Goal: Task Accomplishment & Management: Manage account settings

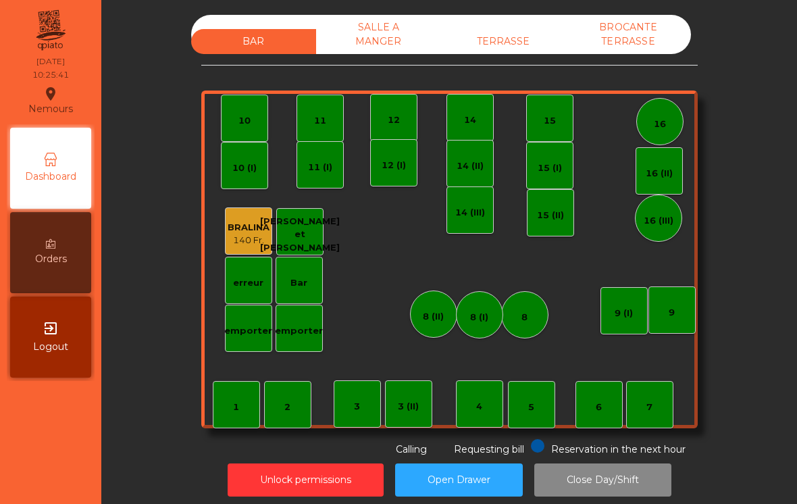
click at [515, 383] on div "5" at bounding box center [531, 404] width 47 height 47
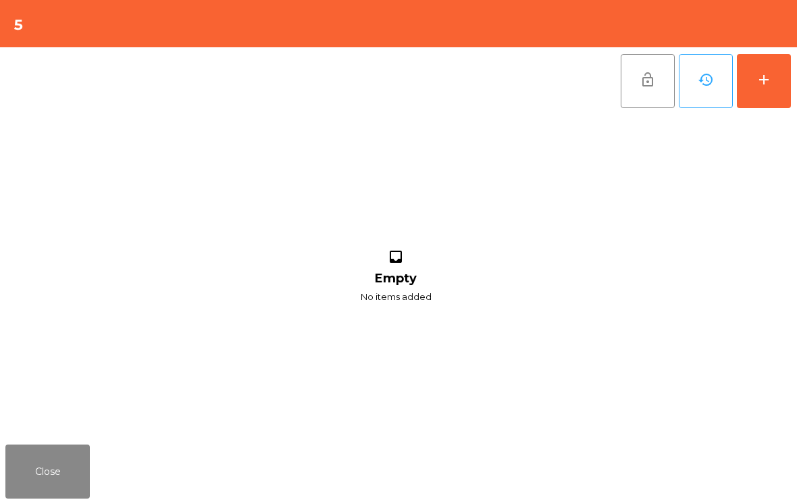
click at [764, 74] on div "add" at bounding box center [763, 80] width 16 height 16
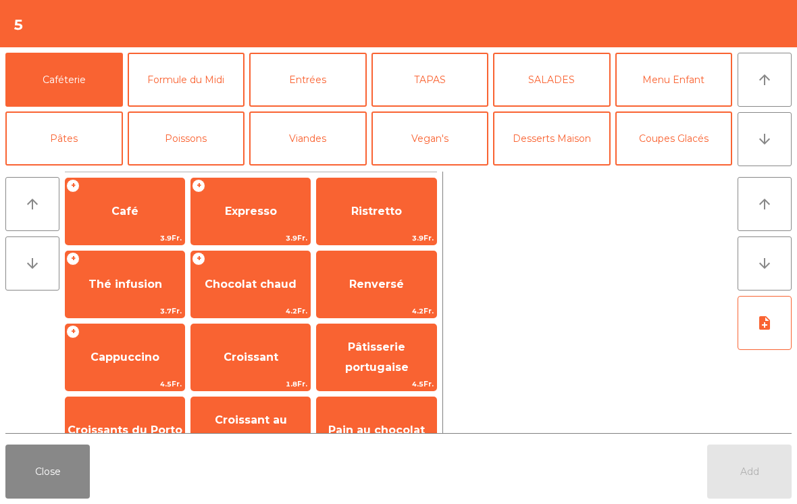
click at [133, 215] on span "Café" at bounding box center [124, 211] width 27 height 13
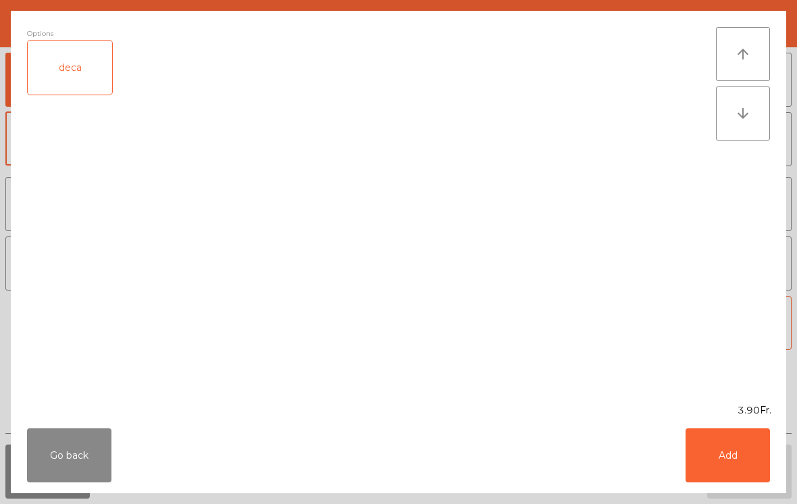
click at [767, 456] on button "Add" at bounding box center [727, 455] width 84 height 54
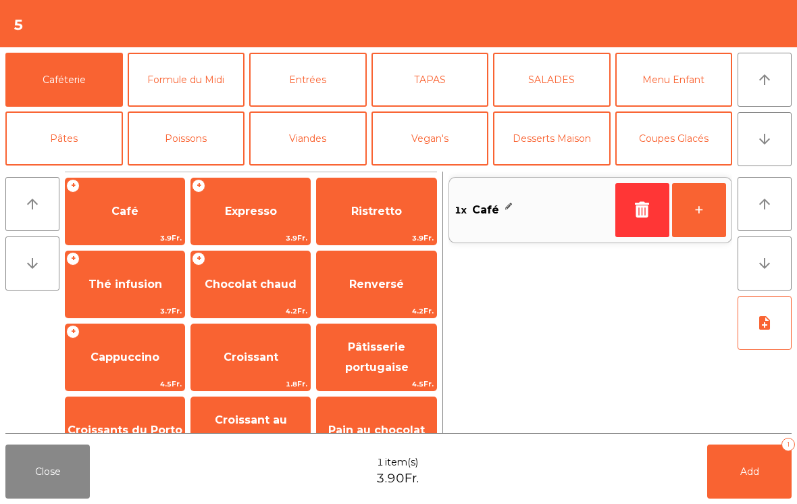
click at [685, 207] on button "+" at bounding box center [699, 210] width 54 height 54
click at [279, 366] on span "Croissant" at bounding box center [250, 357] width 119 height 36
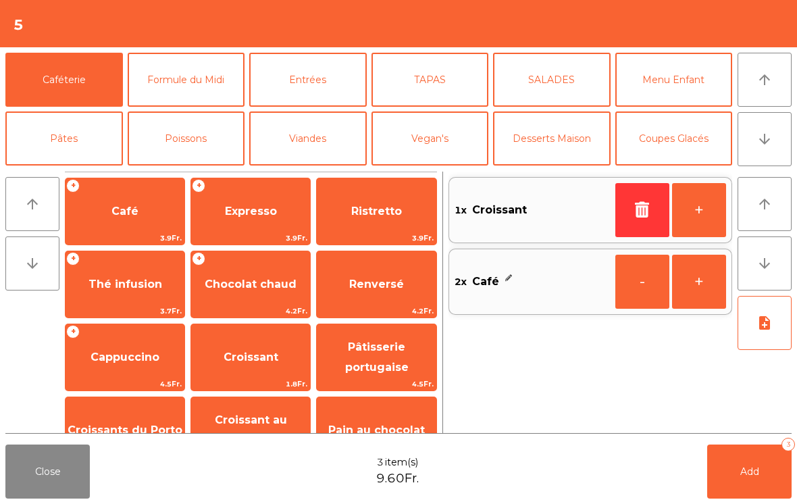
click at [743, 461] on button "Add 3" at bounding box center [749, 471] width 84 height 54
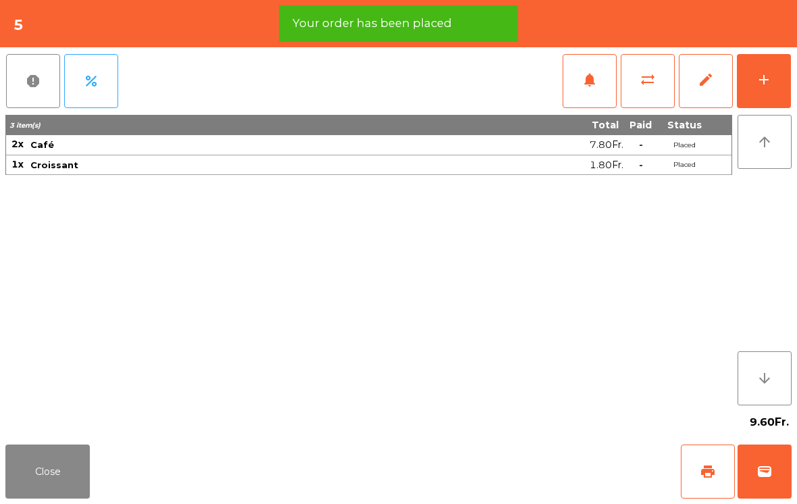
click at [708, 470] on span "print" at bounding box center [707, 471] width 16 height 16
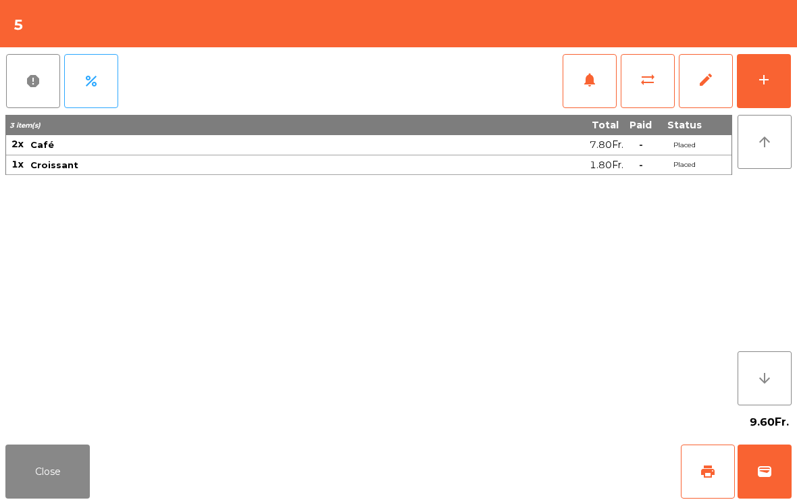
click at [772, 471] on span "wallet" at bounding box center [764, 471] width 16 height 16
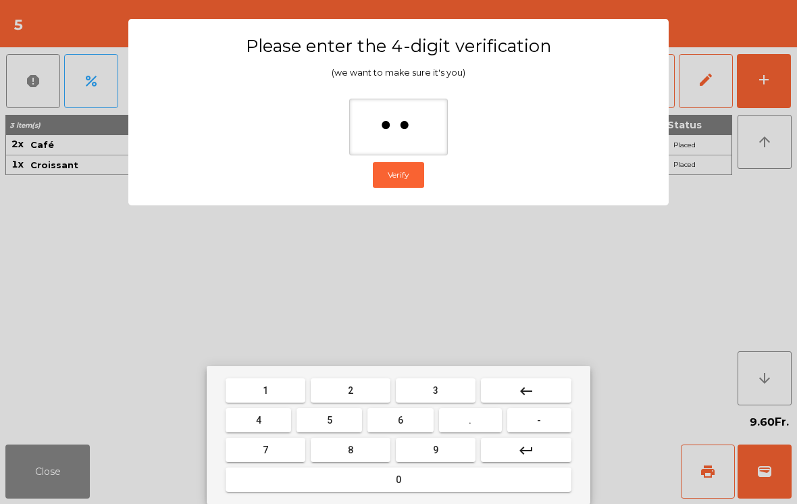
type input "***"
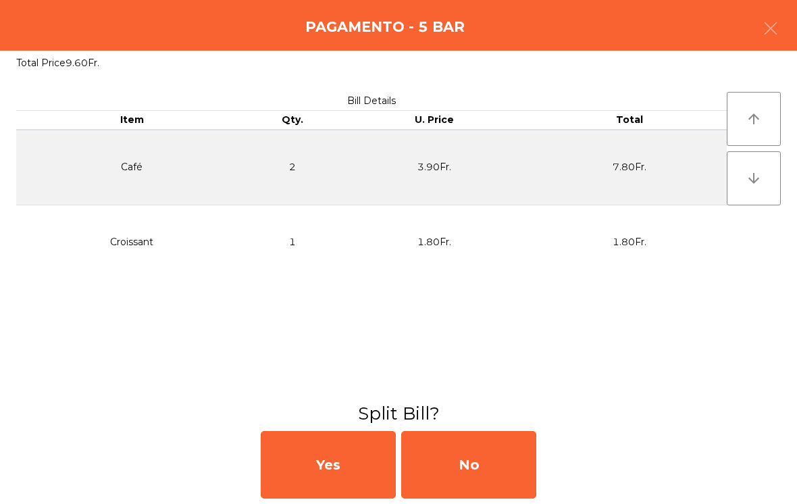
click at [491, 481] on div "No" at bounding box center [468, 465] width 135 height 68
click at [487, 472] on div "No" at bounding box center [468, 465] width 135 height 68
click at [470, 460] on div "No" at bounding box center [468, 465] width 135 height 68
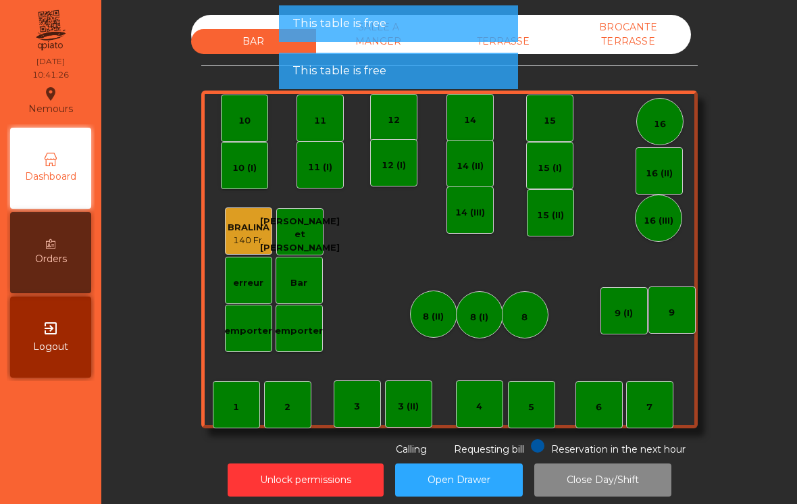
click at [543, 42] on div "TERRASSE" at bounding box center [503, 41] width 125 height 25
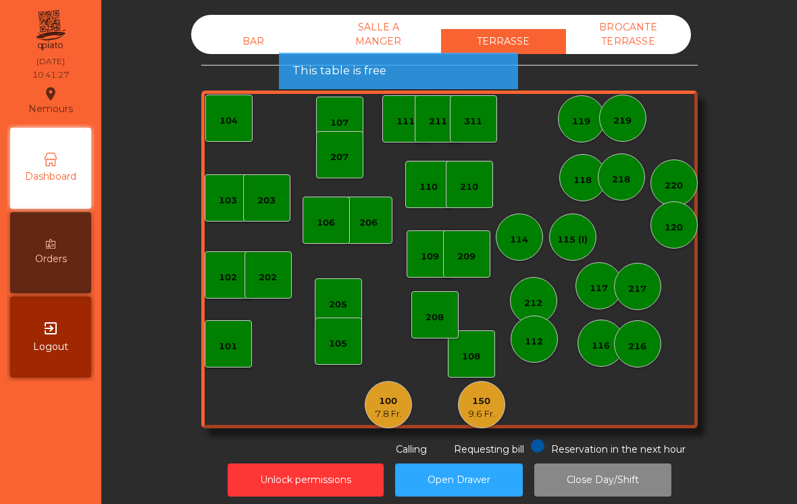
click at [489, 426] on div "150 9.6 Fr." at bounding box center [481, 404] width 47 height 47
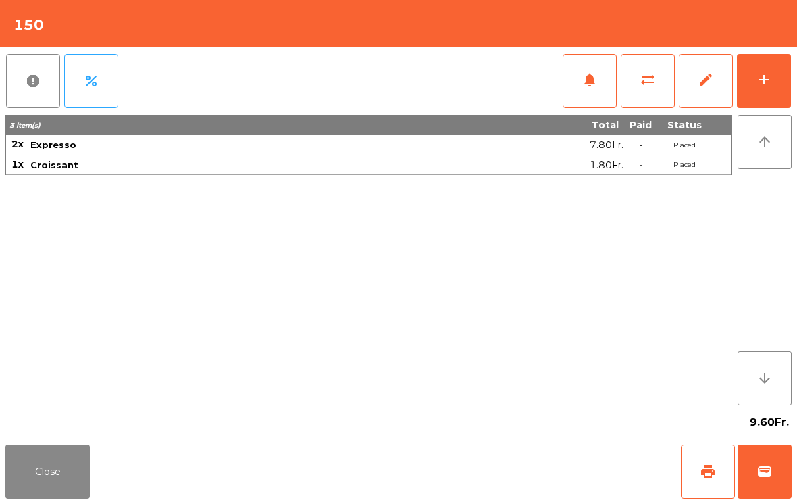
click at [785, 471] on button "wallet" at bounding box center [764, 471] width 54 height 54
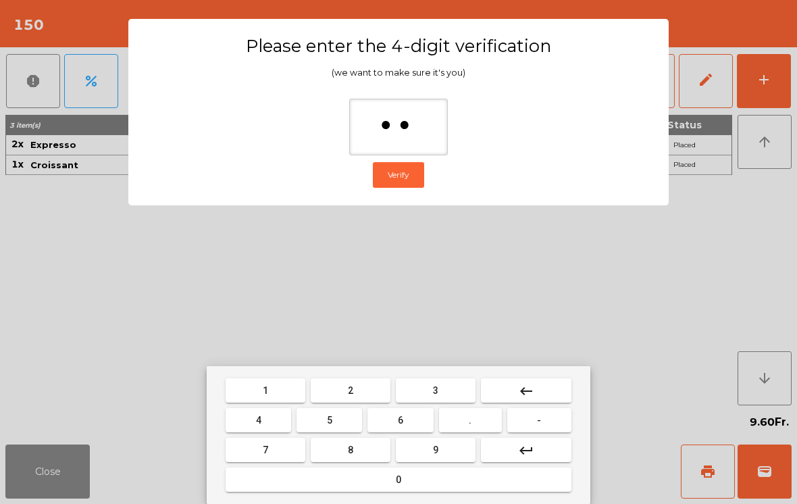
type input "***"
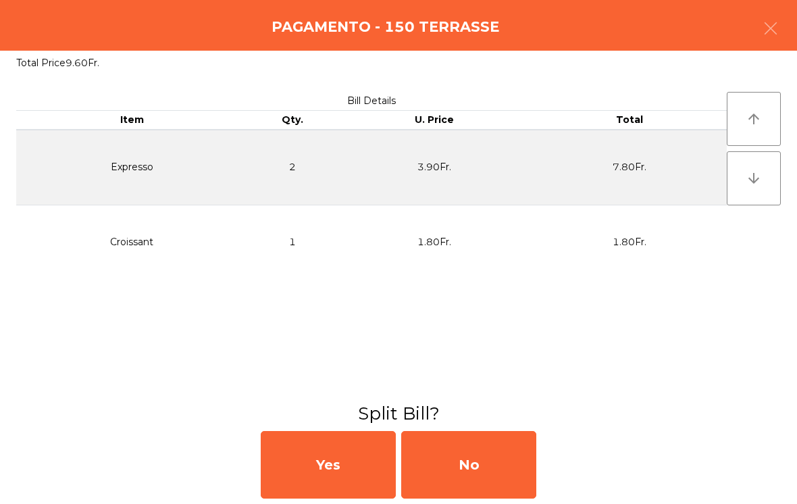
click at [502, 458] on div "No" at bounding box center [468, 465] width 135 height 68
click at [487, 464] on div "MB" at bounding box center [468, 465] width 135 height 68
click at [488, 464] on div "No" at bounding box center [468, 465] width 135 height 68
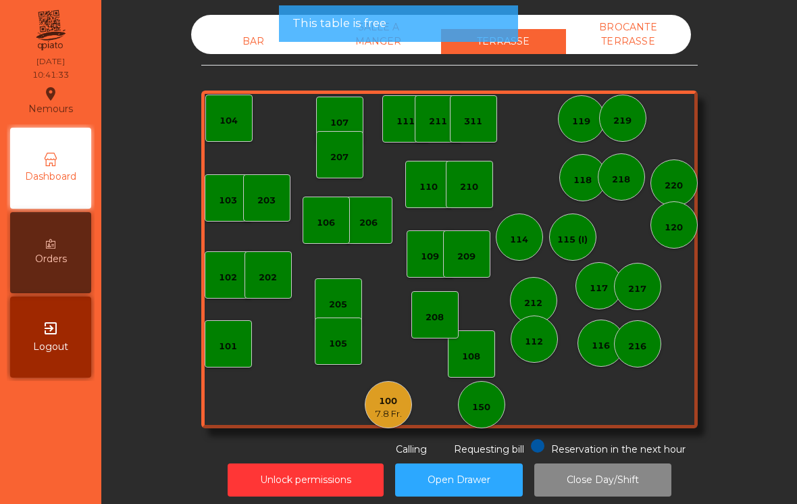
click at [388, 409] on div "7.8 Fr." at bounding box center [388, 414] width 27 height 14
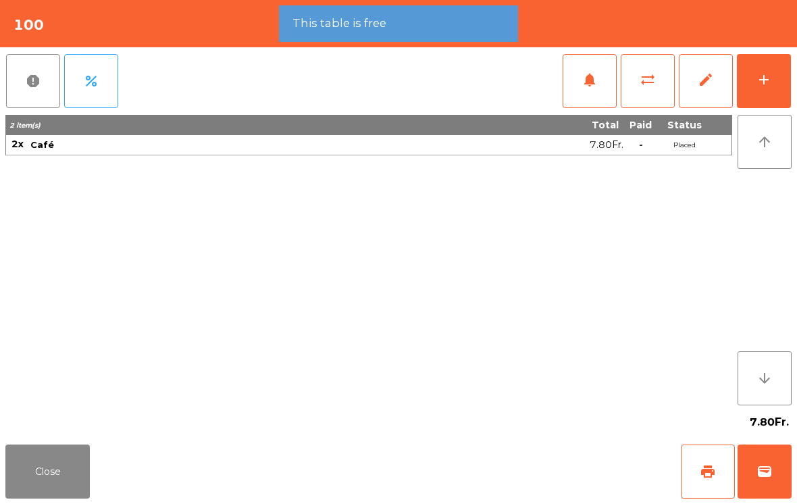
click at [776, 465] on button "wallet" at bounding box center [764, 471] width 54 height 54
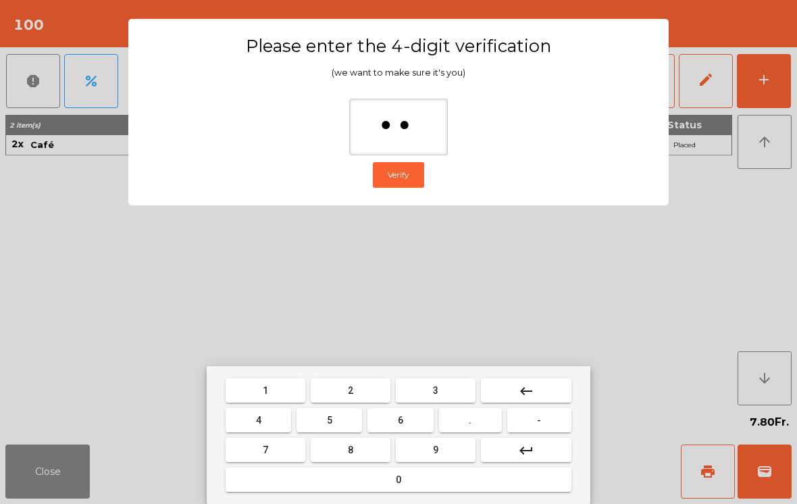
type input "***"
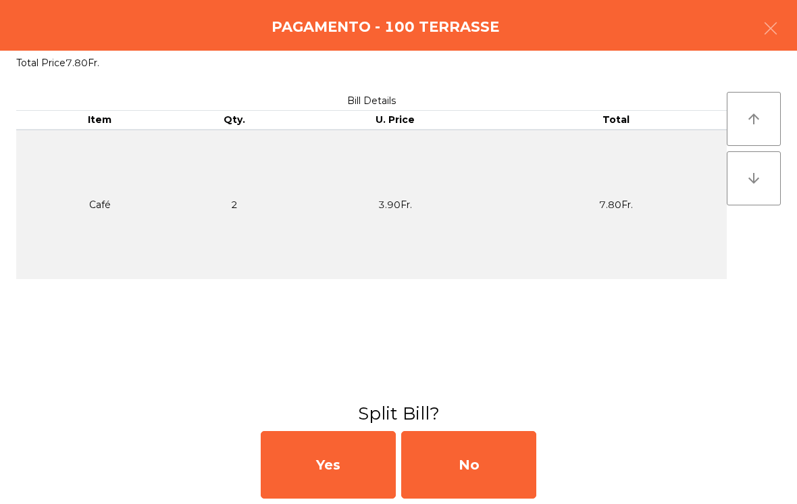
click at [504, 473] on div "No" at bounding box center [468, 465] width 135 height 68
click at [504, 467] on div "MB" at bounding box center [468, 465] width 135 height 68
click at [462, 464] on div "No" at bounding box center [468, 465] width 135 height 68
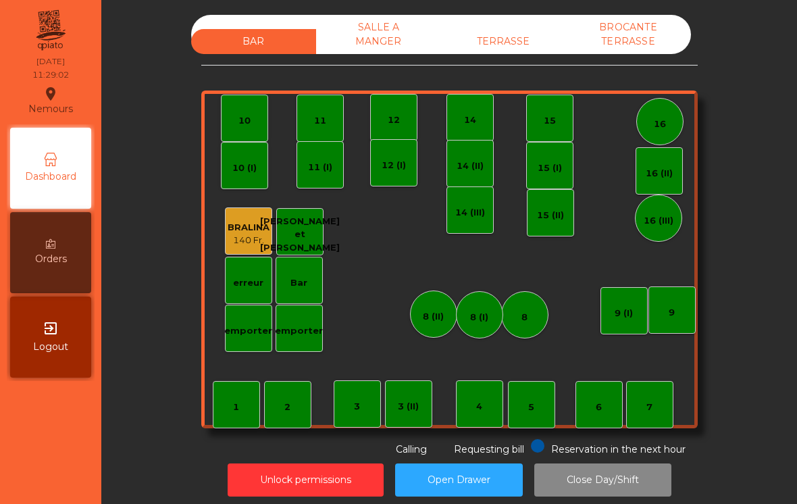
click at [545, 49] on div "TERRASSE" at bounding box center [503, 41] width 125 height 25
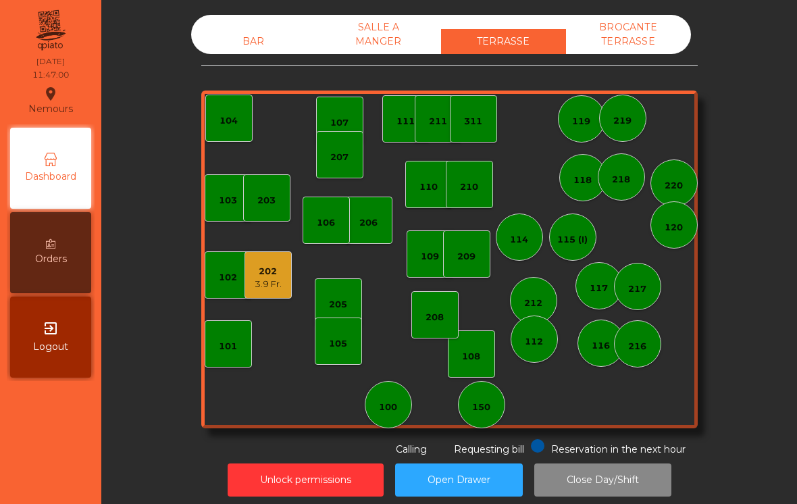
click at [277, 64] on div "BAR SALLE A MANGER TERRASSE BROCANTE TERRASSE 103 102 101 202 3.9 Fr. 206 104 2…" at bounding box center [449, 235] width 496 height 441
click at [279, 31] on div "BAR" at bounding box center [253, 41] width 125 height 25
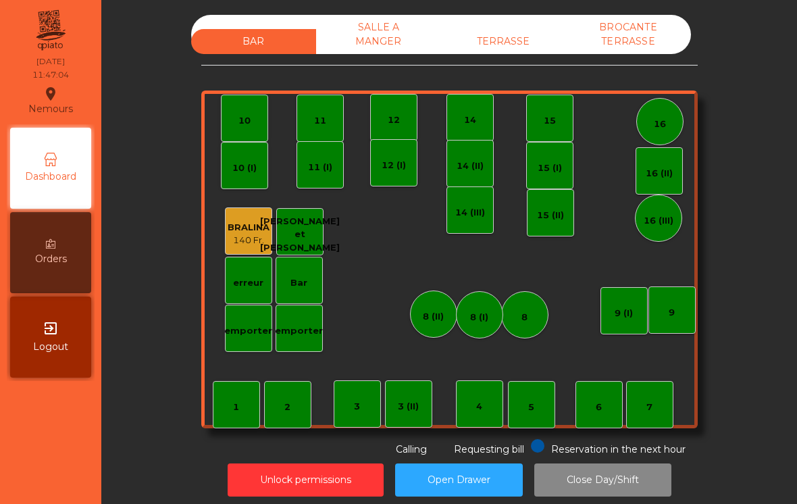
click at [431, 412] on div "3 (II)" at bounding box center [408, 403] width 47 height 47
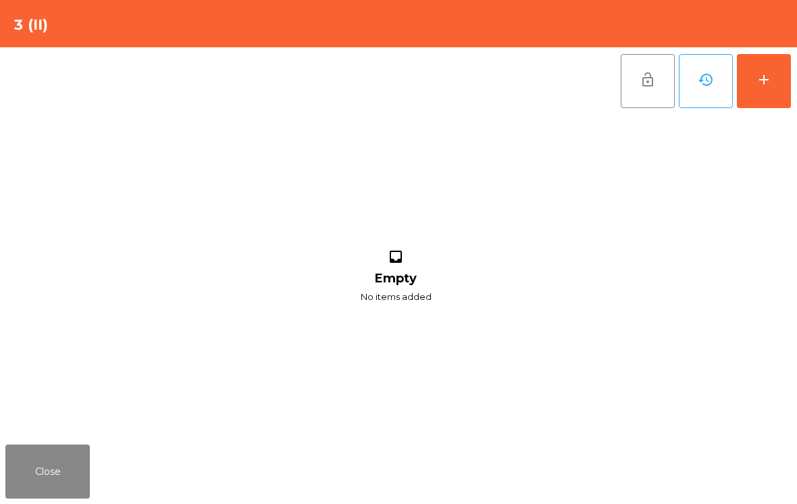
click at [779, 80] on button "add" at bounding box center [763, 81] width 54 height 54
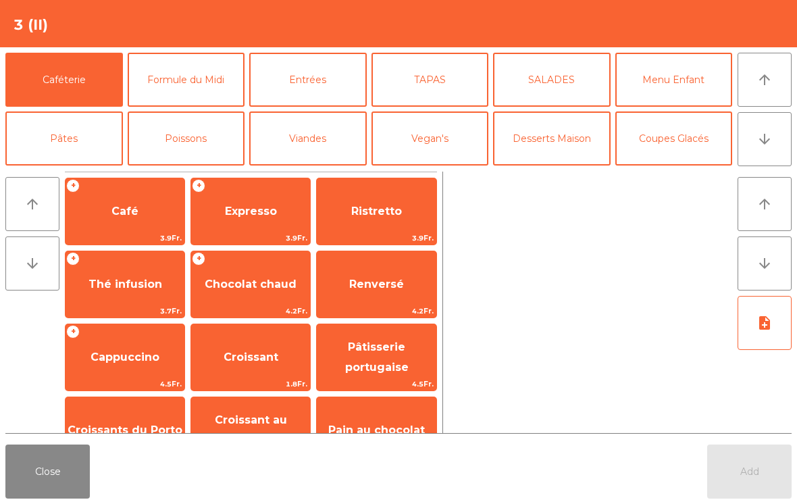
click at [768, 156] on button "arrow_downward" at bounding box center [764, 139] width 54 height 54
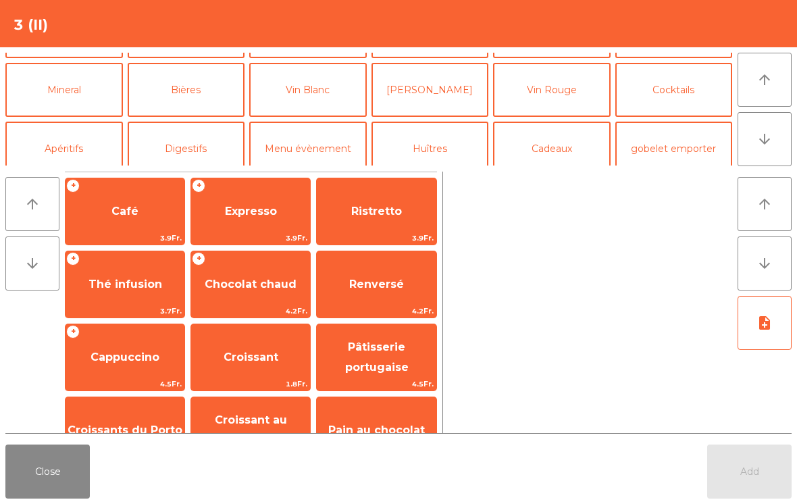
scroll to position [117, 0]
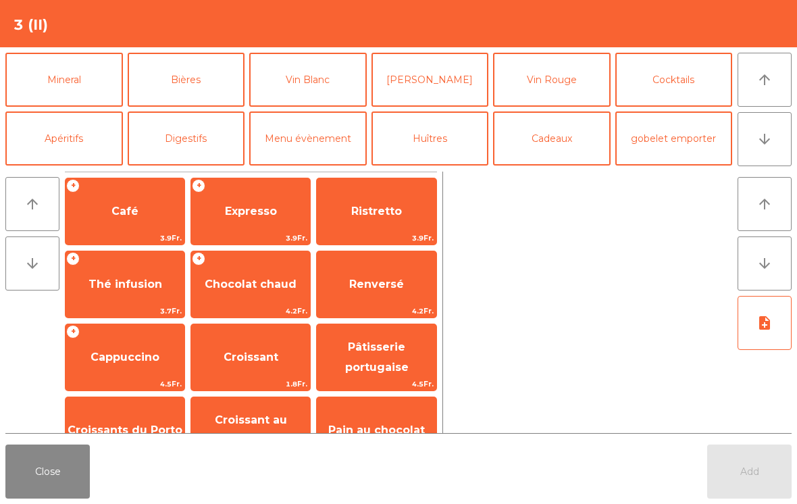
click at [61, 80] on button "Mineral" at bounding box center [63, 80] width 117 height 54
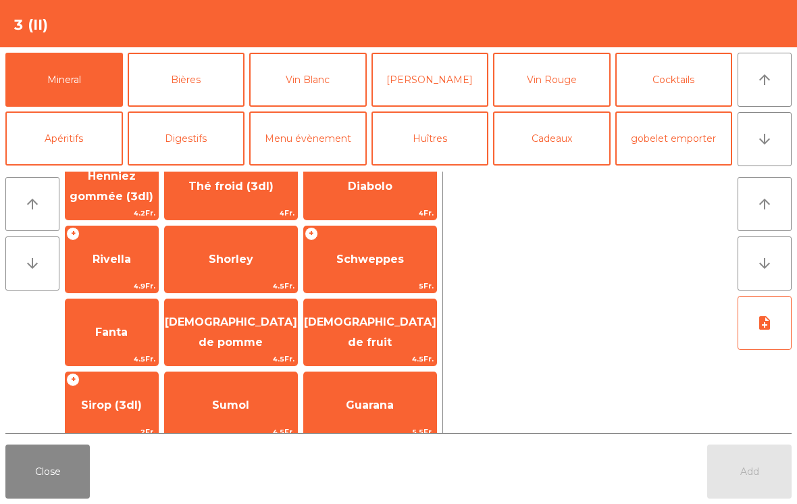
scroll to position [242, 0]
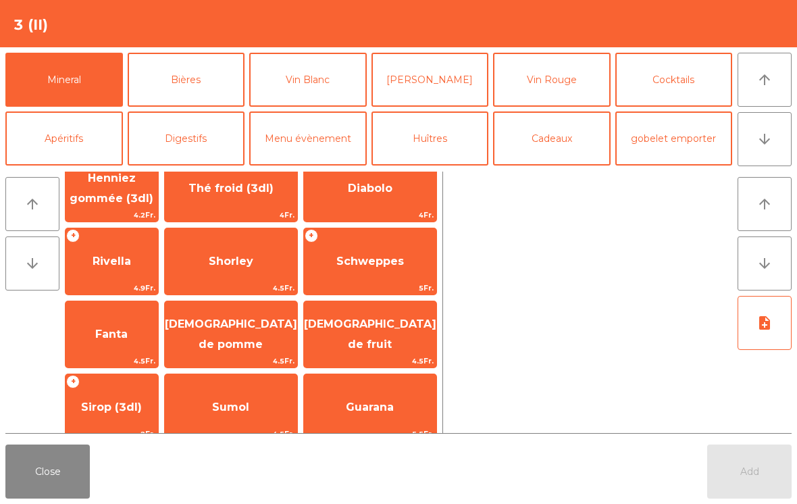
click at [126, 275] on span "Rivella" at bounding box center [111, 261] width 92 height 36
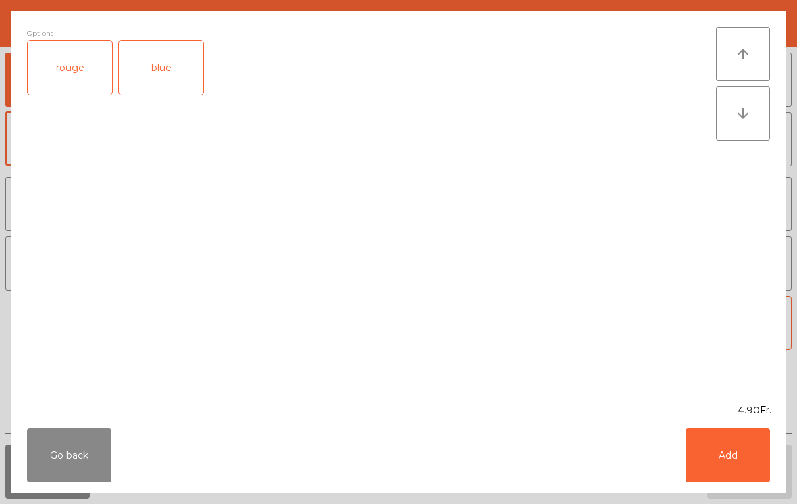
click at [750, 464] on button "Add" at bounding box center [727, 455] width 84 height 54
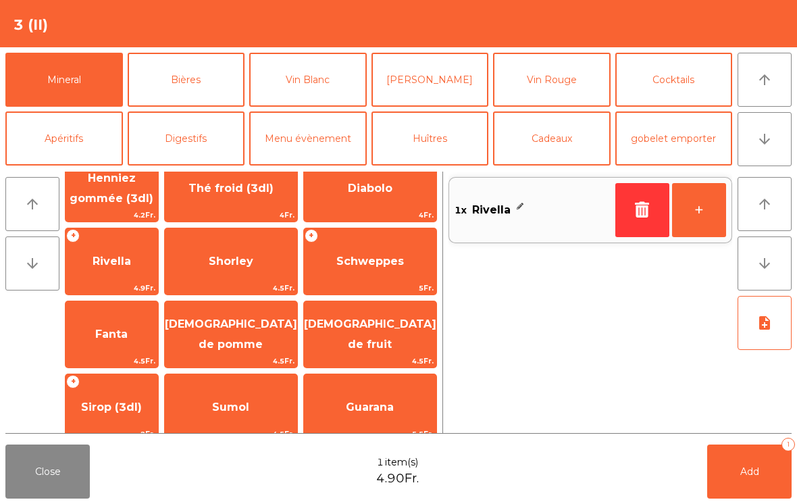
click at [749, 464] on button "Add 1" at bounding box center [749, 471] width 84 height 54
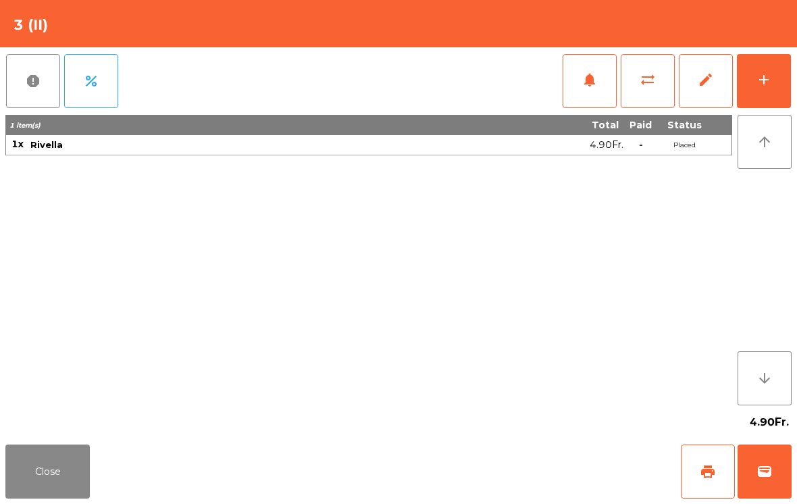
click at [767, 80] on div "add" at bounding box center [763, 80] width 16 height 16
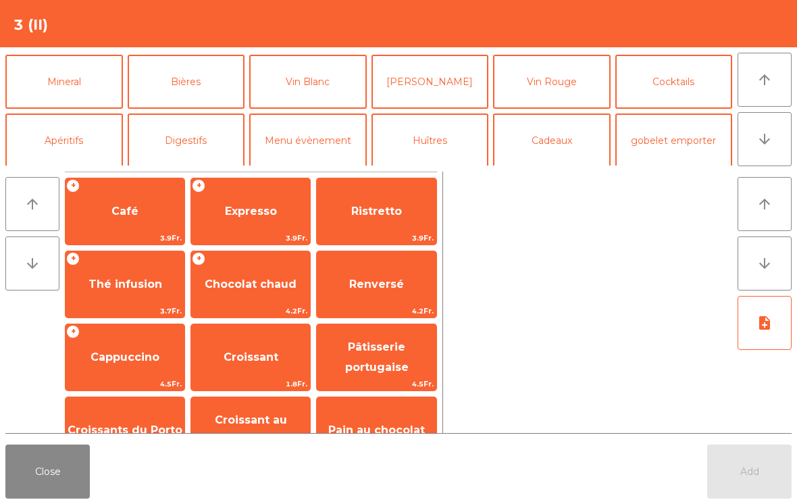
scroll to position [128, 0]
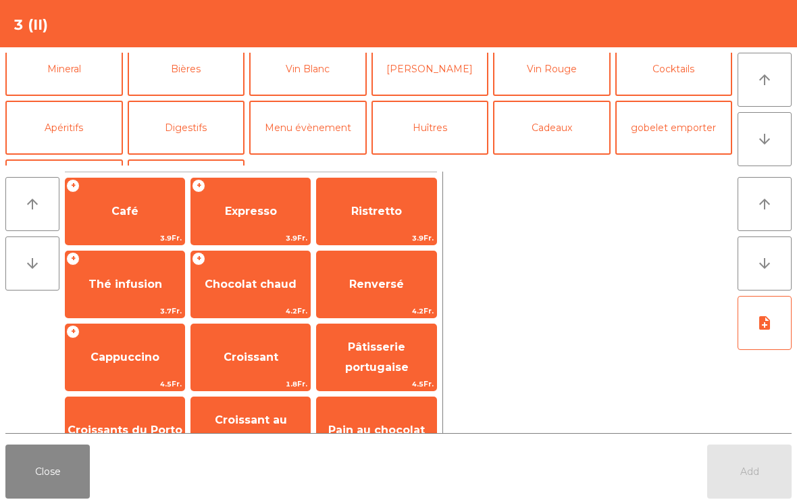
click at [62, 136] on button "Apéritifs" at bounding box center [63, 128] width 117 height 54
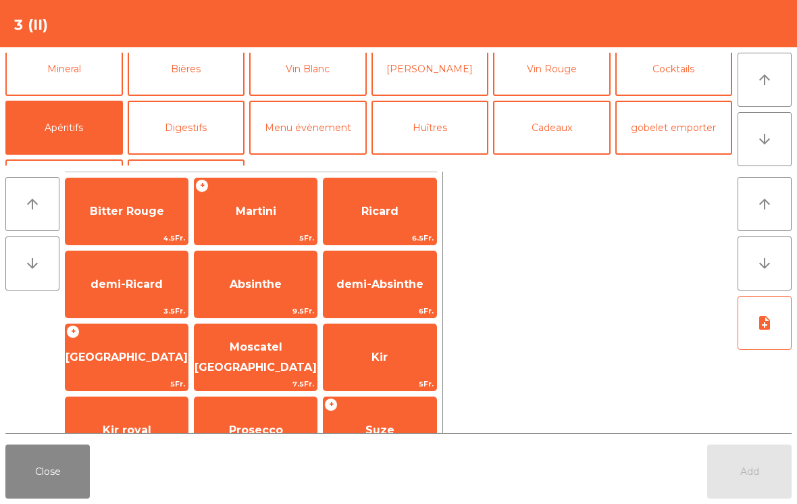
click at [238, 292] on span "Absinthe" at bounding box center [255, 284] width 122 height 36
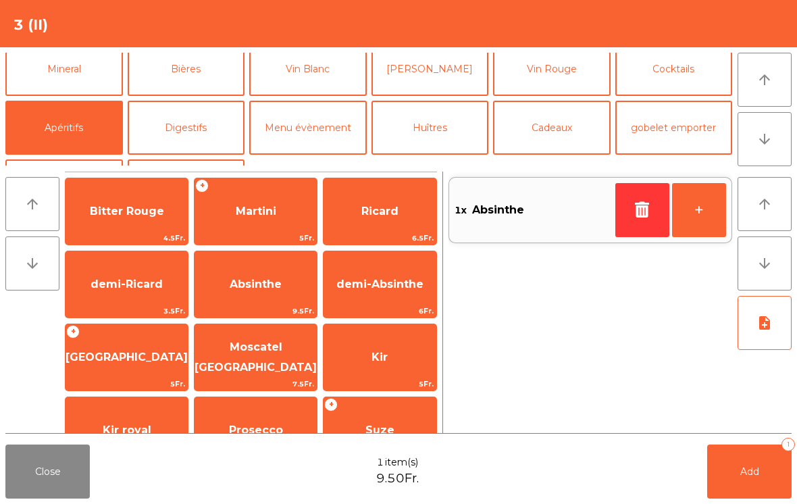
click at [739, 480] on button "Add 1" at bounding box center [749, 471] width 84 height 54
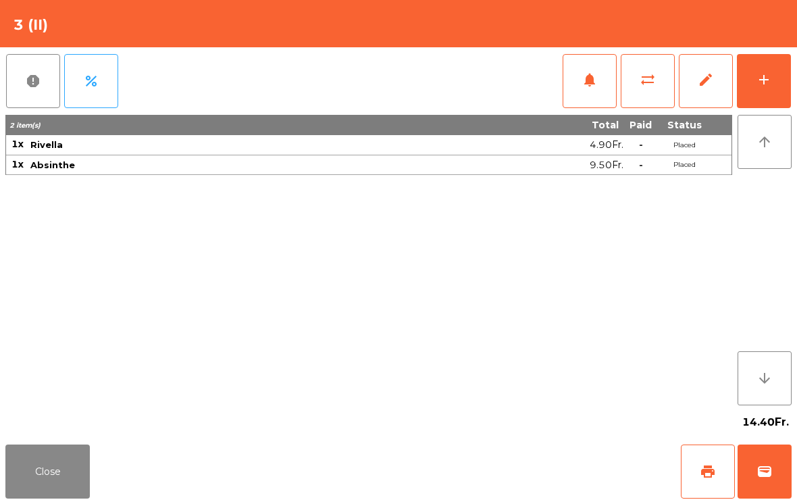
click at [70, 474] on button "Close" at bounding box center [47, 471] width 84 height 54
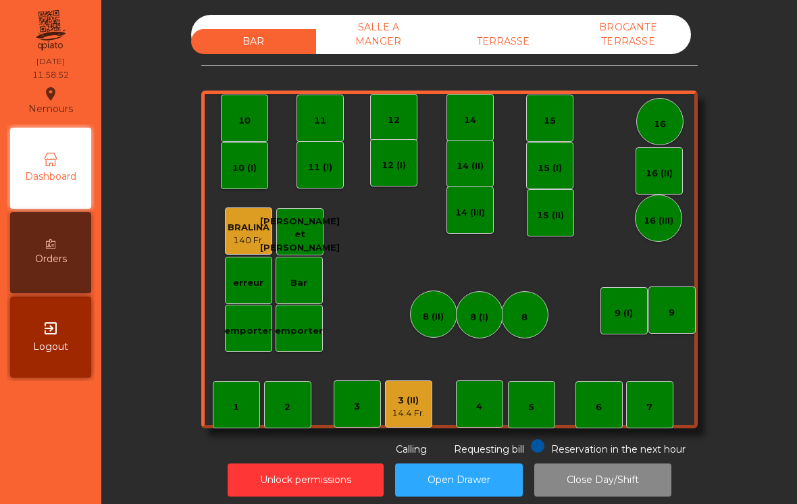
click at [648, 417] on div "7" at bounding box center [649, 404] width 47 height 47
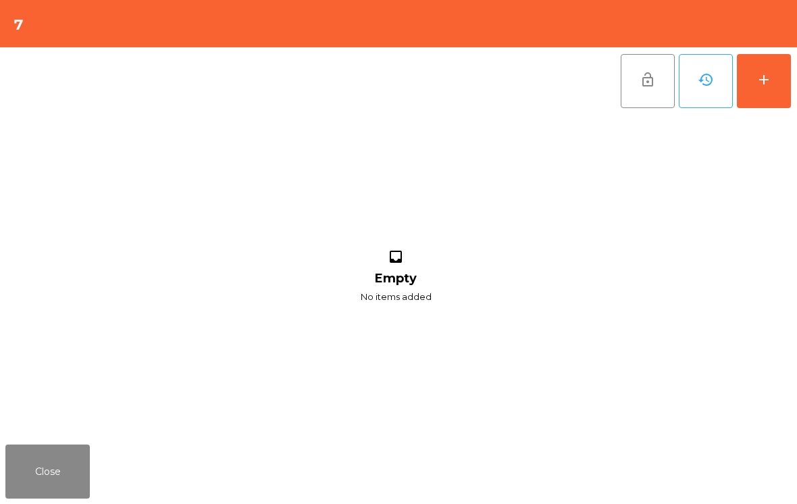
click at [786, 91] on button "add" at bounding box center [763, 81] width 54 height 54
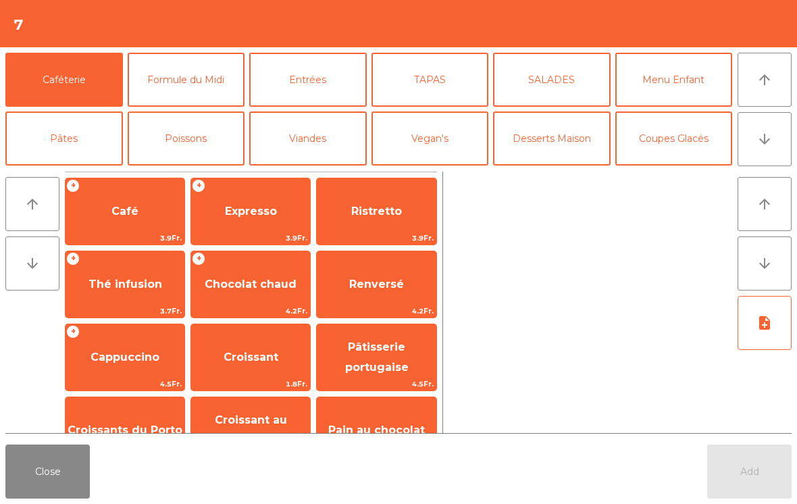
click at [194, 97] on button "Formule du Midi" at bounding box center [186, 80] width 117 height 54
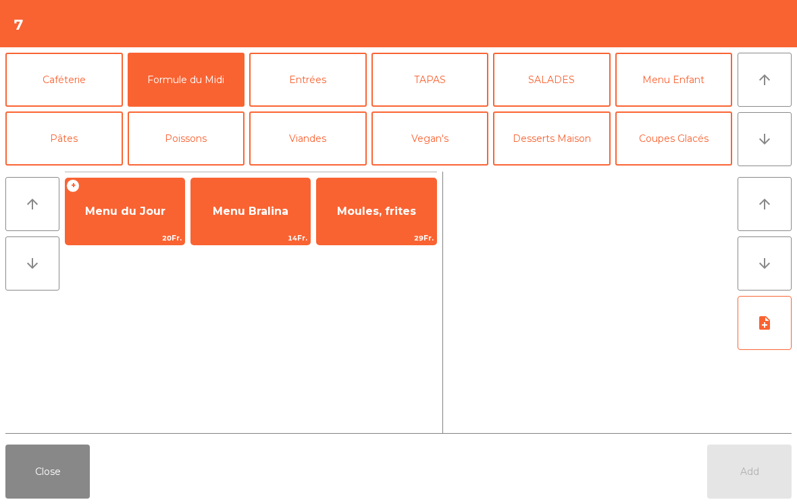
click at [154, 217] on span "Menu du Jour" at bounding box center [125, 211] width 80 height 13
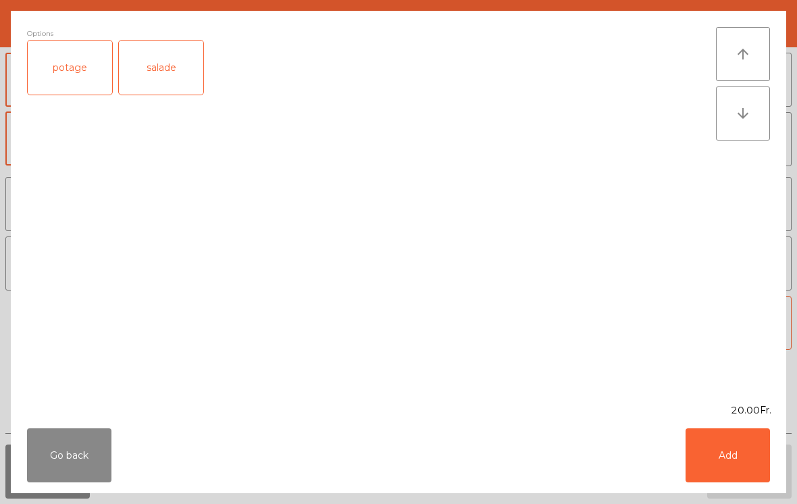
click at [173, 72] on div "salade" at bounding box center [161, 68] width 84 height 54
click at [702, 448] on button "Add" at bounding box center [727, 455] width 84 height 54
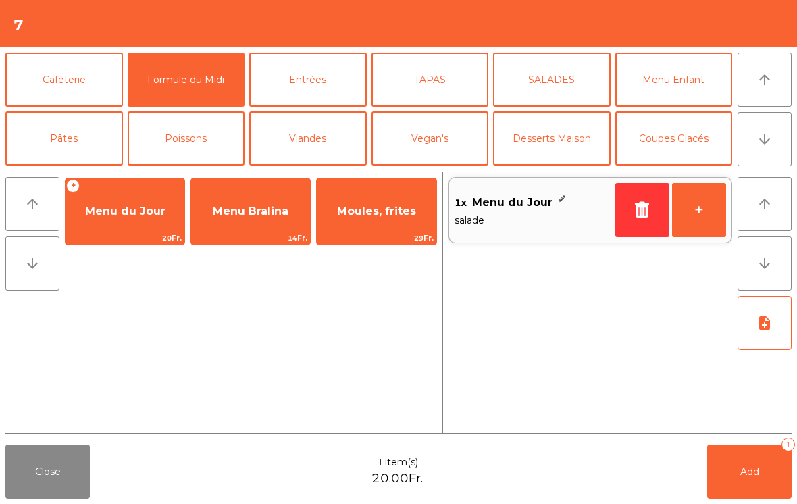
click at [707, 203] on button "+" at bounding box center [699, 210] width 54 height 54
click at [707, 202] on button "+" at bounding box center [699, 210] width 54 height 54
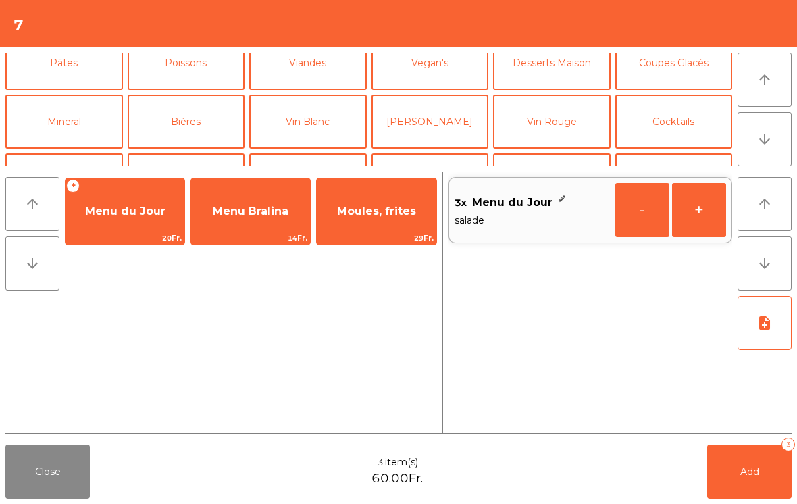
scroll to position [75, 0]
click at [323, 138] on button "Vin Blanc" at bounding box center [307, 122] width 117 height 54
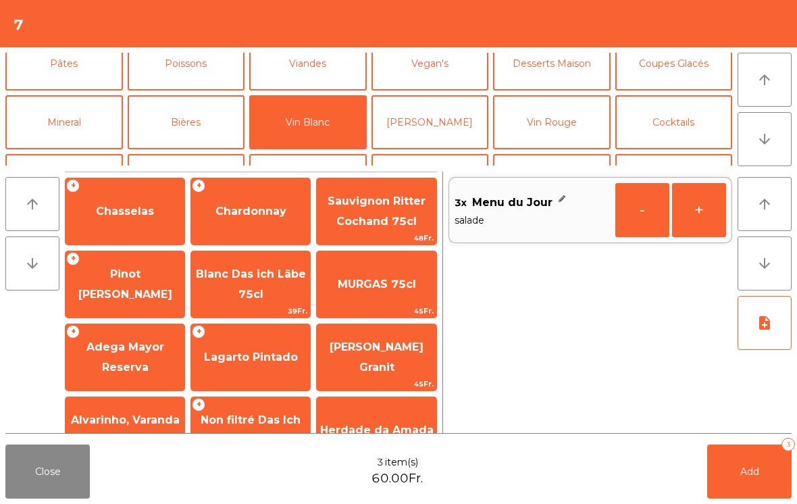
click at [129, 207] on span "Chasselas" at bounding box center [125, 211] width 58 height 13
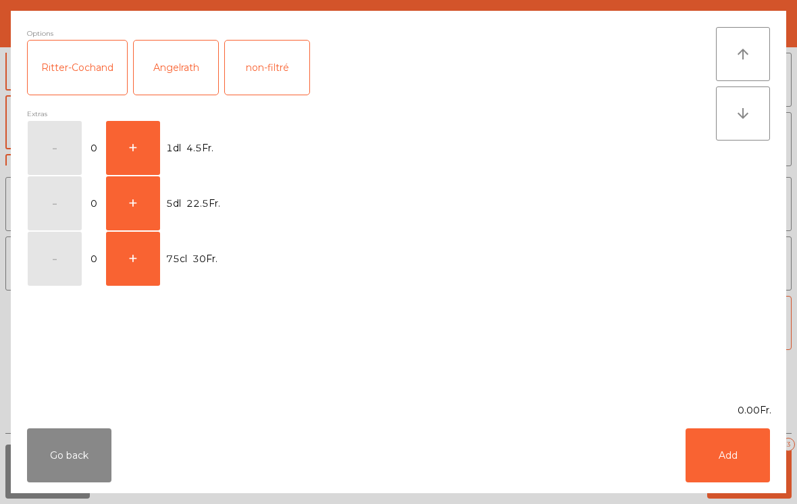
click at [134, 206] on button "+" at bounding box center [133, 203] width 54 height 54
click at [728, 466] on button "Add" at bounding box center [727, 455] width 84 height 54
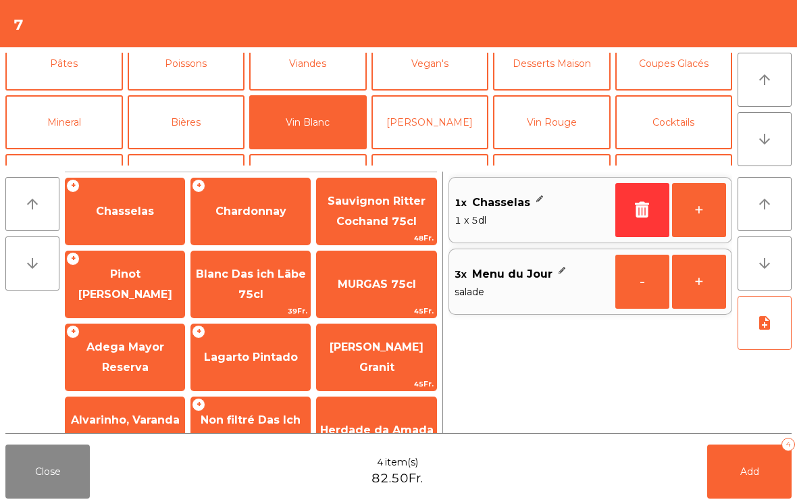
click at [69, 135] on button "Mineral" at bounding box center [63, 122] width 117 height 54
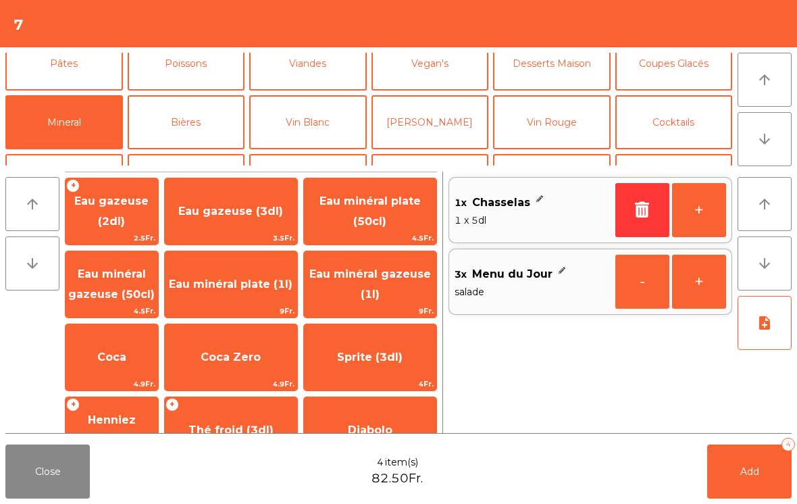
click at [107, 304] on span "4.5Fr." at bounding box center [111, 310] width 92 height 13
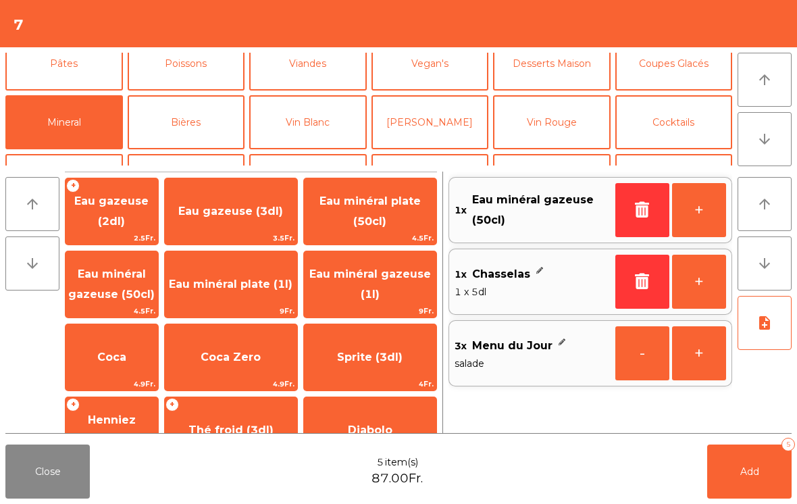
click at [760, 348] on button "note_add" at bounding box center [764, 323] width 54 height 54
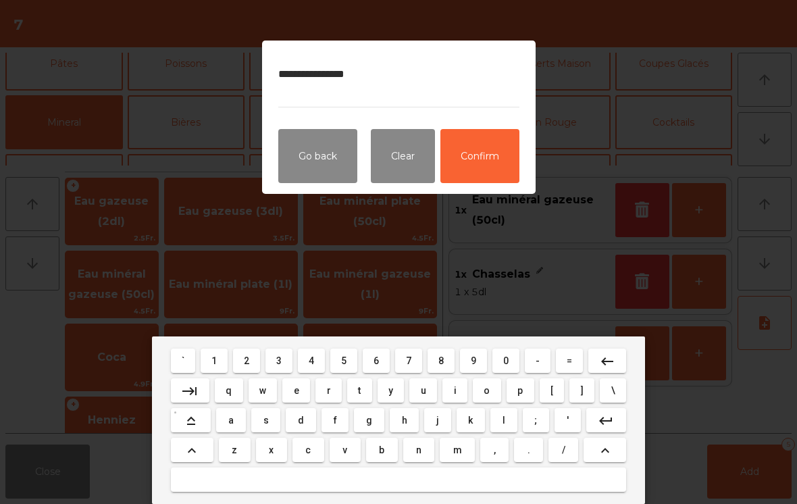
type textarea "**********"
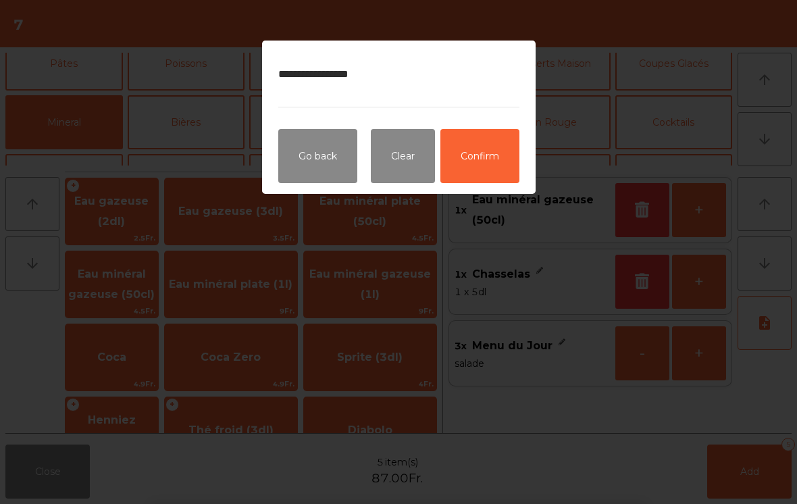
click at [503, 155] on button "Confirm" at bounding box center [479, 156] width 79 height 54
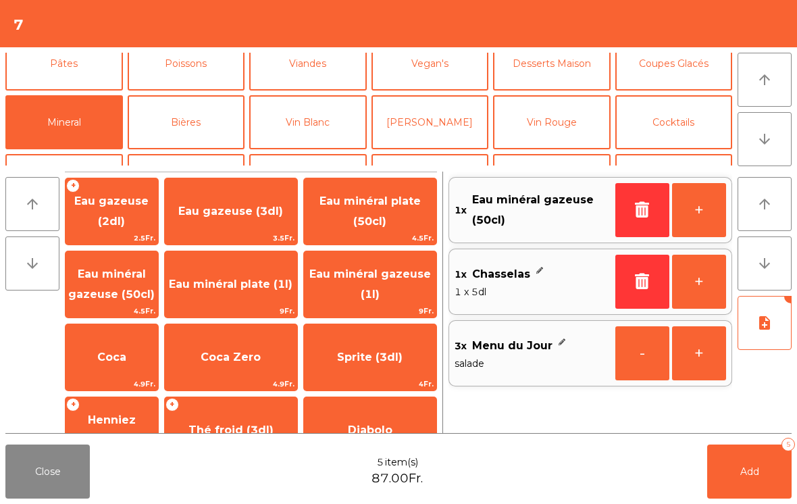
click at [747, 484] on button "Add 5" at bounding box center [749, 471] width 84 height 54
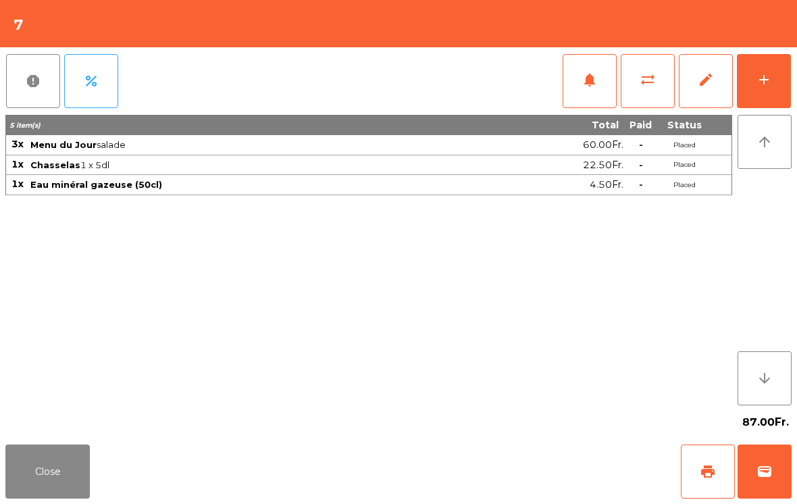
click at [16, 497] on button "Close" at bounding box center [47, 471] width 84 height 54
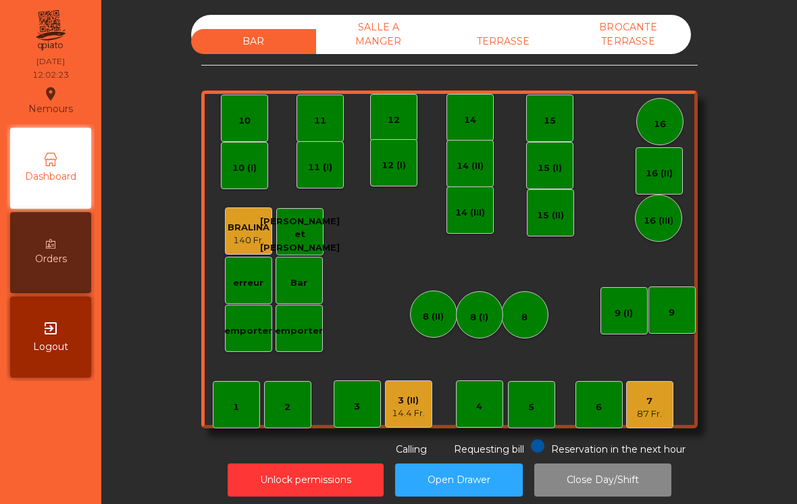
click at [240, 341] on div "emporter" at bounding box center [248, 327] width 47 height 47
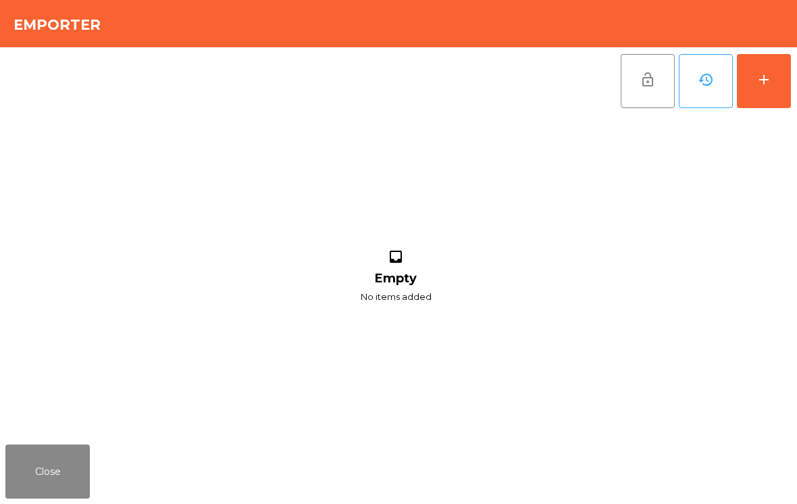
click at [767, 106] on button "add" at bounding box center [763, 81] width 54 height 54
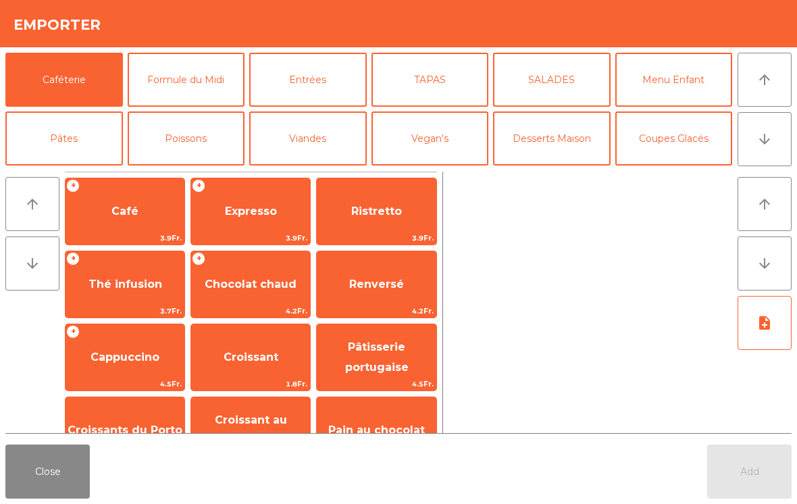
click at [189, 82] on button "Formule du Midi" at bounding box center [186, 80] width 117 height 54
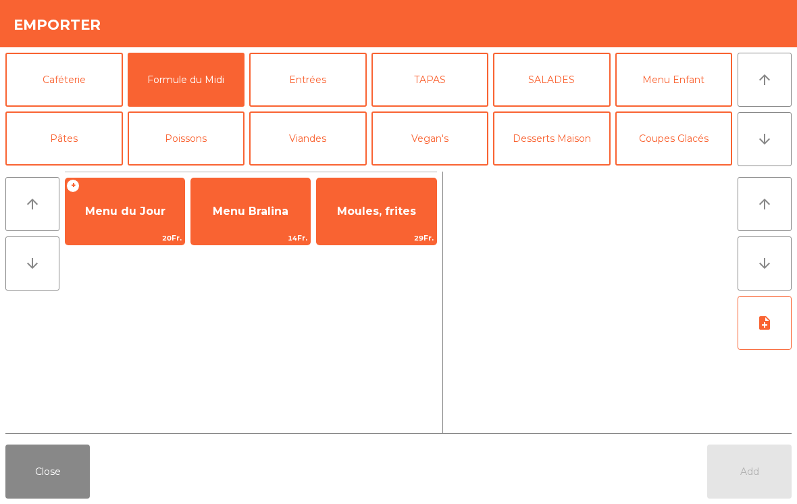
click at [123, 219] on span "Menu du Jour" at bounding box center [124, 211] width 119 height 36
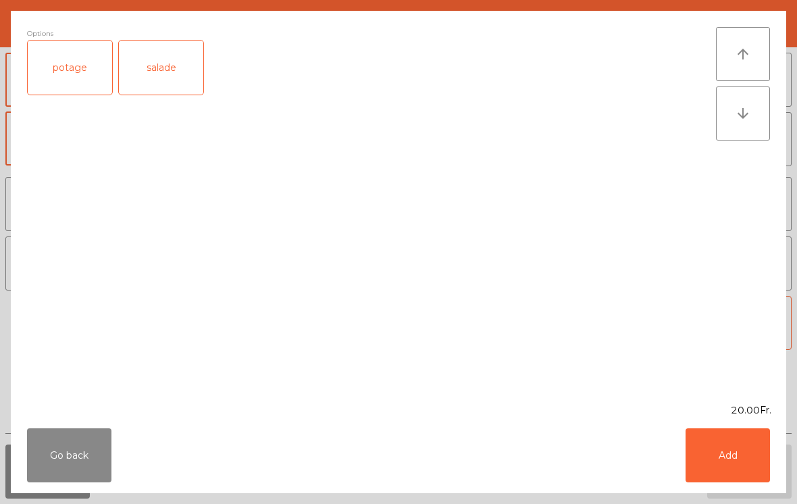
click at [734, 468] on button "Add" at bounding box center [727, 455] width 84 height 54
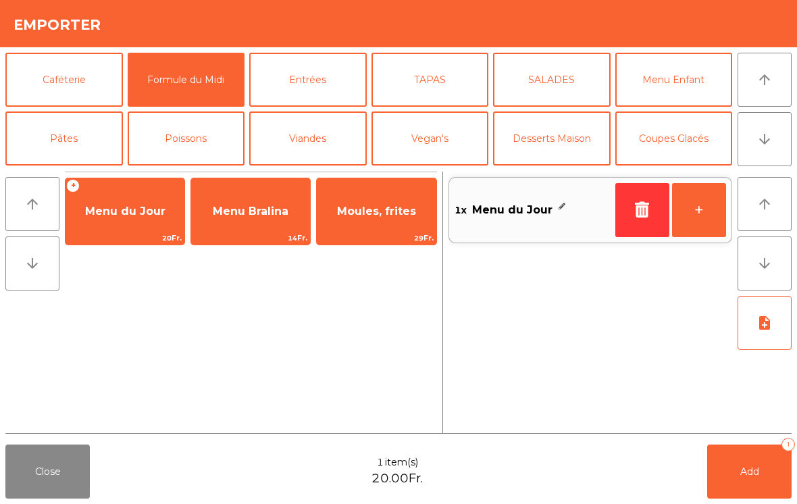
click at [747, 479] on button "Add 1" at bounding box center [749, 471] width 84 height 54
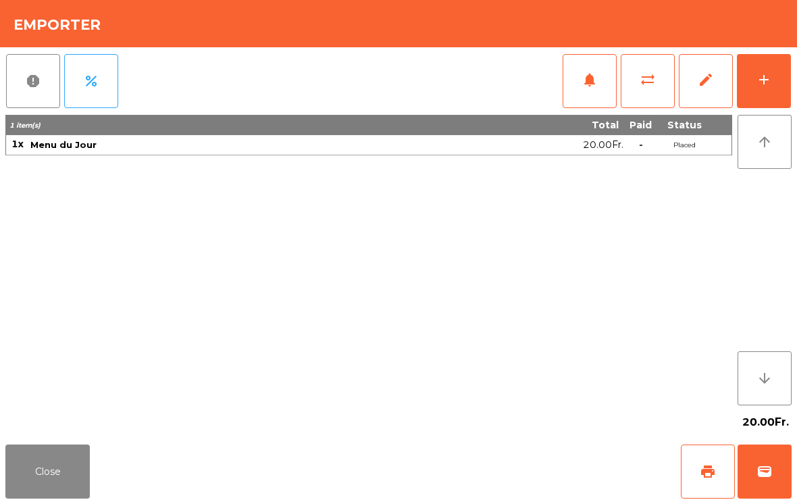
click at [48, 483] on button "Close" at bounding box center [47, 471] width 84 height 54
click at [763, 90] on button "add" at bounding box center [763, 81] width 54 height 54
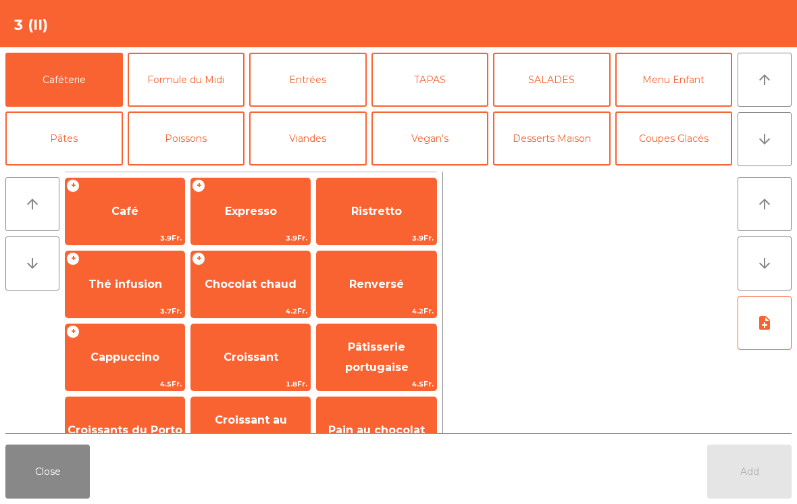
click at [760, 142] on icon "arrow_downward" at bounding box center [764, 139] width 16 height 16
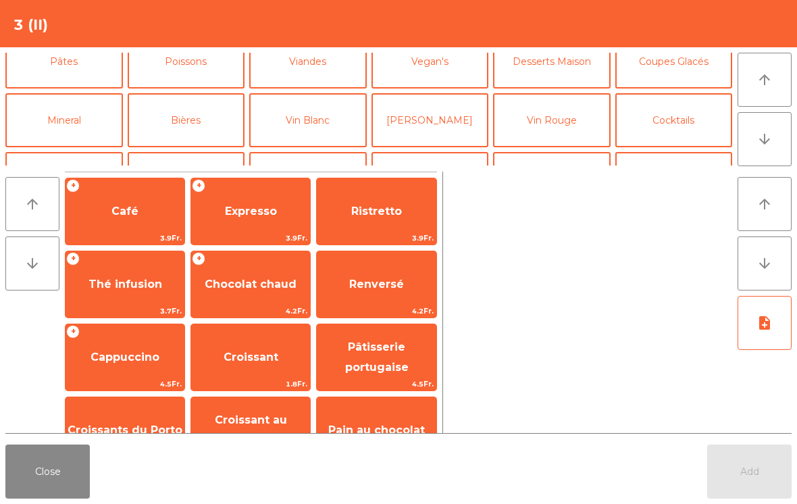
scroll to position [117, 0]
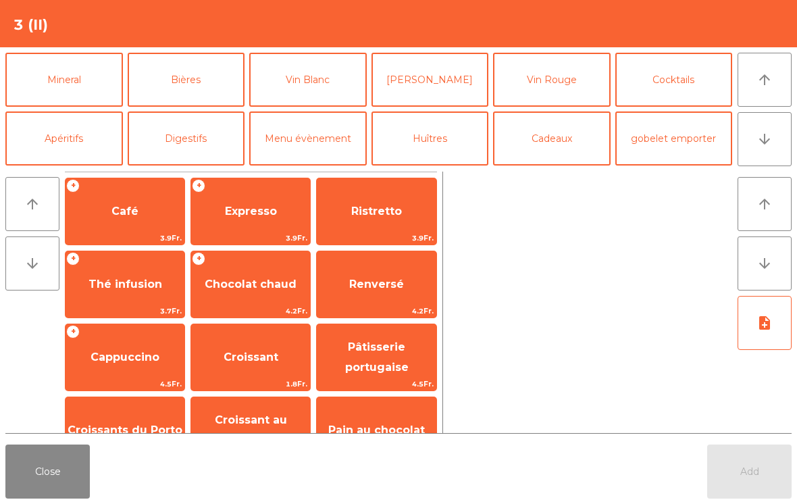
click at [103, 82] on button "Mineral" at bounding box center [63, 80] width 117 height 54
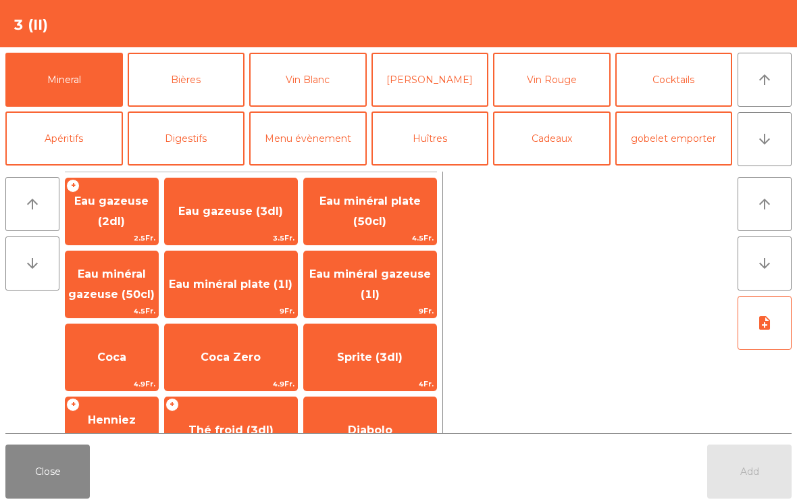
click at [388, 277] on span "Eau minéral gazeuse (1l)" at bounding box center [370, 283] width 122 height 33
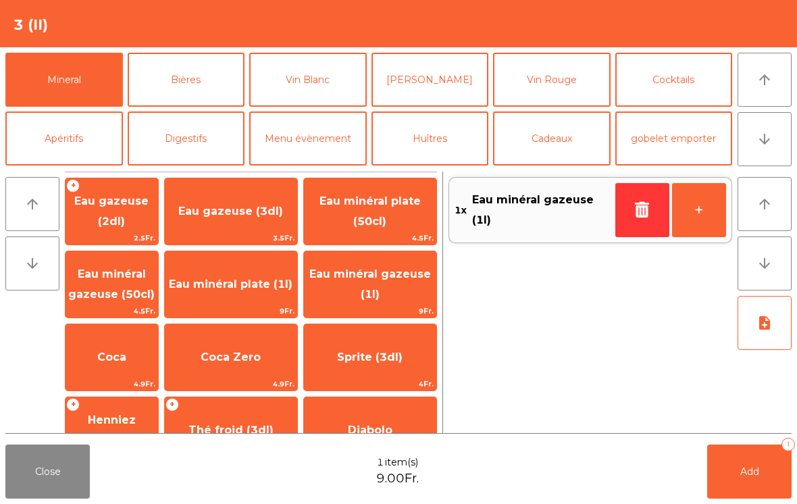
click at [745, 450] on button "Add 1" at bounding box center [749, 471] width 84 height 54
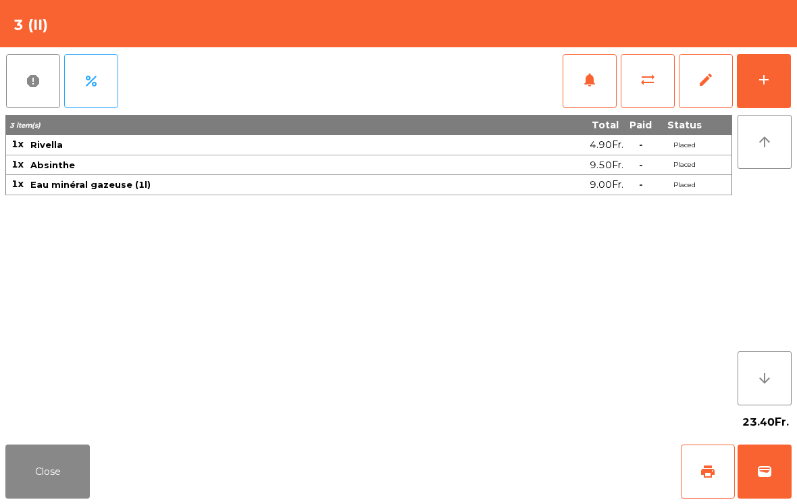
click at [62, 478] on button "Close" at bounding box center [47, 471] width 84 height 54
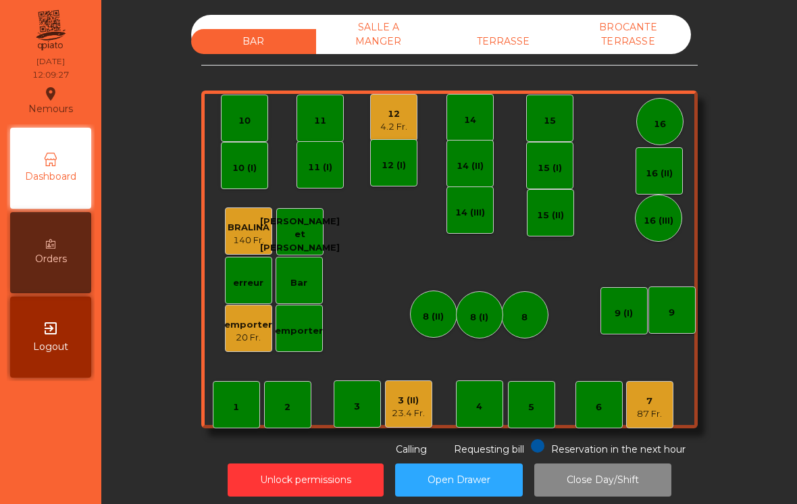
click at [394, 120] on div "4.2 Fr." at bounding box center [393, 127] width 27 height 14
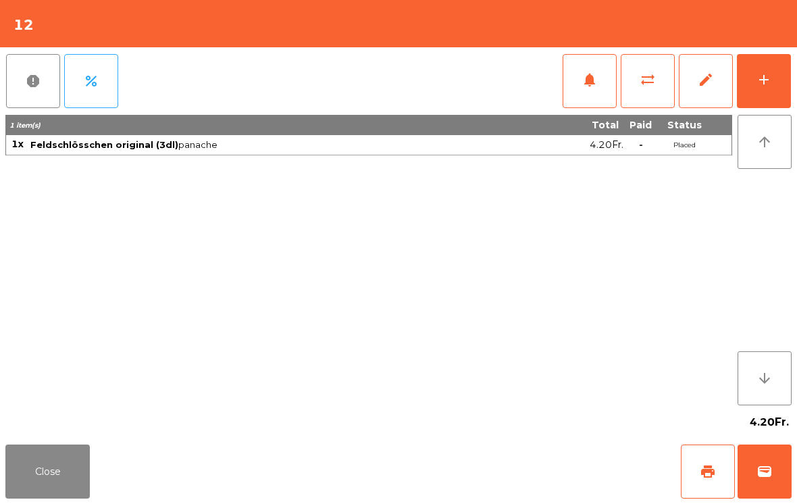
click at [765, 81] on div "add" at bounding box center [763, 80] width 16 height 16
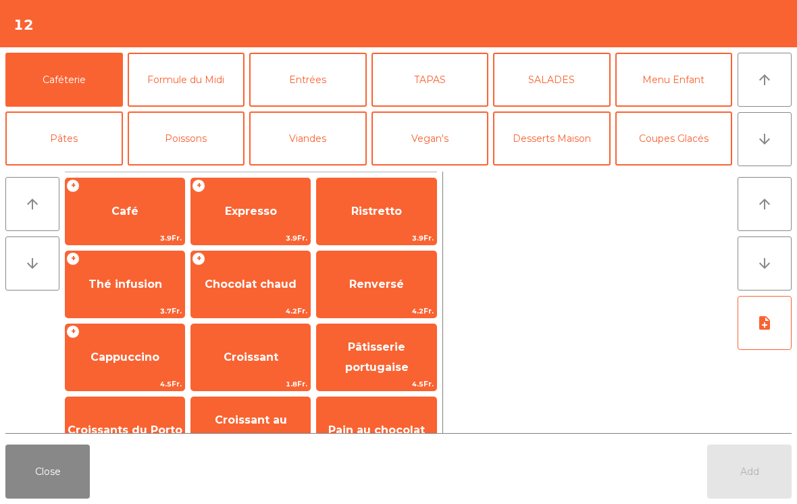
click at [790, 126] on button "arrow_downward" at bounding box center [764, 139] width 54 height 54
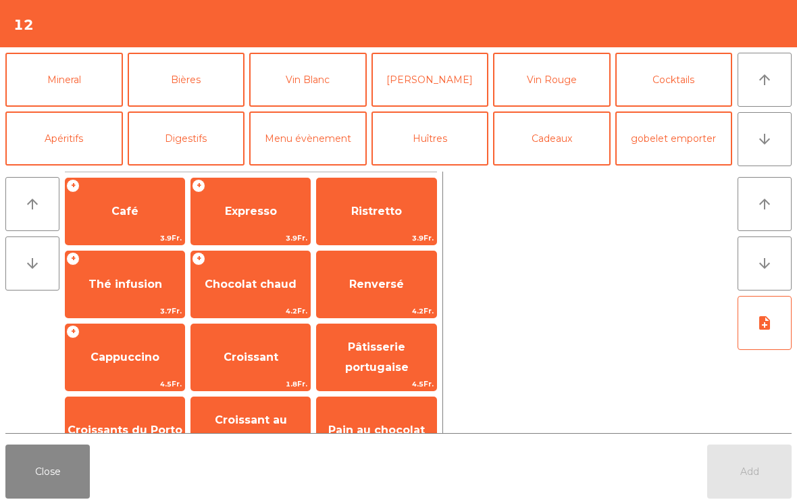
click at [187, 93] on button "Bières" at bounding box center [186, 80] width 117 height 54
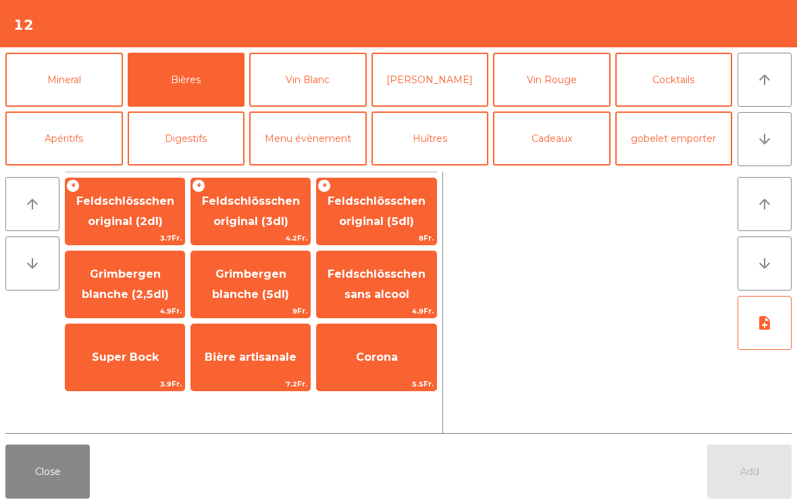
click at [246, 212] on span "Feldschlösschen original (3dl)" at bounding box center [250, 211] width 119 height 57
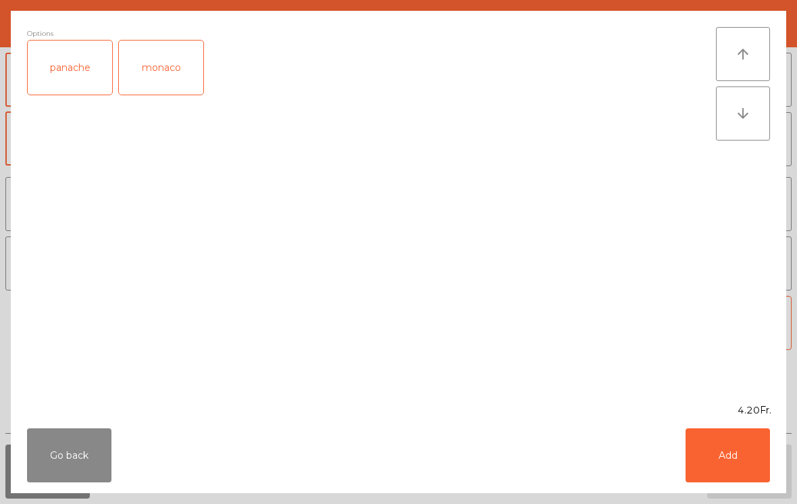
click at [82, 70] on div "panache" at bounding box center [70, 68] width 84 height 54
click at [748, 455] on button "Add" at bounding box center [727, 455] width 84 height 54
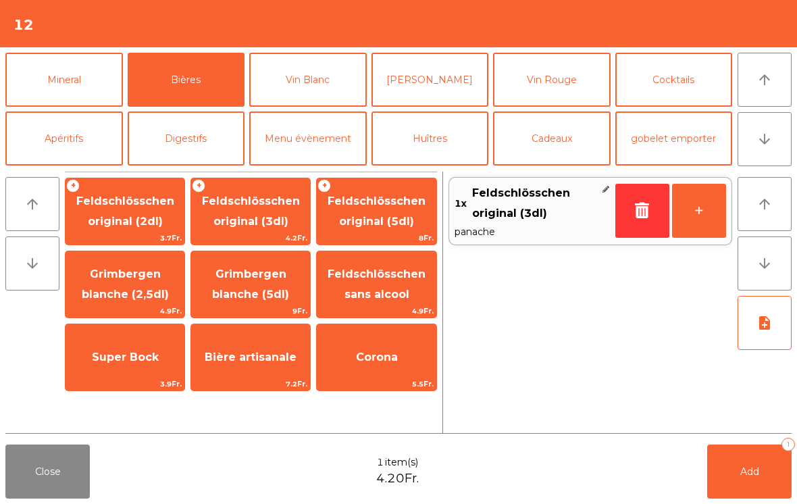
click at [761, 469] on button "Add 1" at bounding box center [749, 471] width 84 height 54
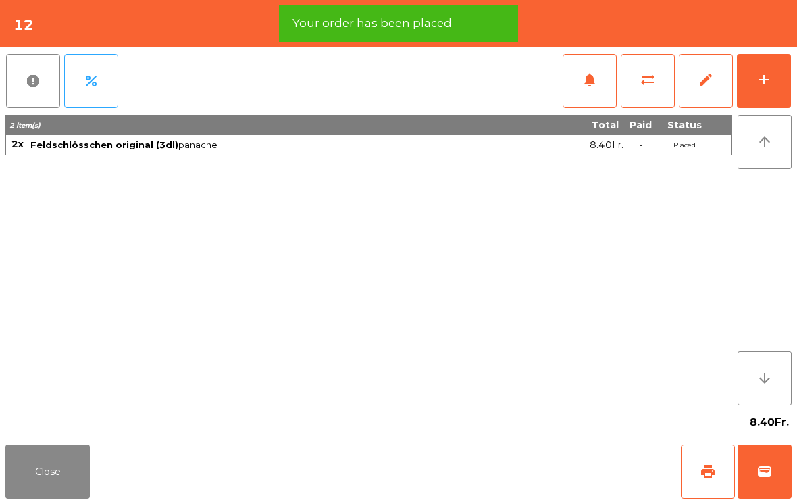
click at [764, 89] on button "add" at bounding box center [763, 81] width 54 height 54
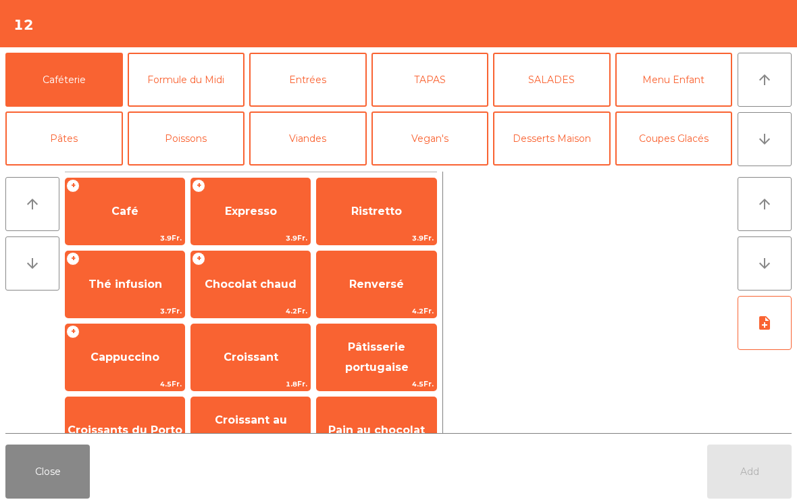
click at [204, 70] on button "Formule du Midi" at bounding box center [186, 80] width 117 height 54
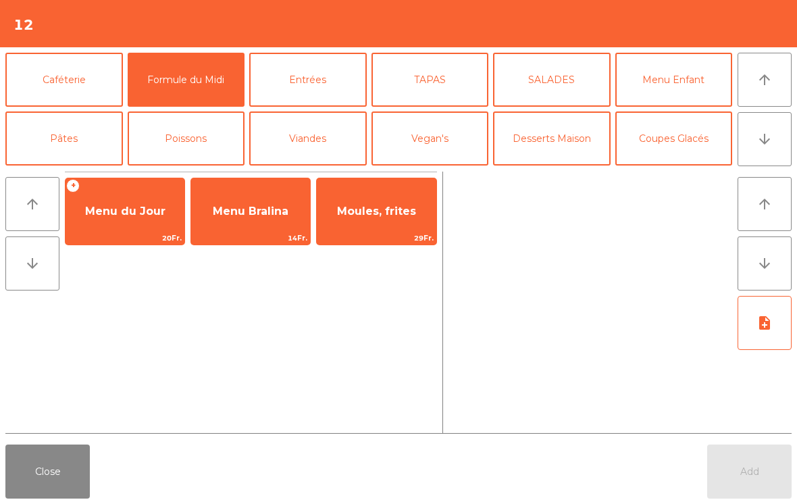
click at [133, 208] on span "Menu du Jour" at bounding box center [125, 211] width 80 height 13
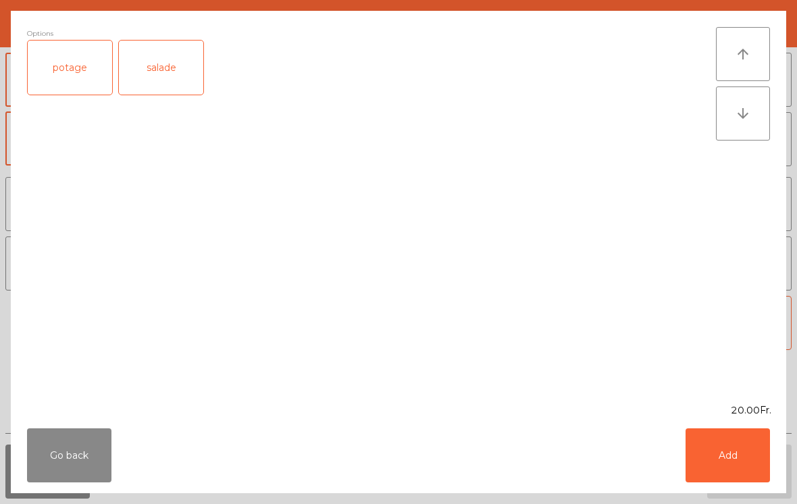
click at [188, 67] on div "salade" at bounding box center [161, 68] width 84 height 54
click at [732, 473] on button "Add" at bounding box center [727, 455] width 84 height 54
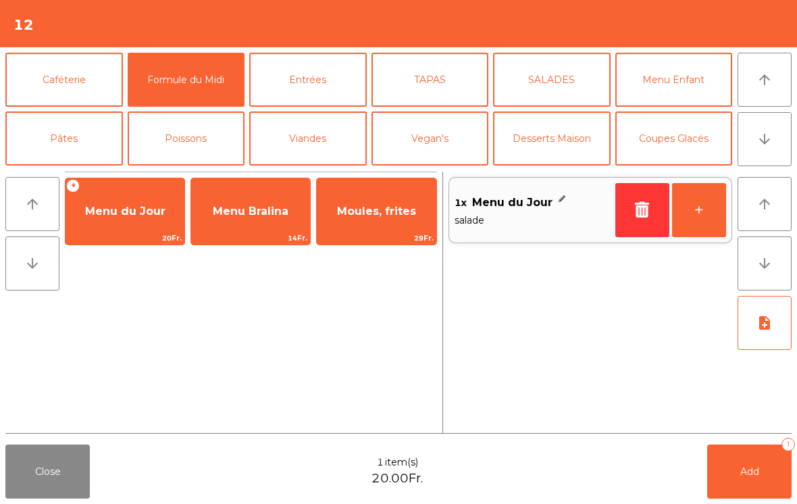
click at [716, 204] on button "+" at bounding box center [699, 210] width 54 height 54
click at [740, 463] on button "Add 2" at bounding box center [749, 471] width 84 height 54
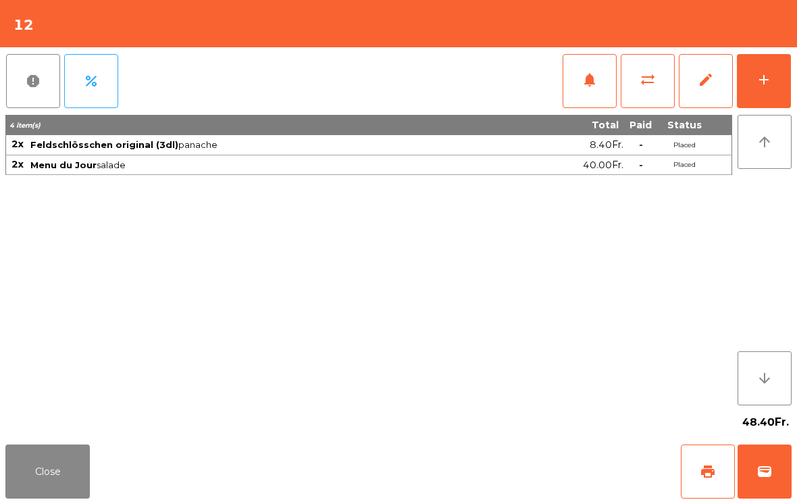
click at [7, 446] on button "Close" at bounding box center [47, 471] width 84 height 54
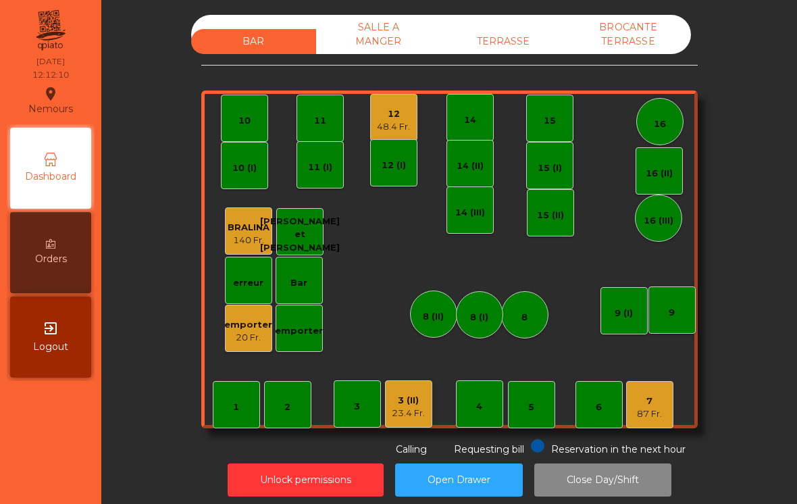
click at [242, 334] on div "20 Fr." at bounding box center [248, 338] width 48 height 14
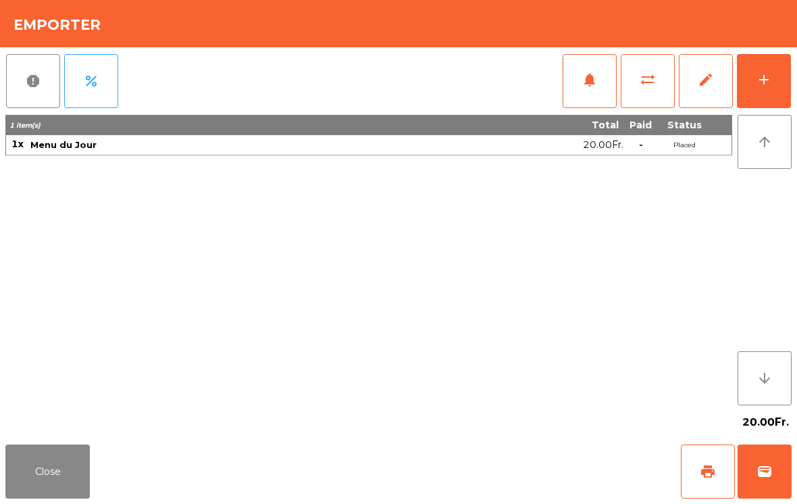
click at [761, 462] on button "wallet" at bounding box center [764, 471] width 54 height 54
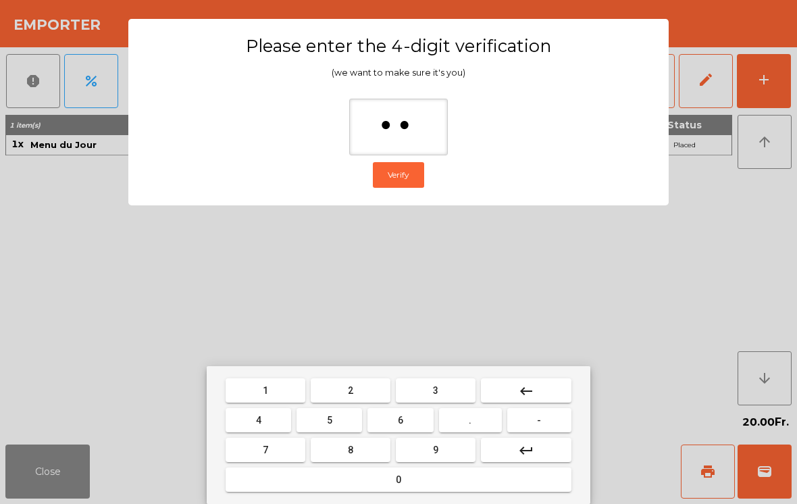
type input "***"
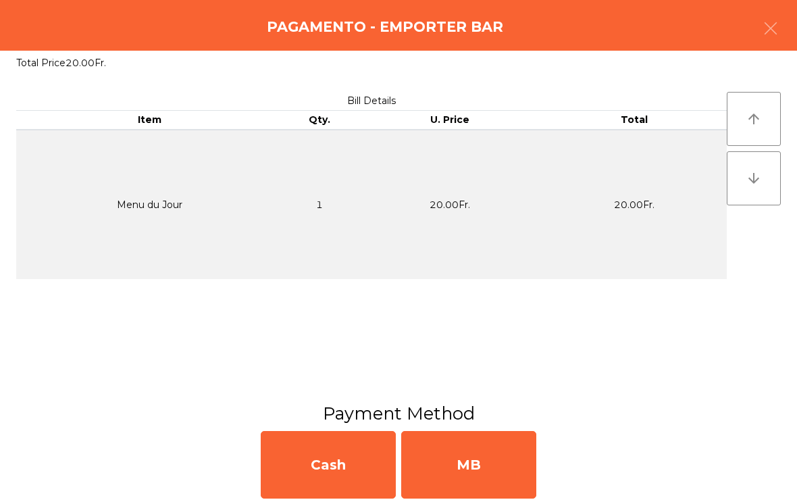
click at [486, 456] on div "MB" at bounding box center [468, 465] width 135 height 68
click at [464, 446] on div "No" at bounding box center [468, 465] width 135 height 68
click at [463, 446] on div "No" at bounding box center [468, 465] width 135 height 68
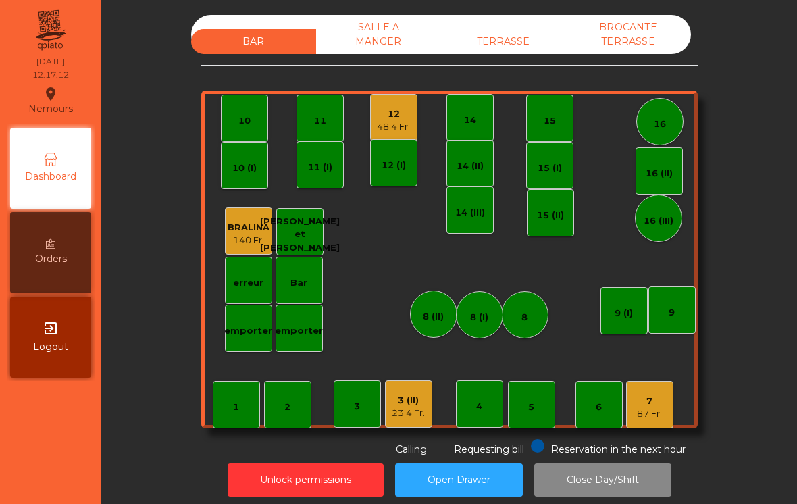
click at [423, 406] on div "23.4 Fr." at bounding box center [408, 413] width 33 height 14
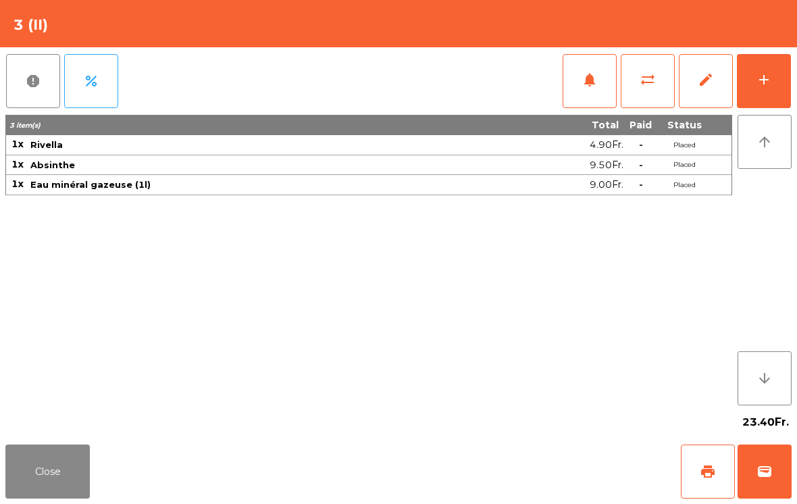
click at [761, 75] on div "add" at bounding box center [763, 80] width 16 height 16
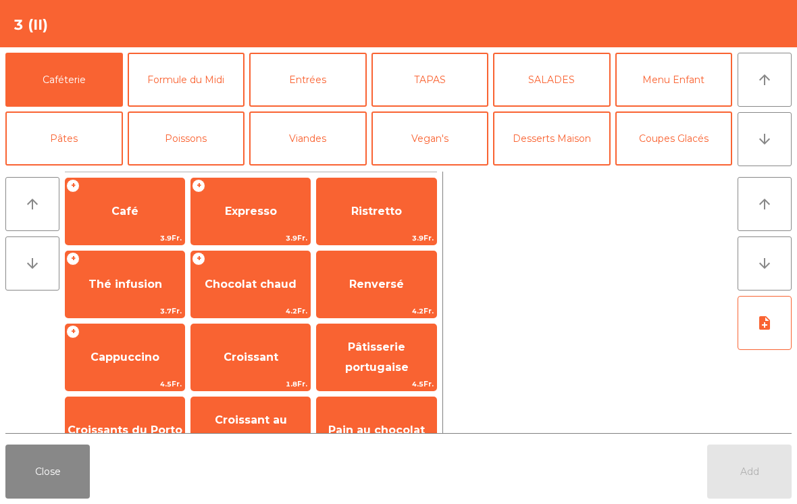
click at [325, 94] on button "Entrées" at bounding box center [307, 80] width 117 height 54
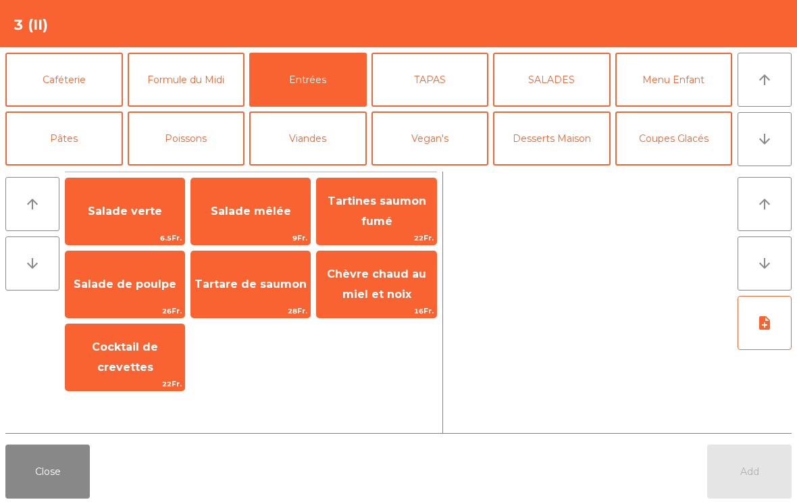
click at [195, 96] on button "Formule du Midi" at bounding box center [186, 80] width 117 height 54
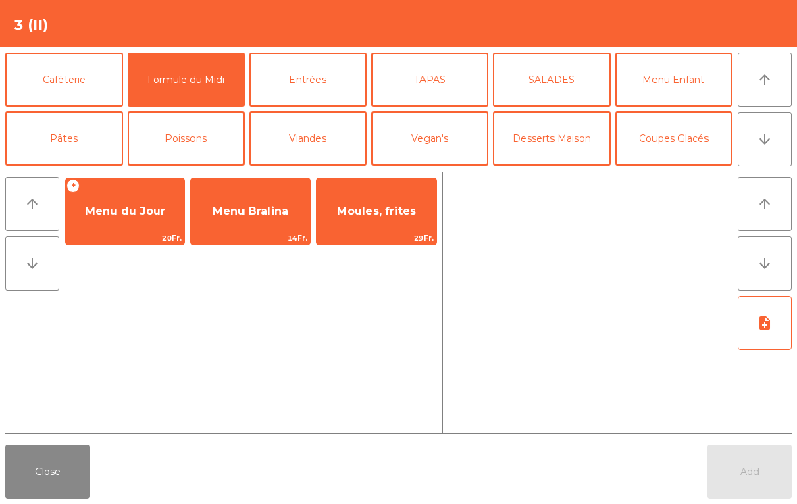
click at [151, 227] on span "Menu du Jour" at bounding box center [124, 211] width 119 height 36
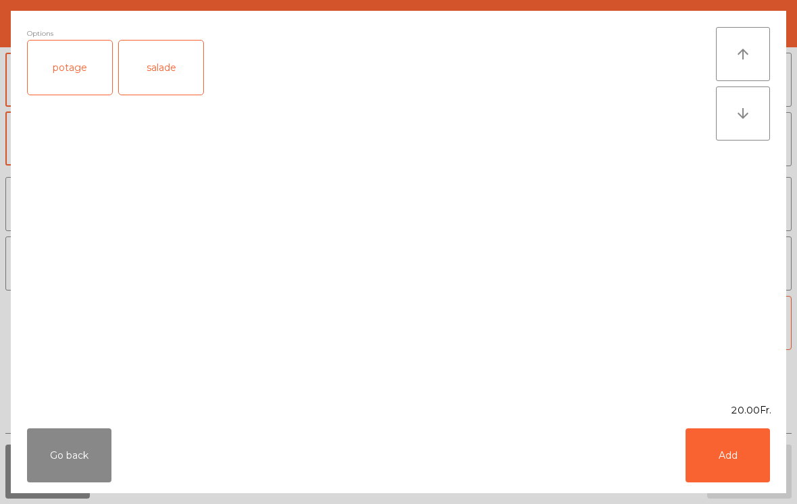
click at [728, 461] on button "Add" at bounding box center [727, 455] width 84 height 54
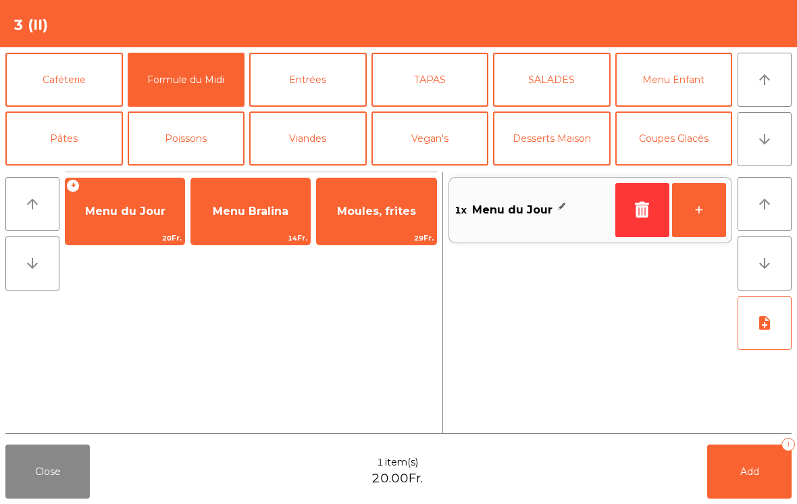
click at [698, 210] on button "+" at bounding box center [699, 210] width 54 height 54
click at [563, 91] on button "SALADES" at bounding box center [551, 80] width 117 height 54
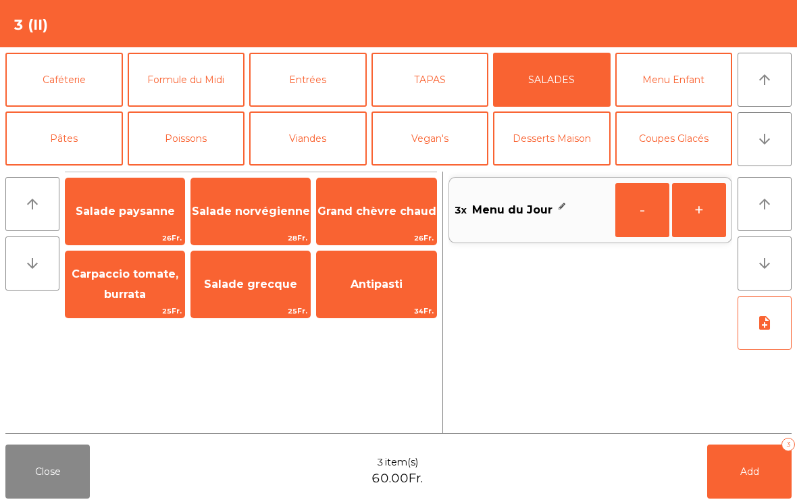
click at [350, 223] on span "Grand chèvre chaud" at bounding box center [376, 211] width 119 height 36
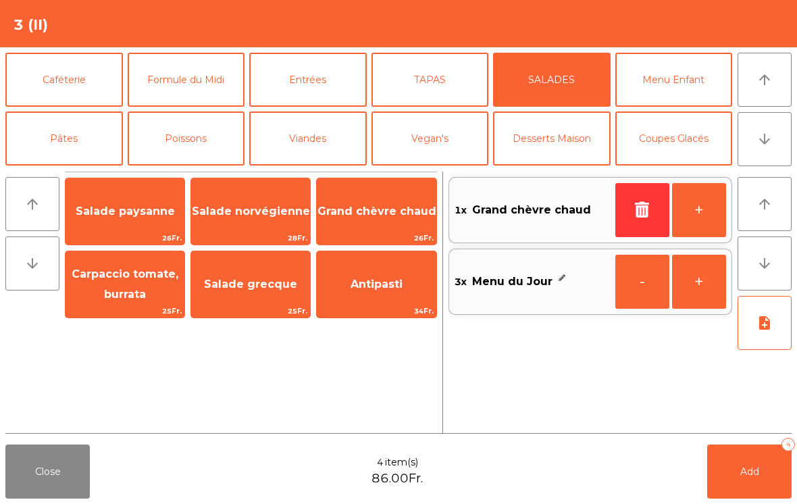
click at [743, 473] on span "Add" at bounding box center [749, 471] width 19 height 12
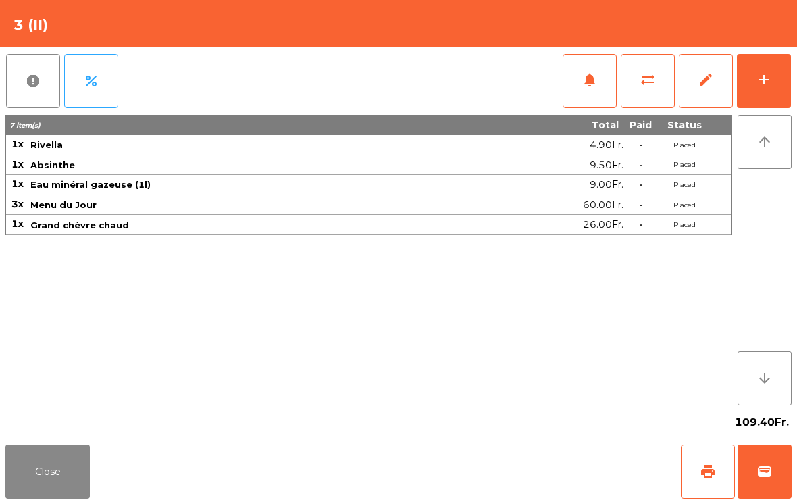
click at [57, 475] on button "Close" at bounding box center [47, 471] width 84 height 54
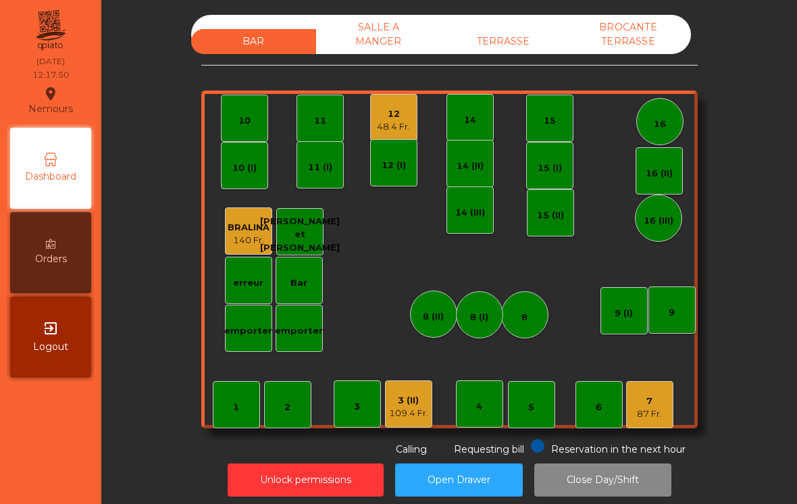
click at [654, 419] on div "87 Fr." at bounding box center [649, 414] width 25 height 14
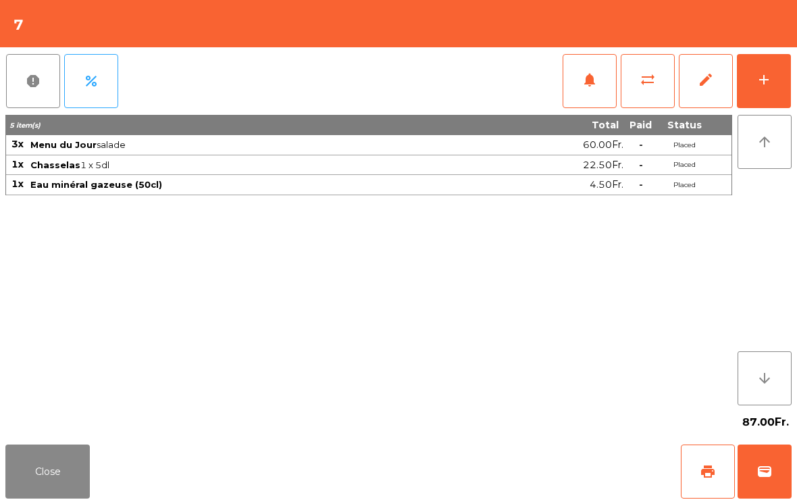
click at [594, 88] on button "notifications" at bounding box center [589, 81] width 54 height 54
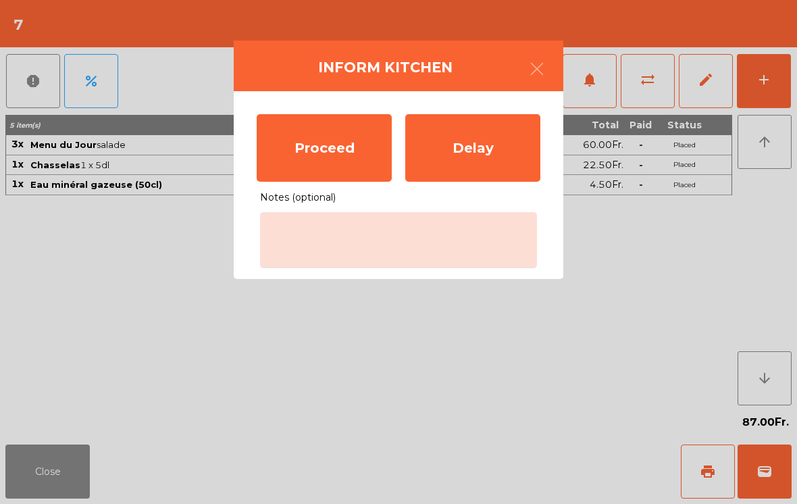
click at [359, 159] on div "Proceed" at bounding box center [324, 148] width 135 height 68
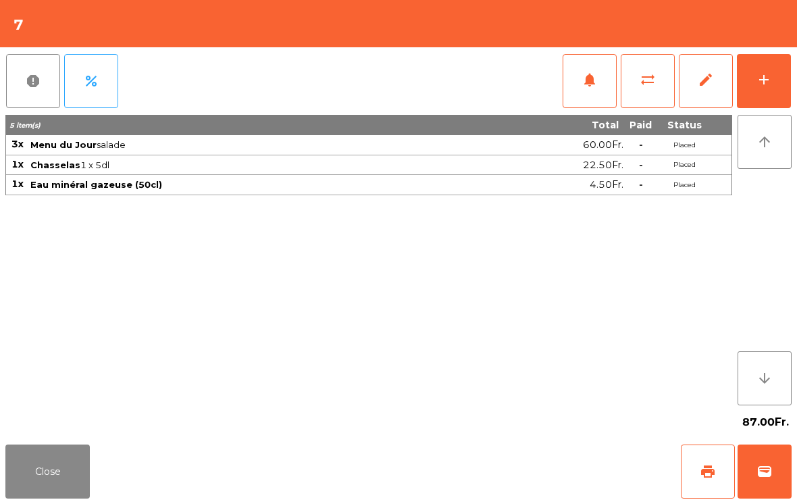
click at [36, 461] on button "Close" at bounding box center [47, 471] width 84 height 54
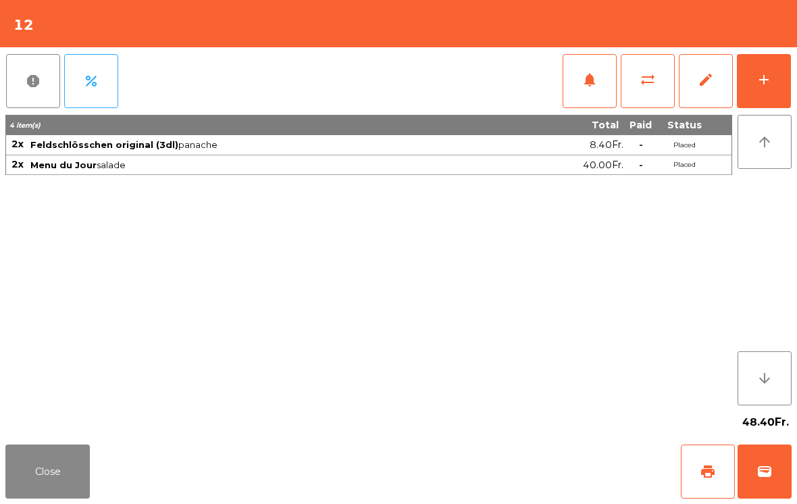
click at [593, 97] on button "notifications" at bounding box center [589, 81] width 54 height 54
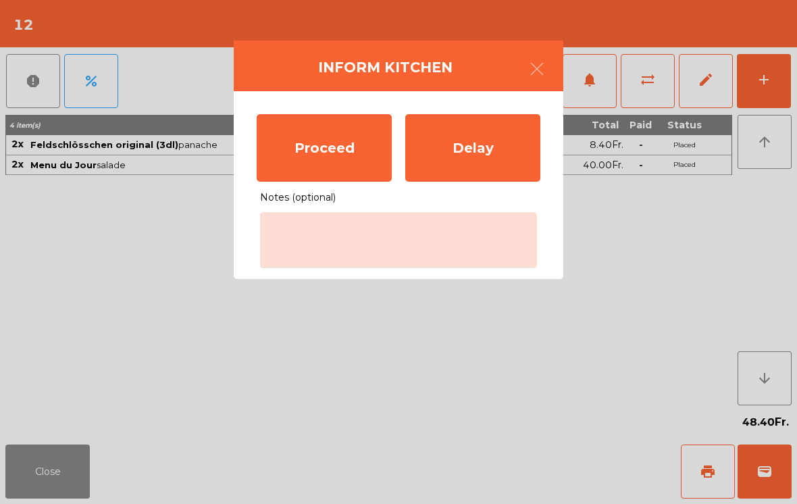
click at [352, 155] on div "Proceed" at bounding box center [324, 148] width 135 height 68
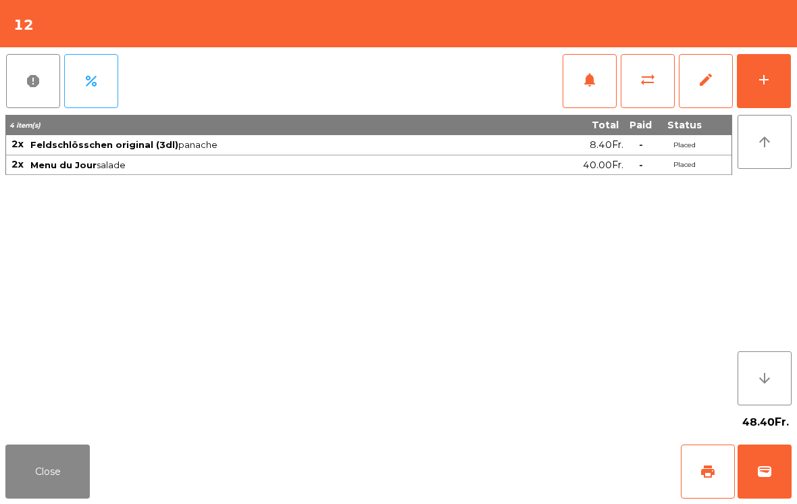
click at [34, 484] on button "Close" at bounding box center [47, 471] width 84 height 54
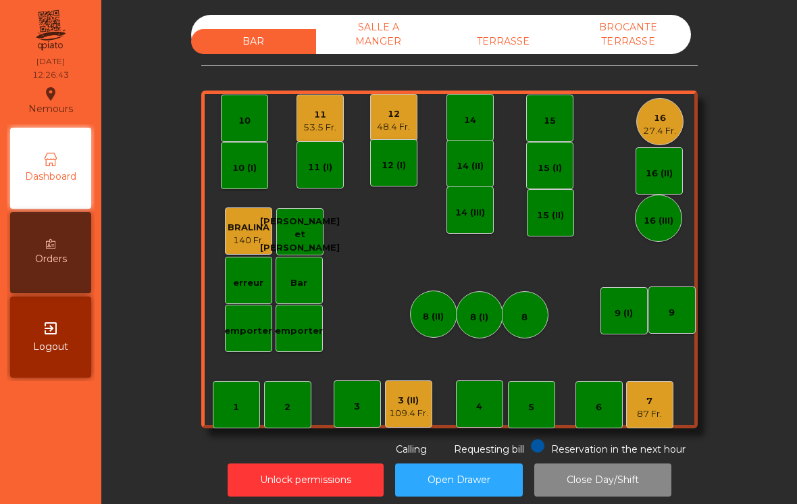
click at [655, 125] on div "27.4 Fr." at bounding box center [659, 131] width 33 height 14
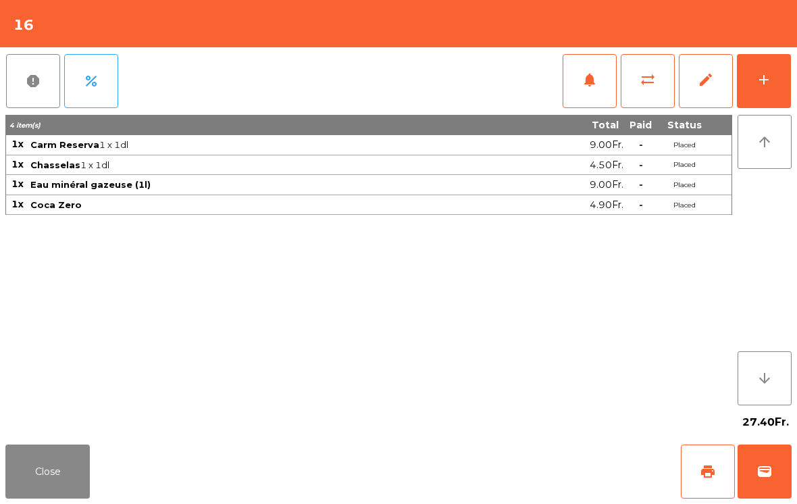
click at [765, 84] on div "add" at bounding box center [763, 80] width 16 height 16
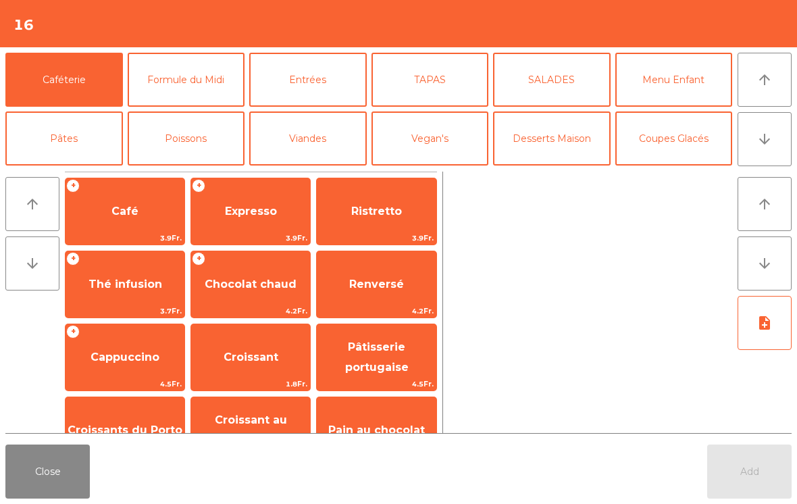
click at [208, 97] on button "Formule du Midi" at bounding box center [186, 80] width 117 height 54
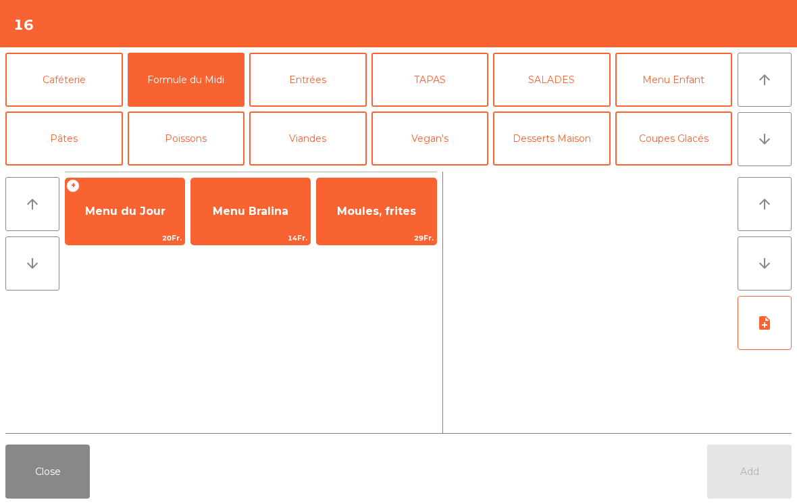
click at [143, 215] on span "Menu du Jour" at bounding box center [125, 211] width 80 height 13
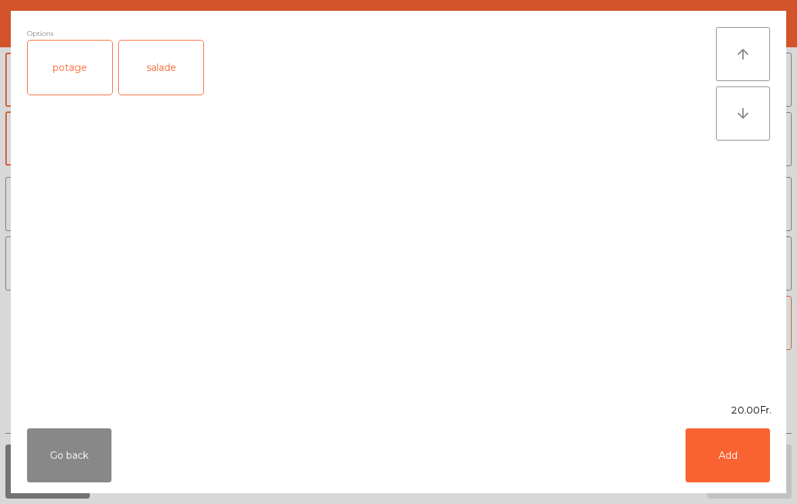
click at [177, 74] on div "salade" at bounding box center [161, 68] width 84 height 54
click at [721, 445] on button "Add" at bounding box center [727, 455] width 84 height 54
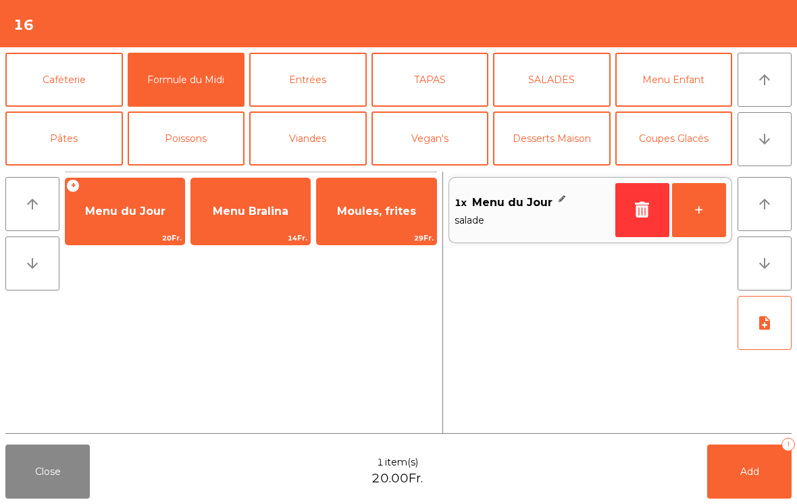
click at [696, 209] on button "+" at bounding box center [699, 210] width 54 height 54
click at [695, 209] on button "+" at bounding box center [699, 210] width 54 height 54
click at [335, 134] on button "Viandes" at bounding box center [307, 138] width 117 height 54
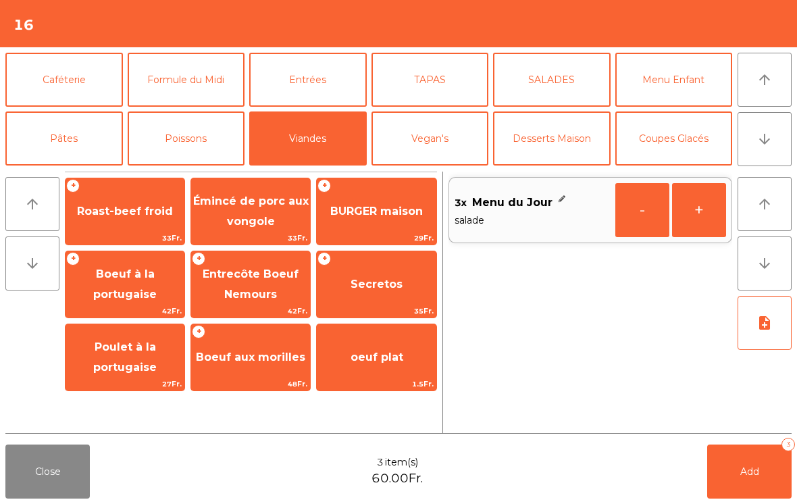
click at [273, 266] on span "Entrecôte Boeuf Nemours" at bounding box center [250, 284] width 119 height 57
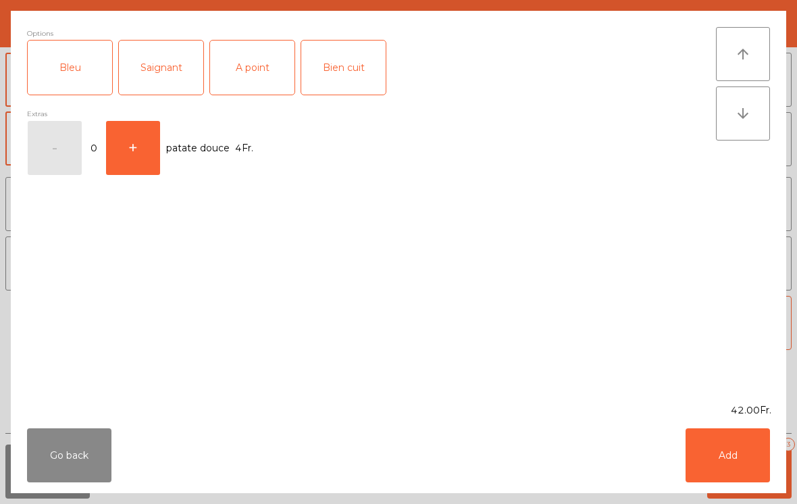
click at [186, 78] on div "Saignant" at bounding box center [161, 68] width 84 height 54
click at [740, 465] on button "Add" at bounding box center [727, 455] width 84 height 54
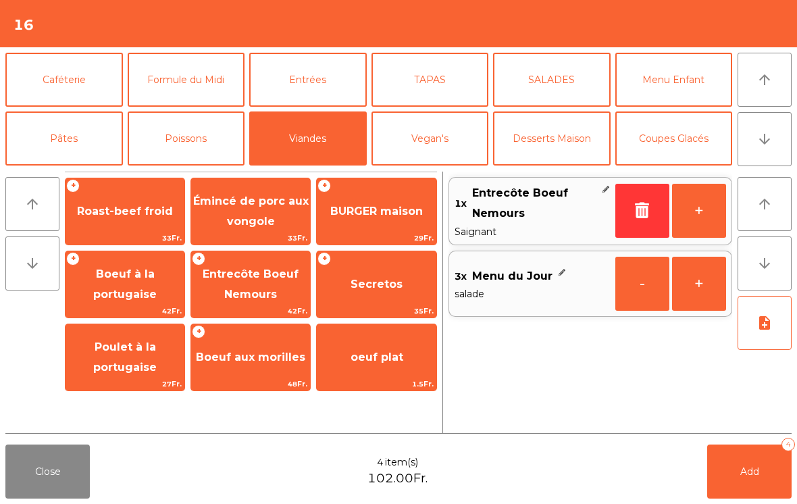
click at [745, 346] on button "note_add" at bounding box center [764, 323] width 54 height 54
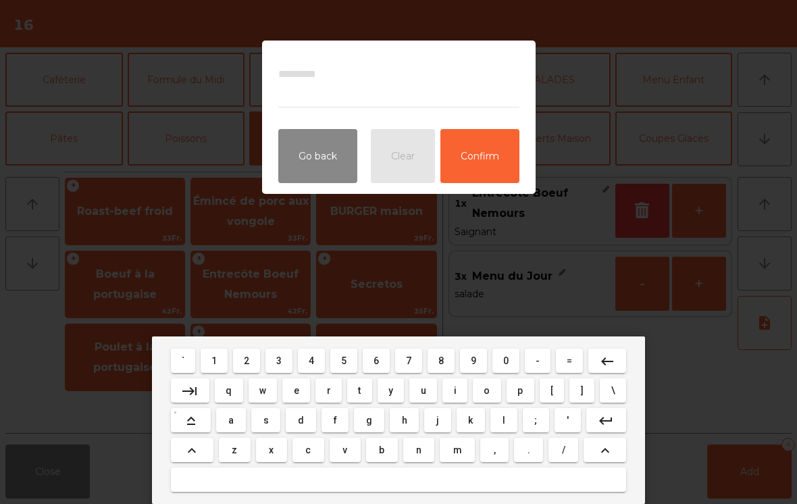
type textarea "*"
type textarea "**"
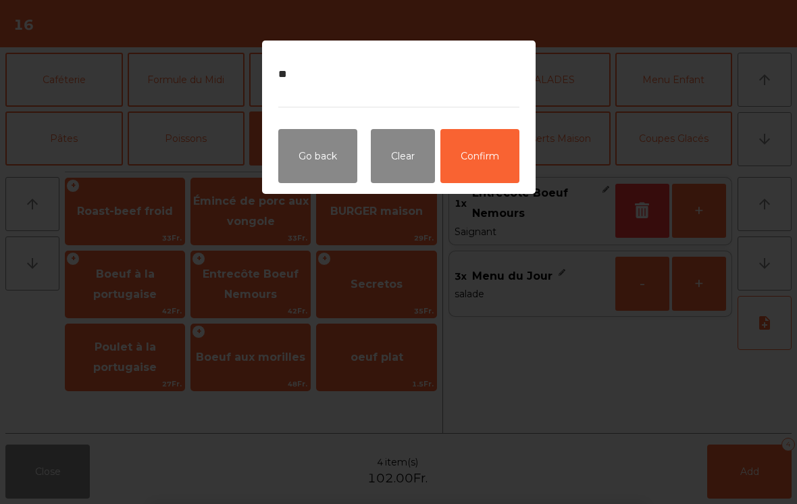
click at [495, 157] on button "Confirm" at bounding box center [479, 156] width 79 height 54
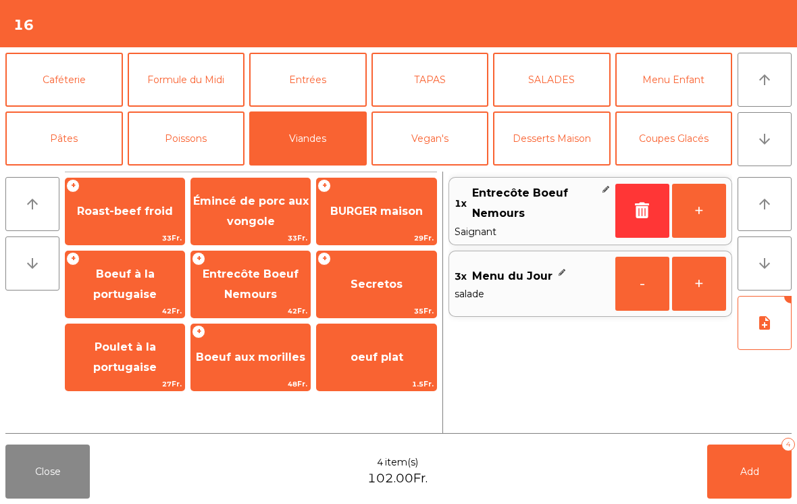
click at [739, 494] on button "Add 4" at bounding box center [749, 471] width 84 height 54
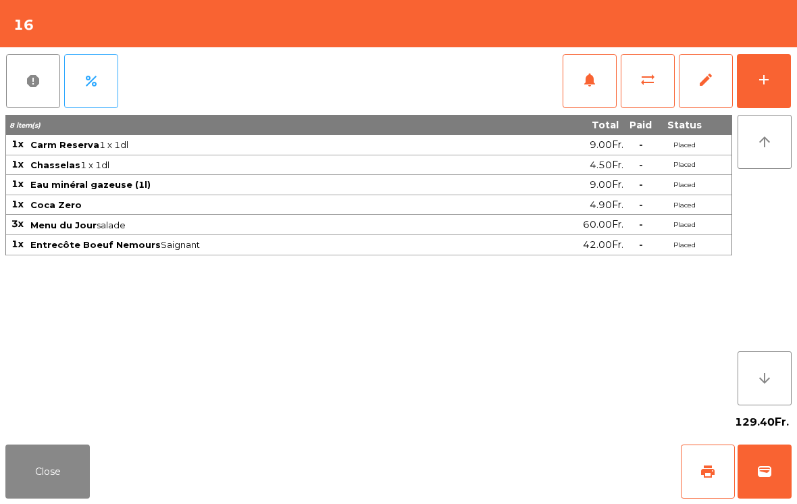
click at [27, 489] on button "Close" at bounding box center [47, 471] width 84 height 54
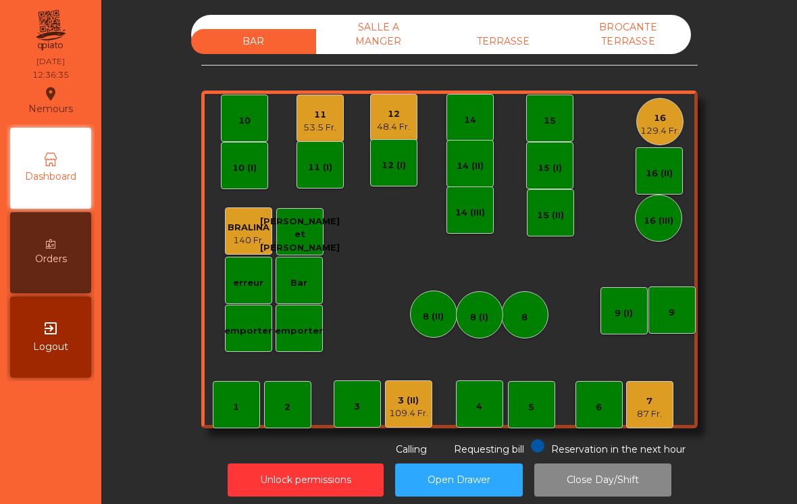
click at [395, 421] on div "3 (II) 109.4 Fr." at bounding box center [408, 403] width 47 height 47
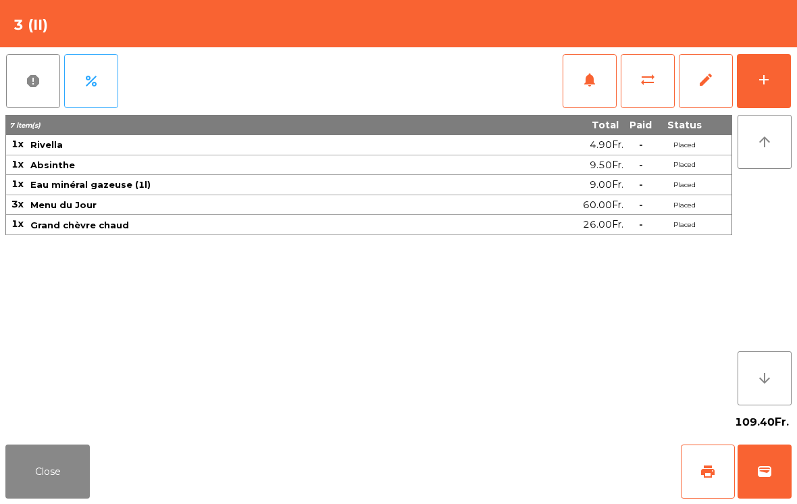
click at [766, 78] on div "add" at bounding box center [763, 80] width 16 height 16
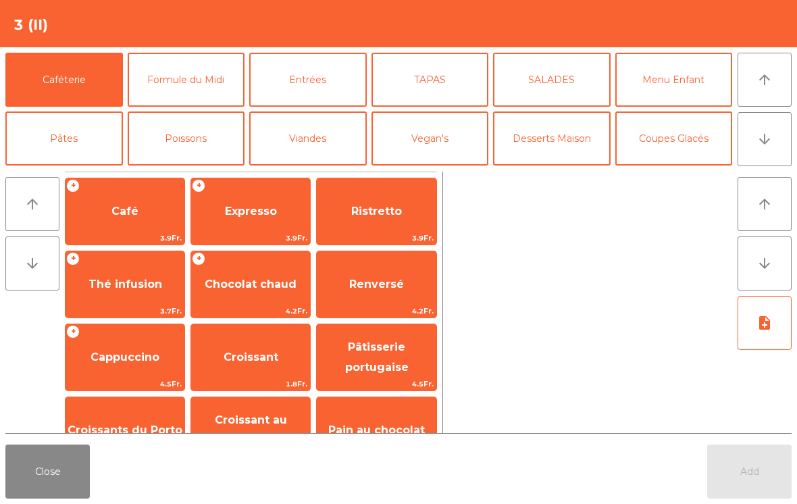
click at [420, 94] on button "TAPAS" at bounding box center [429, 80] width 117 height 54
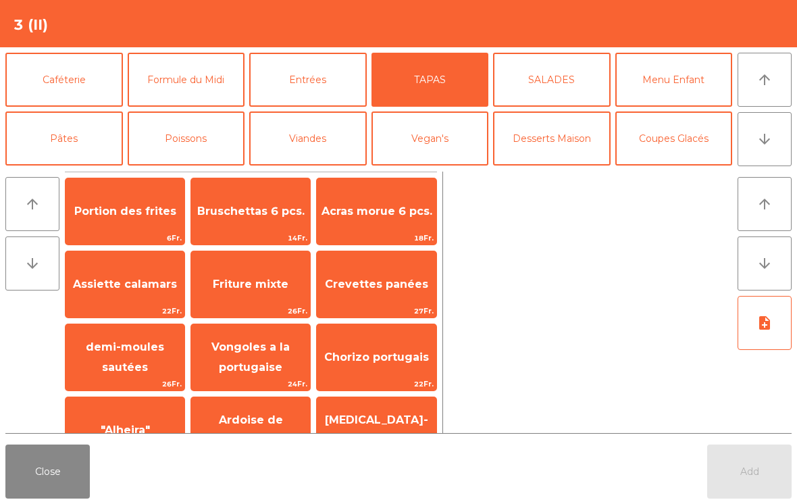
click at [108, 216] on span "Portion des frites" at bounding box center [125, 211] width 102 height 13
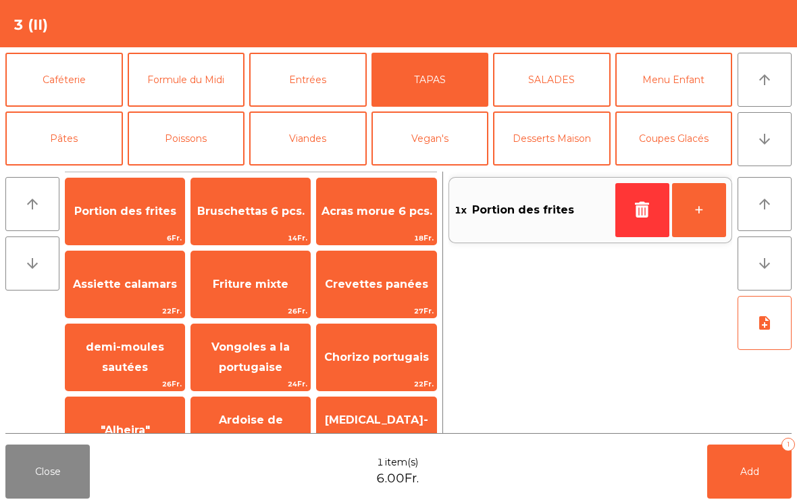
click at [766, 474] on button "Add 1" at bounding box center [749, 471] width 84 height 54
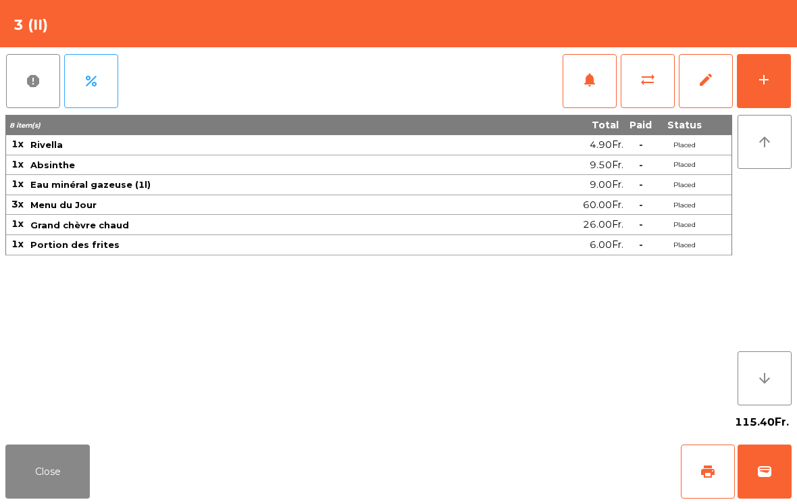
click at [764, 62] on button "add" at bounding box center [763, 81] width 54 height 54
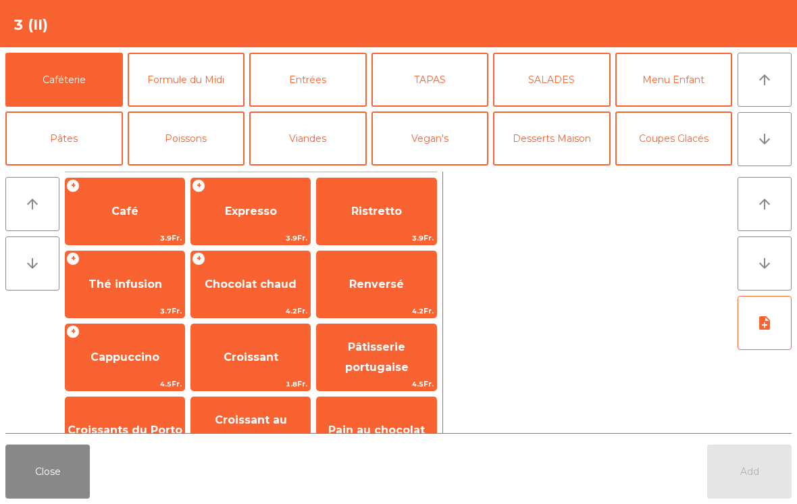
click at [185, 84] on button "Formule du Midi" at bounding box center [186, 80] width 117 height 54
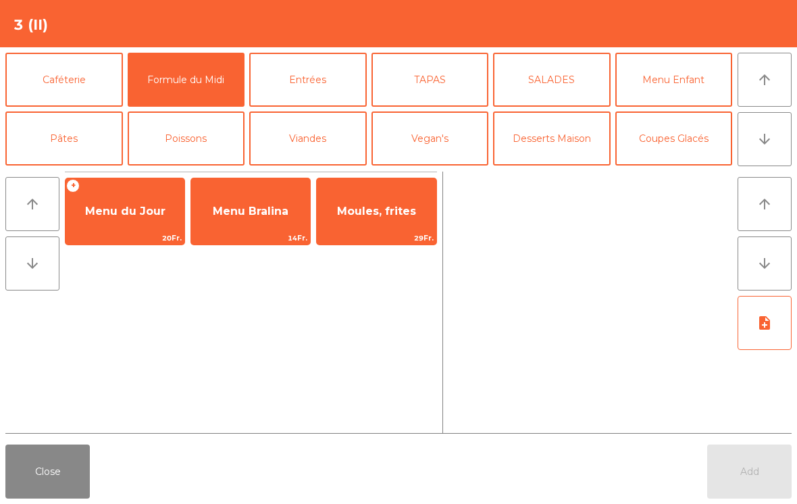
click at [113, 221] on span "Menu du Jour" at bounding box center [124, 211] width 119 height 36
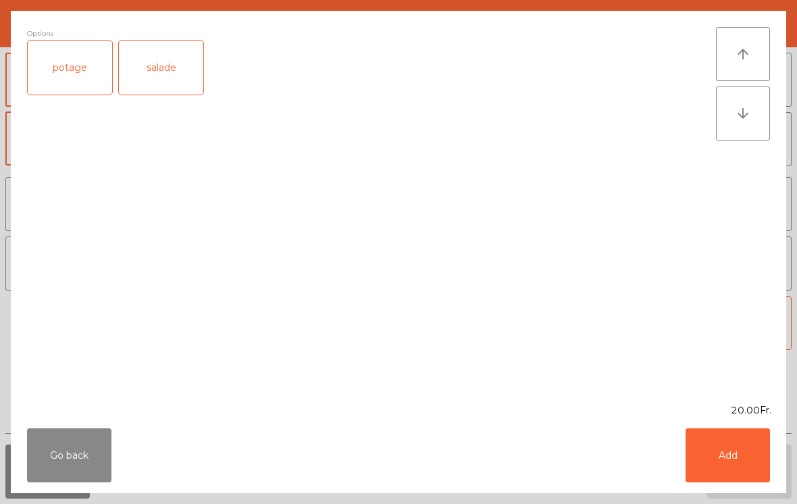
click at [734, 462] on button "Add" at bounding box center [727, 455] width 84 height 54
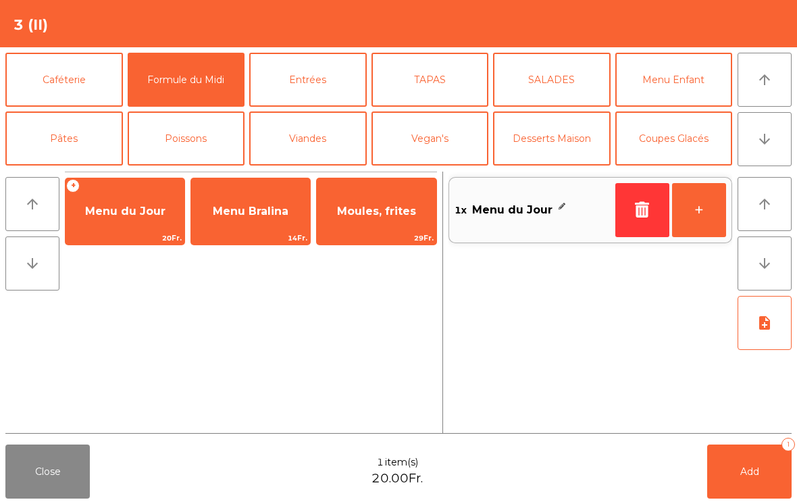
click at [753, 473] on span "Add" at bounding box center [749, 471] width 19 height 12
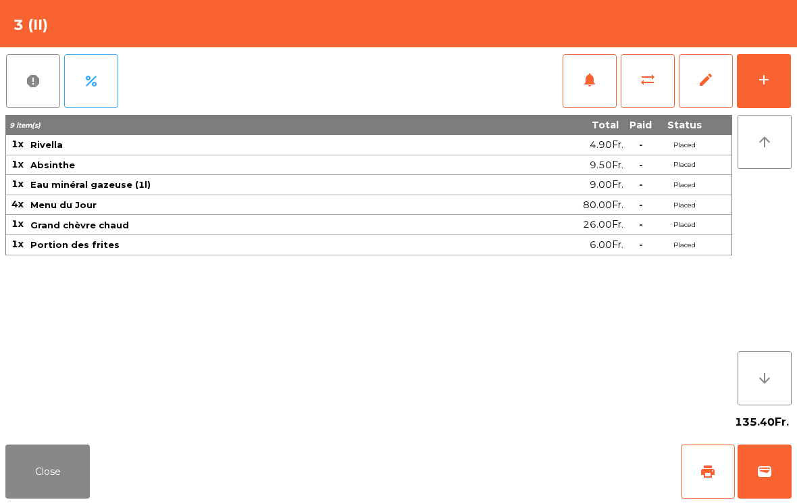
click at [47, 484] on button "Close" at bounding box center [47, 471] width 84 height 54
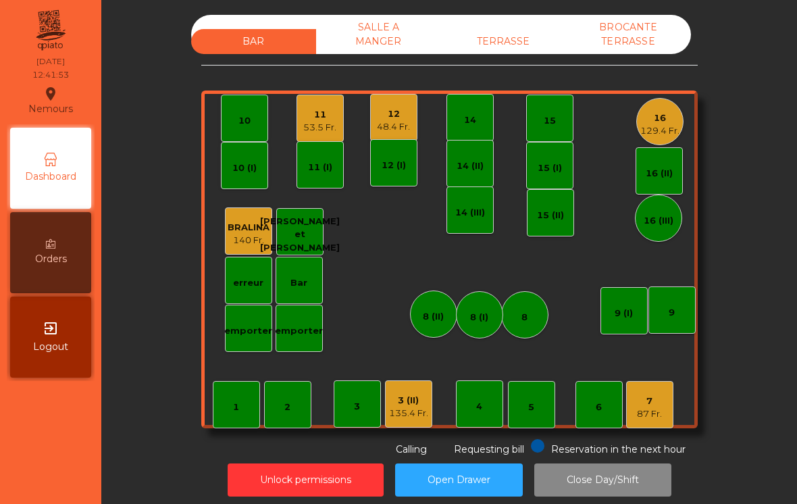
click at [535, 37] on div "TERRASSE" at bounding box center [503, 41] width 125 height 25
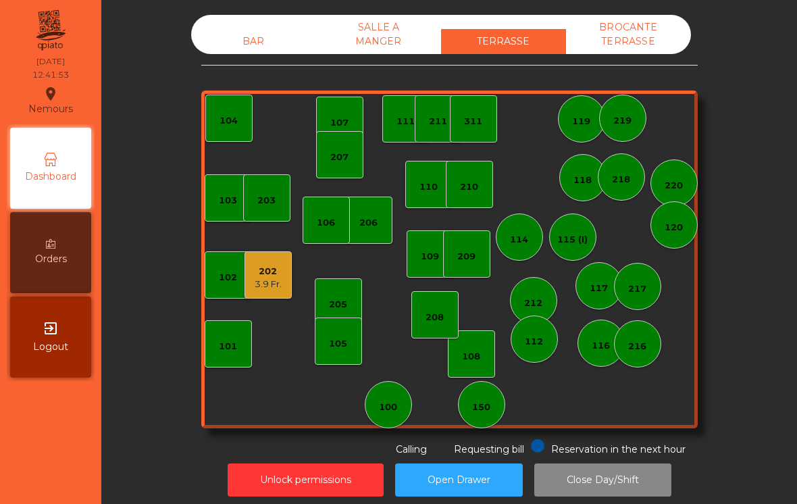
click at [241, 361] on div "101" at bounding box center [228, 343] width 47 height 47
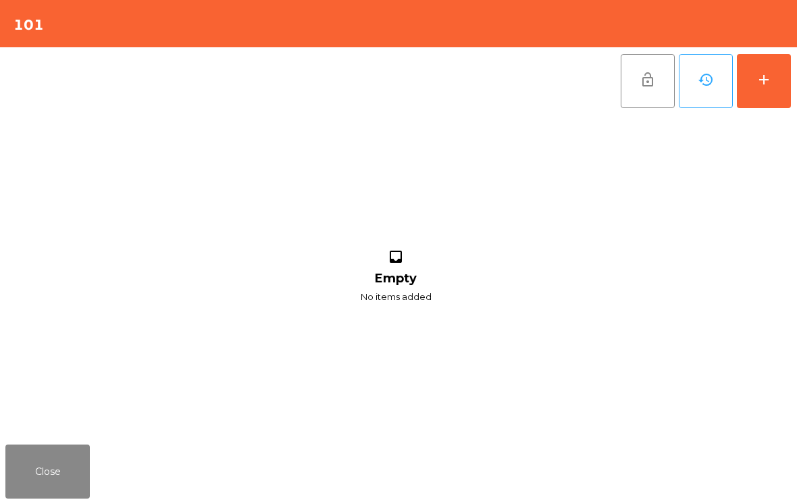
click at [760, 82] on div "add" at bounding box center [763, 80] width 16 height 16
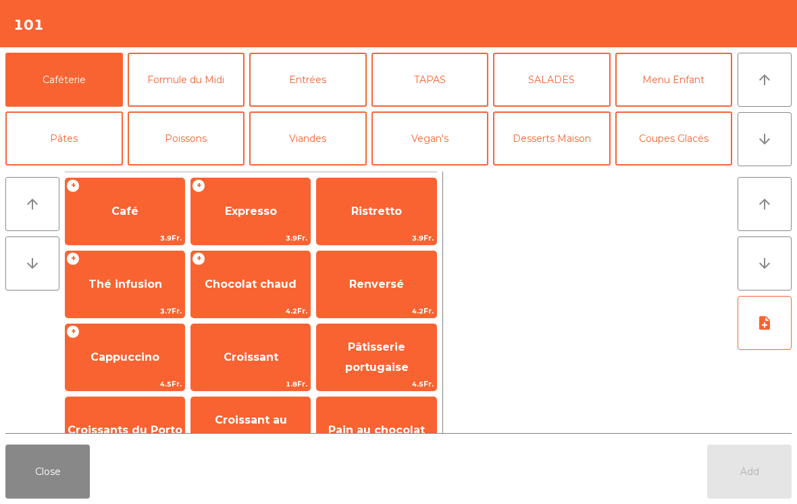
click at [221, 89] on button "Formule du Midi" at bounding box center [186, 80] width 117 height 54
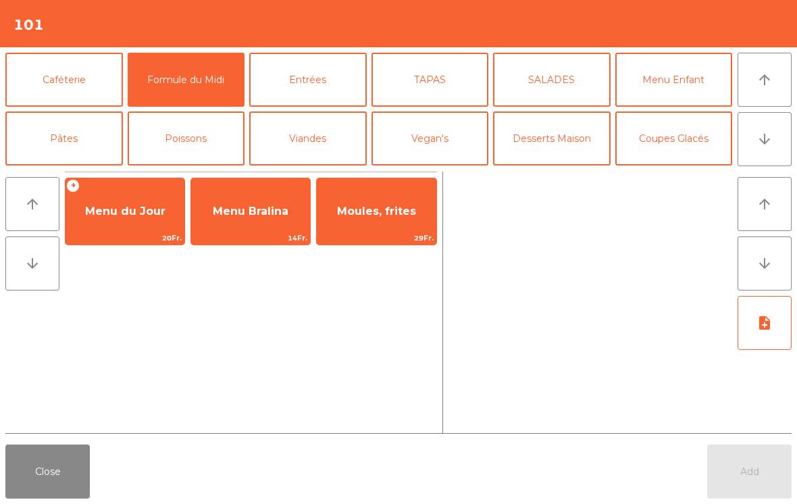
click at [151, 211] on span "Menu du Jour" at bounding box center [125, 211] width 80 height 13
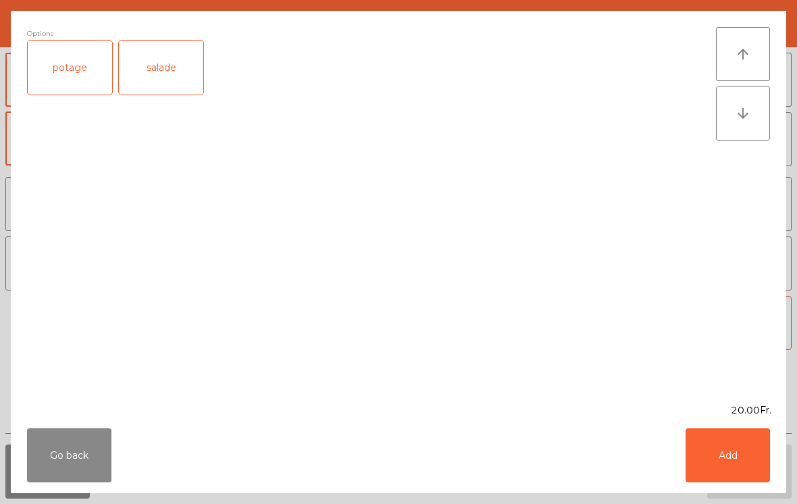
click at [732, 458] on button "Add" at bounding box center [727, 455] width 84 height 54
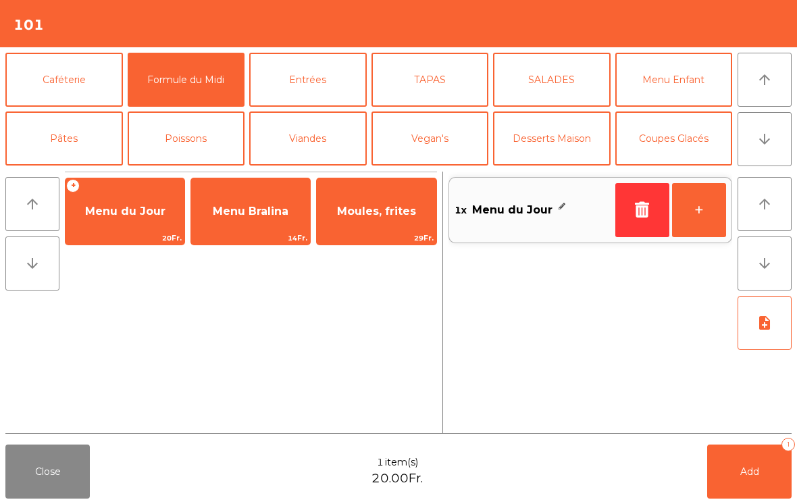
click at [677, 219] on button "+" at bounding box center [699, 210] width 54 height 54
click at [729, 471] on button "Add 2" at bounding box center [749, 471] width 84 height 54
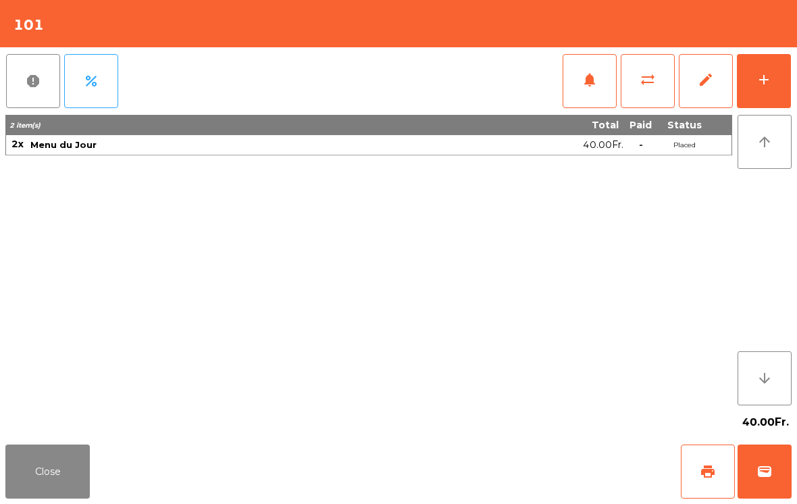
click at [74, 468] on button "Close" at bounding box center [47, 471] width 84 height 54
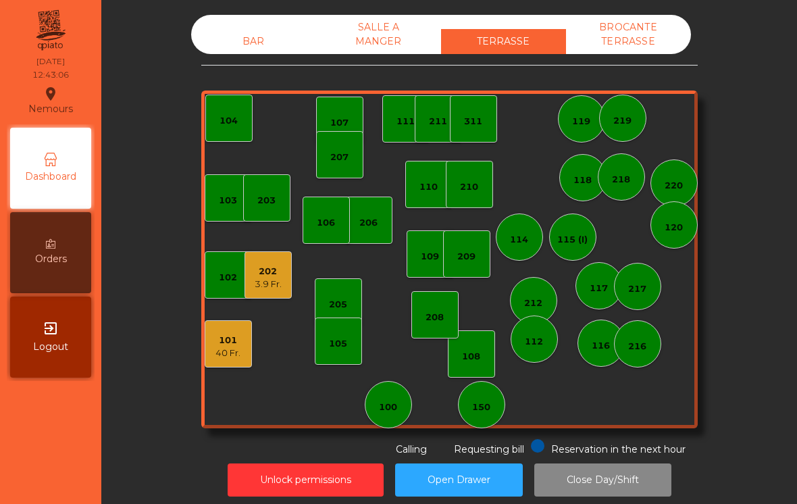
click at [230, 32] on div "BAR" at bounding box center [253, 41] width 125 height 25
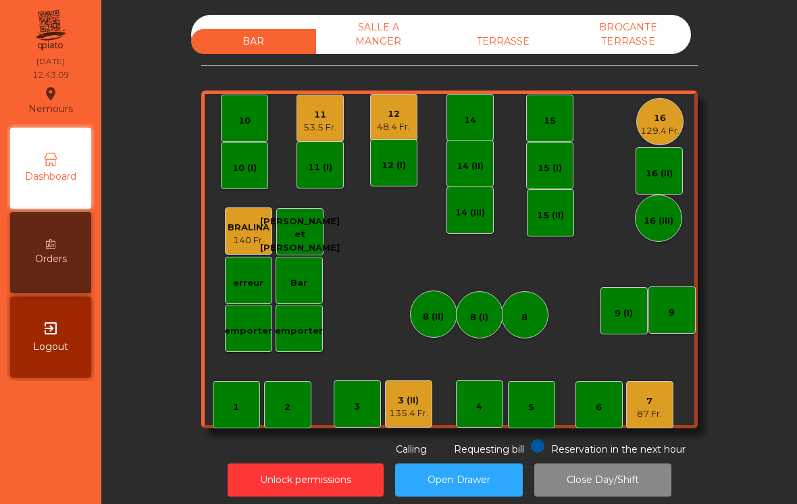
click at [646, 121] on div "16" at bounding box center [659, 118] width 39 height 14
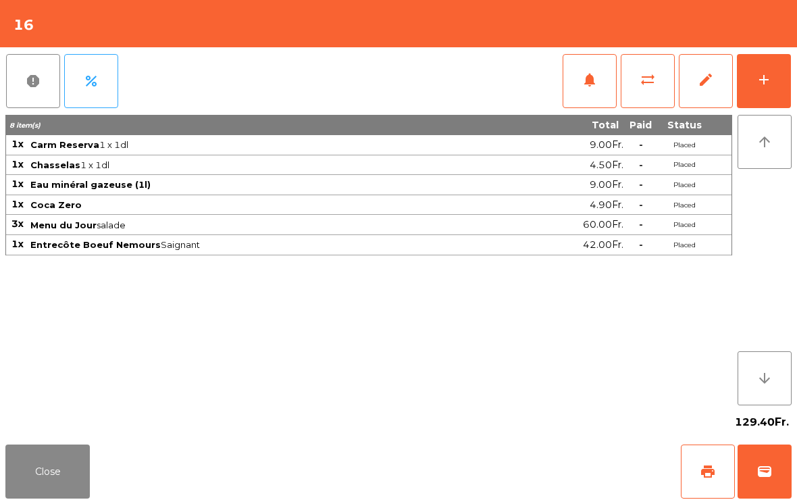
click at [555, 74] on div "report percent notifications sync_alt edit add" at bounding box center [398, 81] width 786 height 68
click at [583, 106] on button "notifications" at bounding box center [589, 81] width 54 height 54
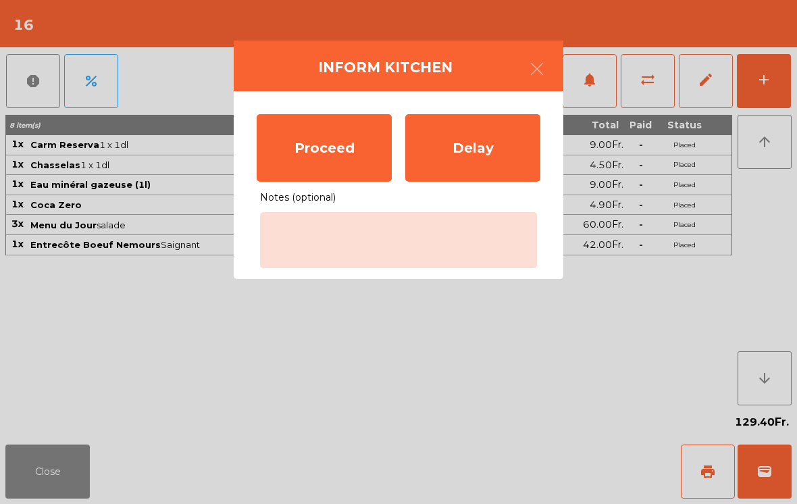
click at [299, 138] on div "Proceed" at bounding box center [324, 148] width 135 height 68
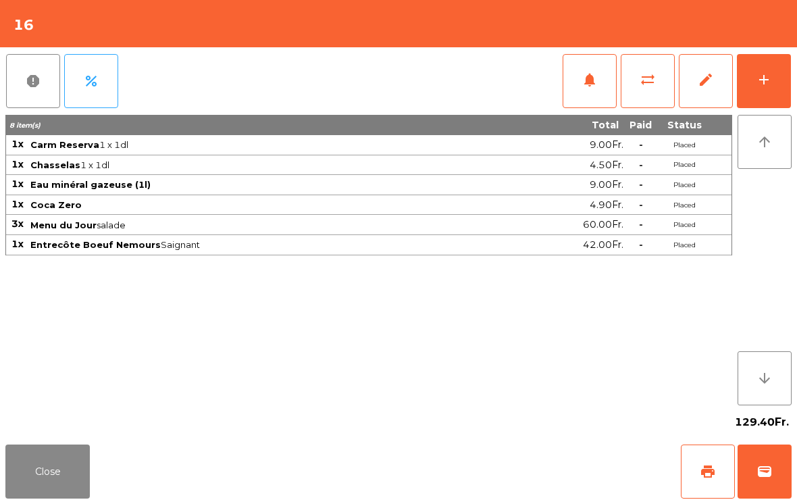
click at [49, 477] on button "Close" at bounding box center [47, 471] width 84 height 54
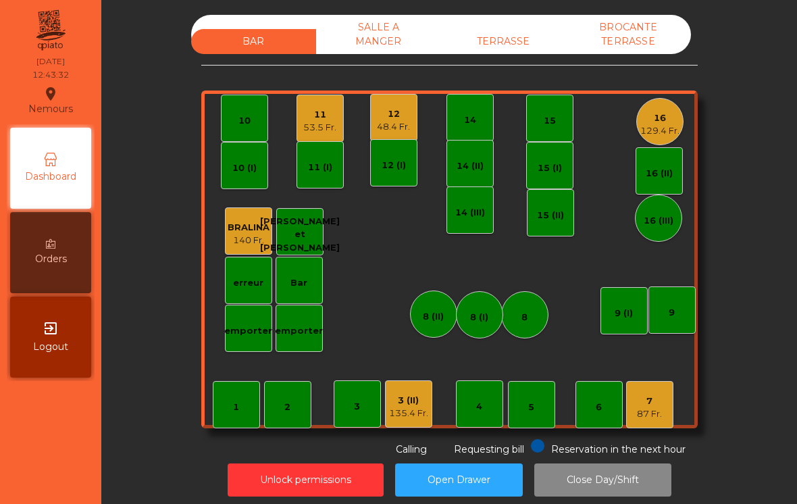
click at [496, 51] on div "TERRASSE" at bounding box center [503, 41] width 125 height 25
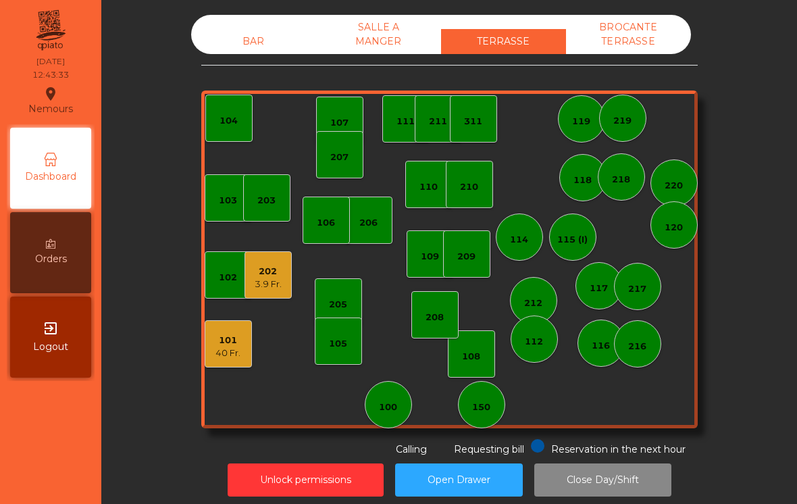
click at [223, 356] on div "40 Fr." at bounding box center [227, 353] width 25 height 14
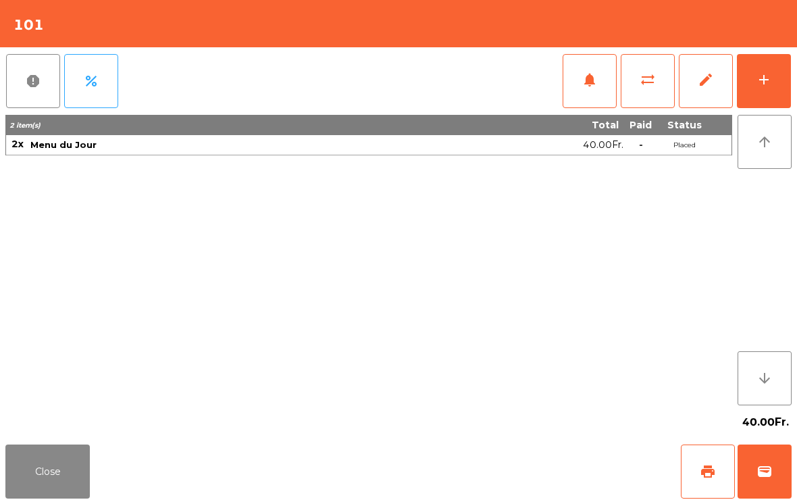
click at [764, 92] on button "add" at bounding box center [763, 81] width 54 height 54
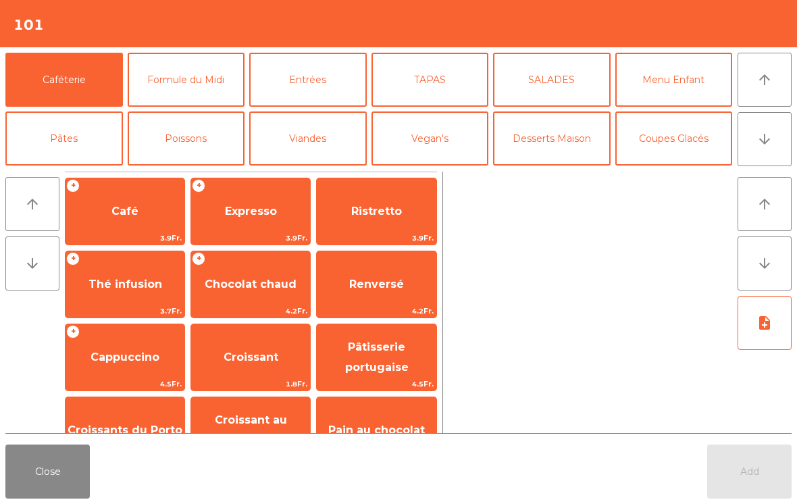
click at [755, 138] on button "arrow_downward" at bounding box center [764, 139] width 54 height 54
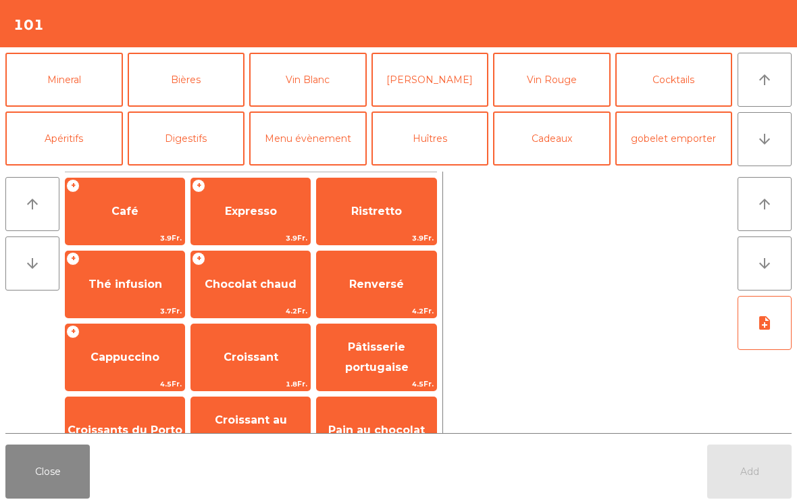
click at [31, 84] on button "Mineral" at bounding box center [63, 80] width 117 height 54
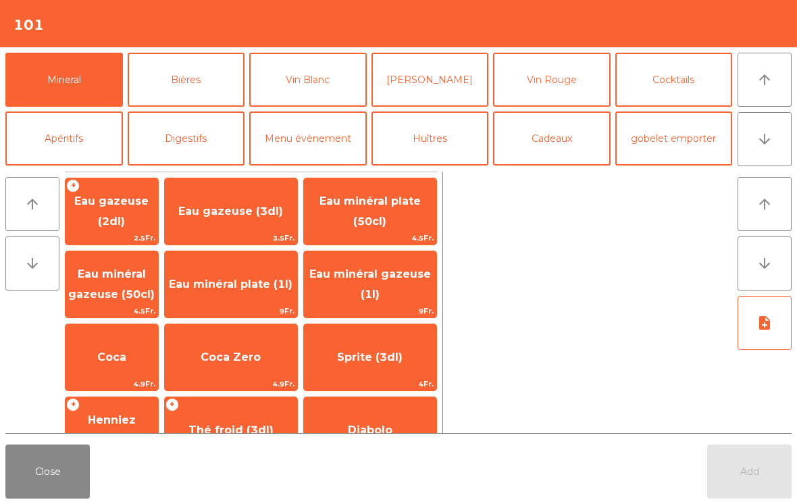
click at [221, 425] on span "Thé froid (3dl)" at bounding box center [230, 429] width 85 height 13
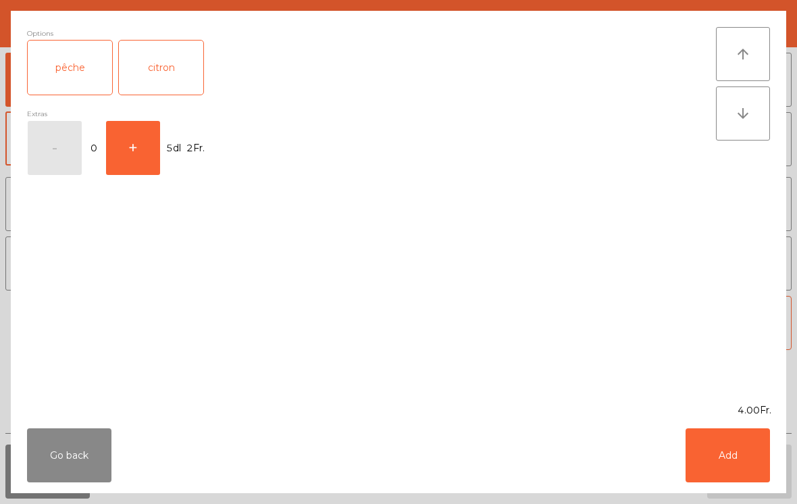
click at [150, 74] on div "citron" at bounding box center [161, 68] width 84 height 54
click at [126, 155] on button "+" at bounding box center [133, 148] width 54 height 54
click at [725, 457] on button "Add" at bounding box center [727, 455] width 84 height 54
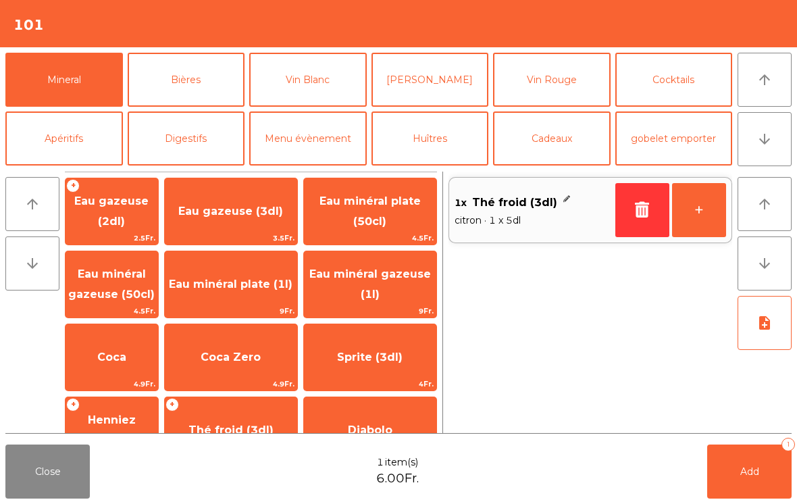
click at [228, 418] on span "Thé froid (3dl)" at bounding box center [231, 430] width 132 height 36
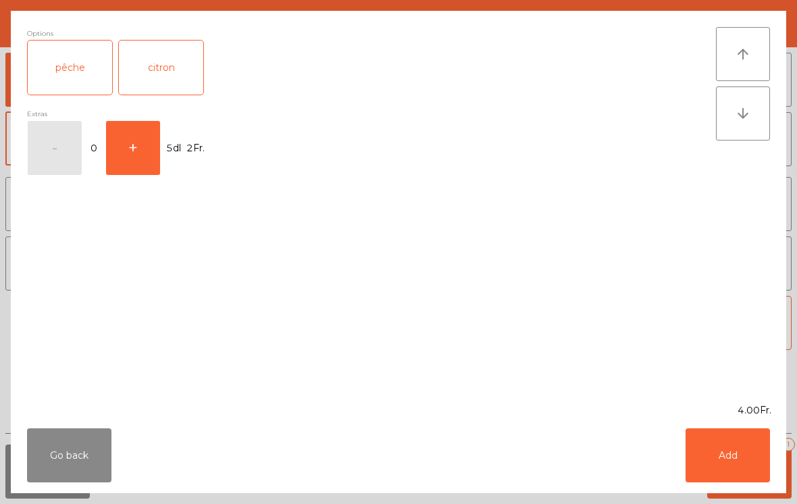
click at [153, 77] on div "citron" at bounding box center [161, 68] width 84 height 54
click at [720, 467] on button "Add" at bounding box center [727, 455] width 84 height 54
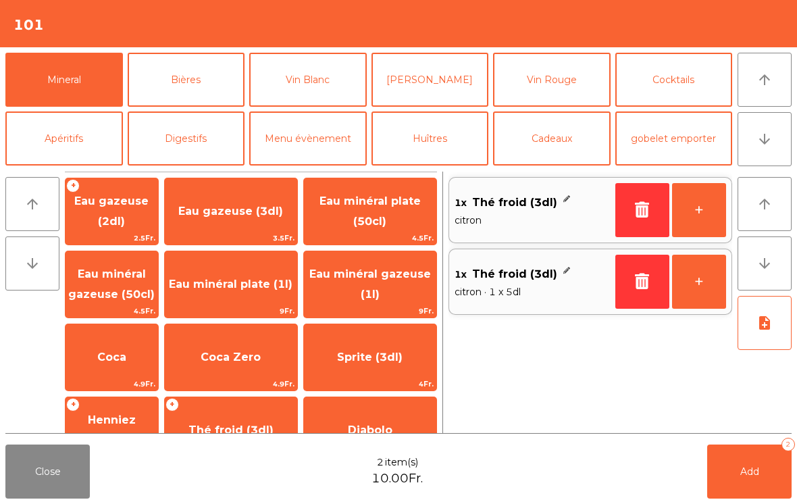
click at [724, 468] on button "Add 2" at bounding box center [749, 471] width 84 height 54
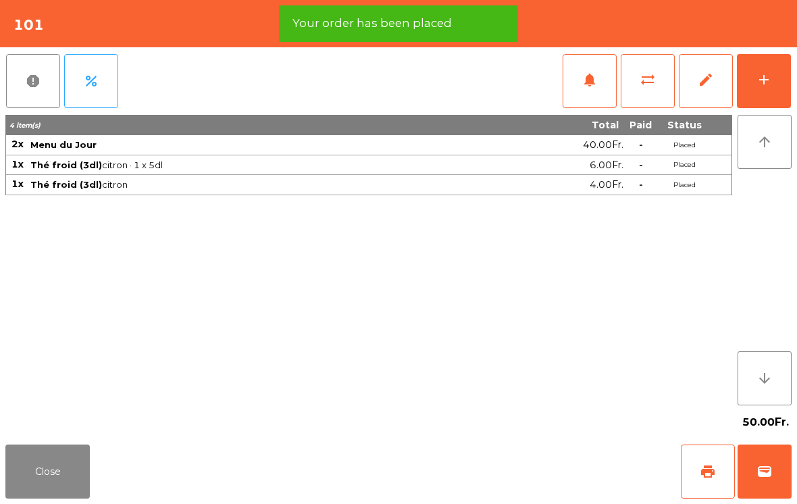
click at [28, 468] on button "Close" at bounding box center [47, 471] width 84 height 54
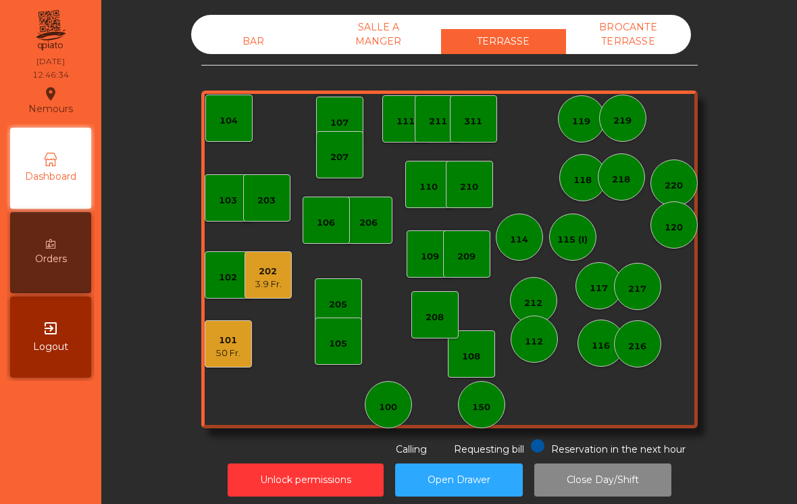
click at [225, 41] on div "BAR" at bounding box center [253, 41] width 125 height 25
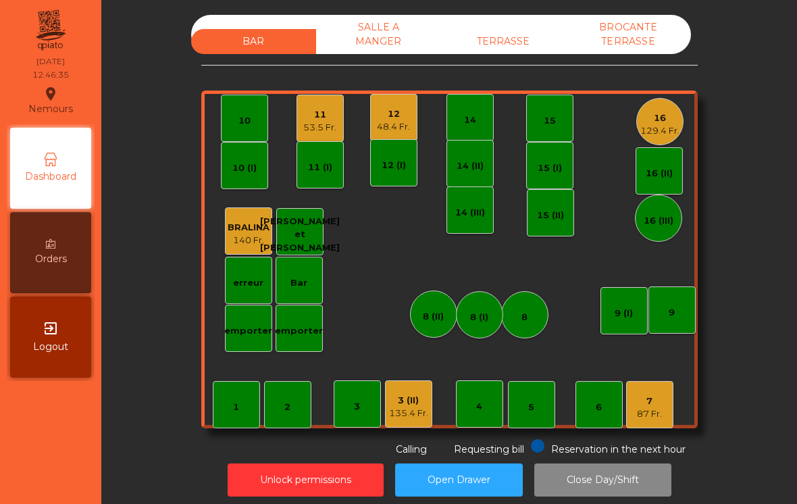
click at [656, 415] on div "87 Fr." at bounding box center [649, 414] width 25 height 14
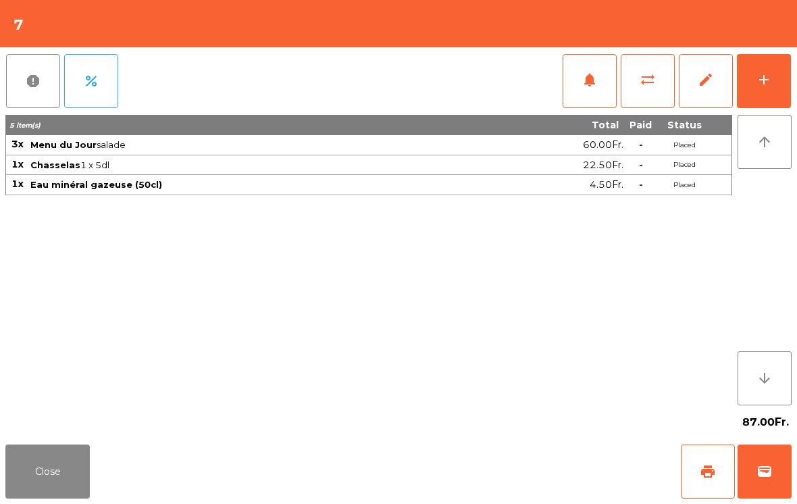
click at [751, 87] on button "add" at bounding box center [763, 81] width 54 height 54
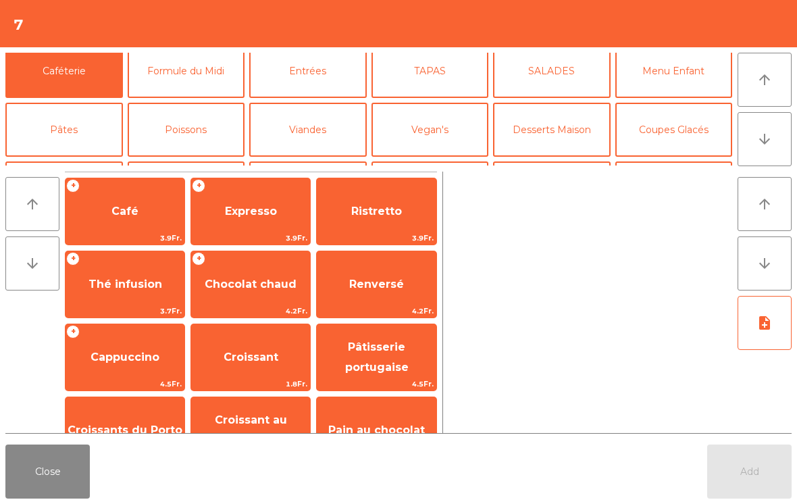
scroll to position [89, 0]
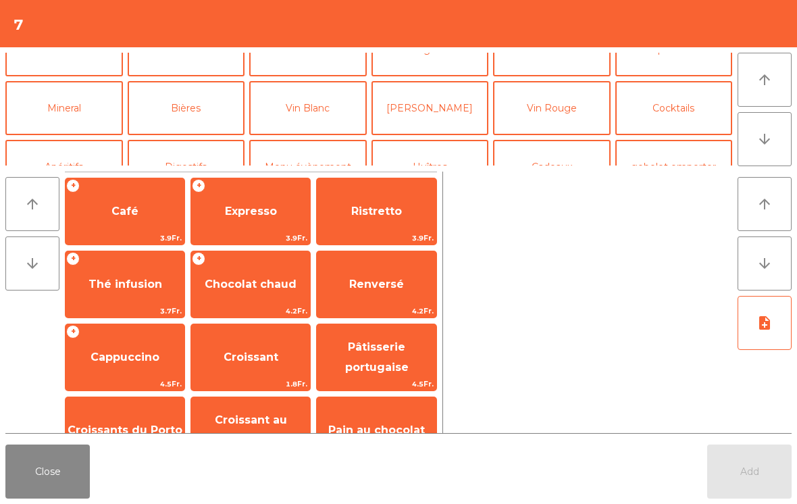
click at [341, 116] on button "Vin Blanc" at bounding box center [307, 108] width 117 height 54
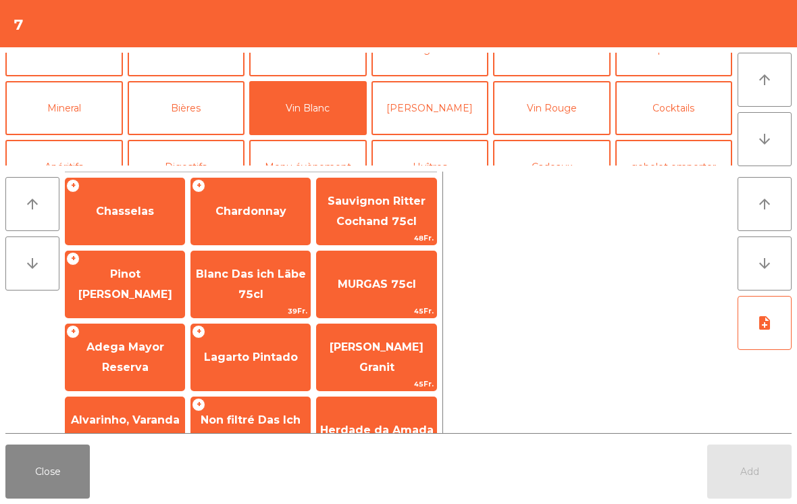
click at [111, 220] on span "Chasselas" at bounding box center [124, 211] width 119 height 36
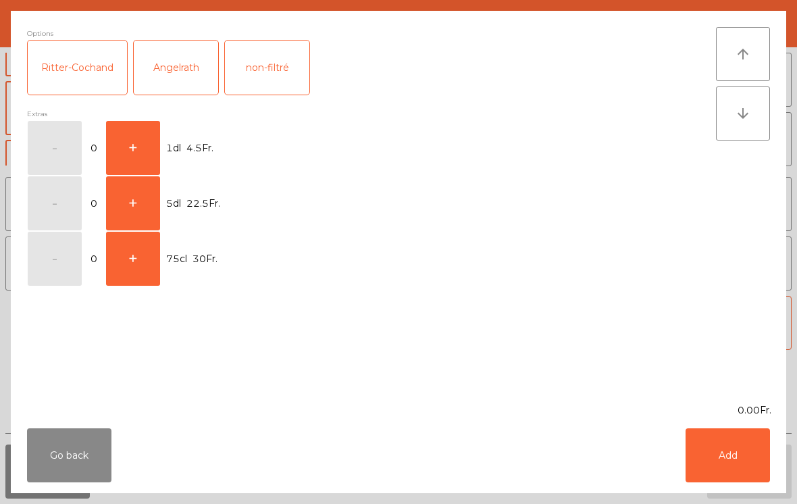
click at [159, 201] on button "+" at bounding box center [133, 203] width 54 height 54
click at [722, 458] on button "Add" at bounding box center [727, 455] width 84 height 54
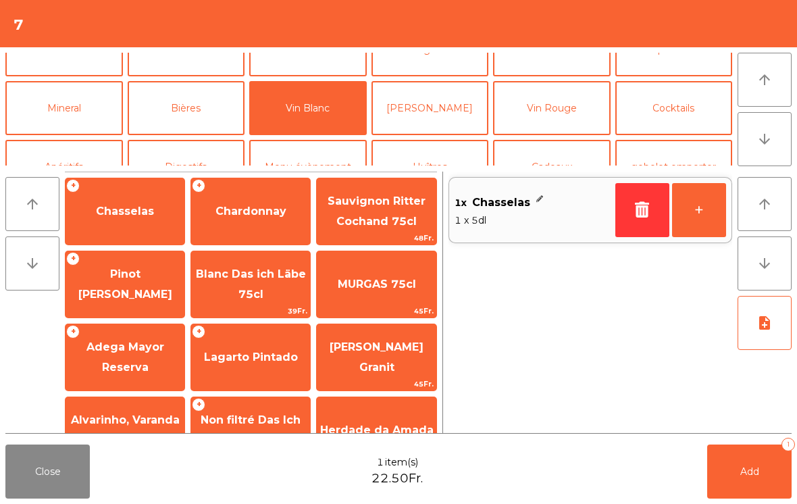
click at [721, 458] on button "Add 1" at bounding box center [749, 471] width 84 height 54
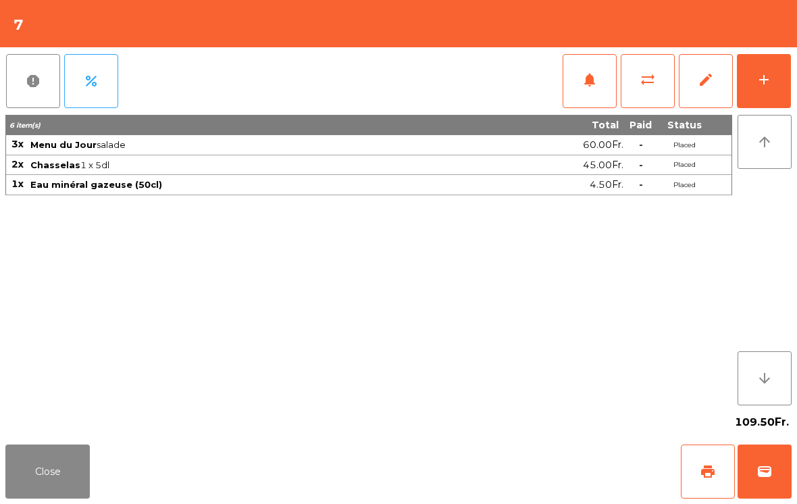
click at [32, 479] on button "Close" at bounding box center [47, 471] width 84 height 54
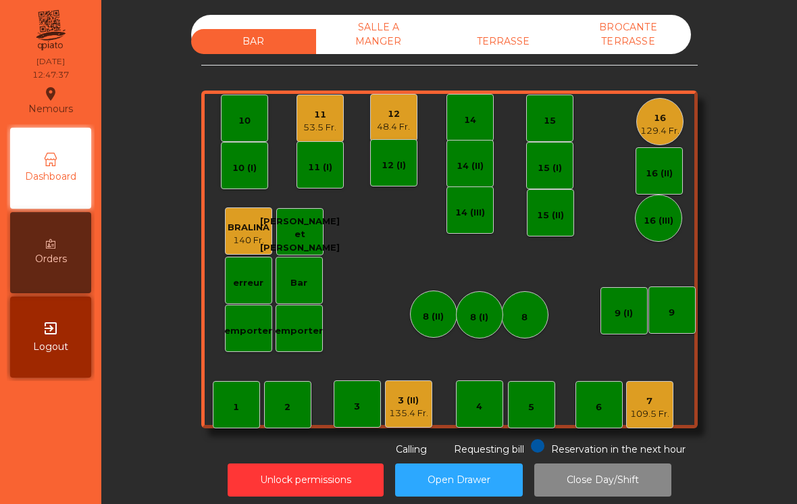
click at [680, 130] on div "16 129.4 Fr." at bounding box center [659, 121] width 47 height 47
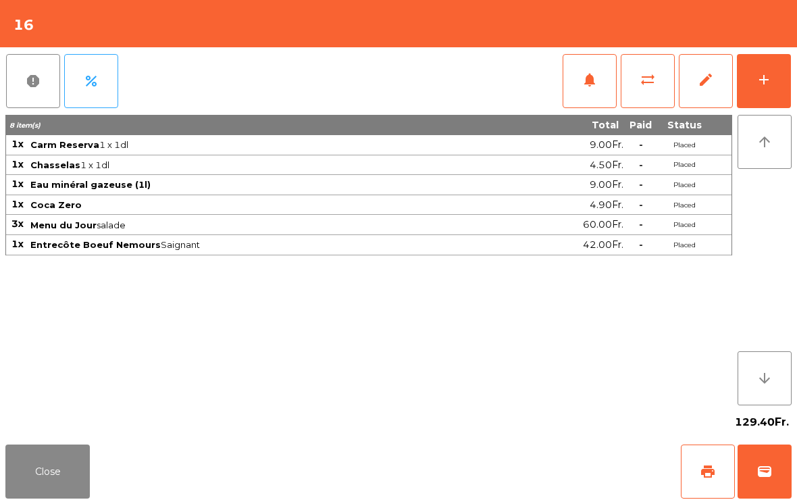
click at [741, 88] on button "add" at bounding box center [763, 81] width 54 height 54
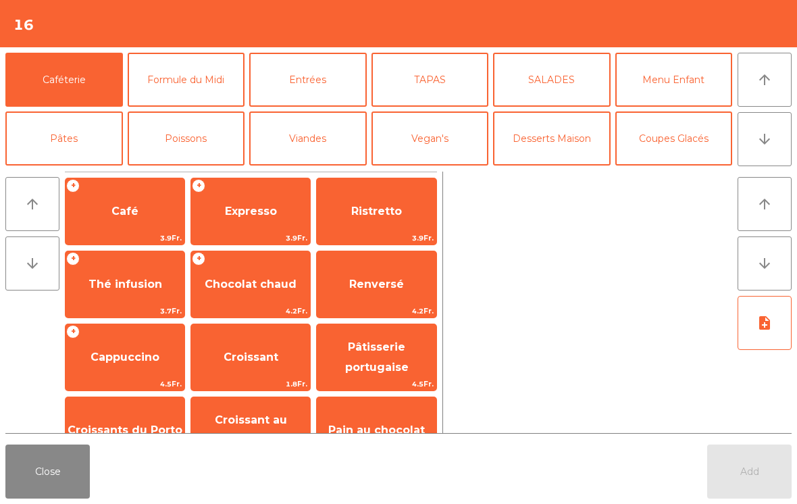
click at [775, 149] on button "arrow_downward" at bounding box center [764, 139] width 54 height 54
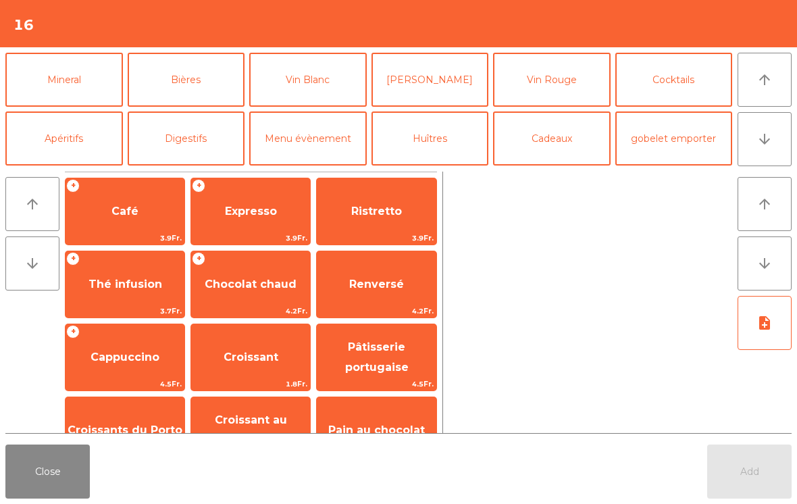
click at [423, 91] on button "Vin Rosé" at bounding box center [429, 80] width 117 height 54
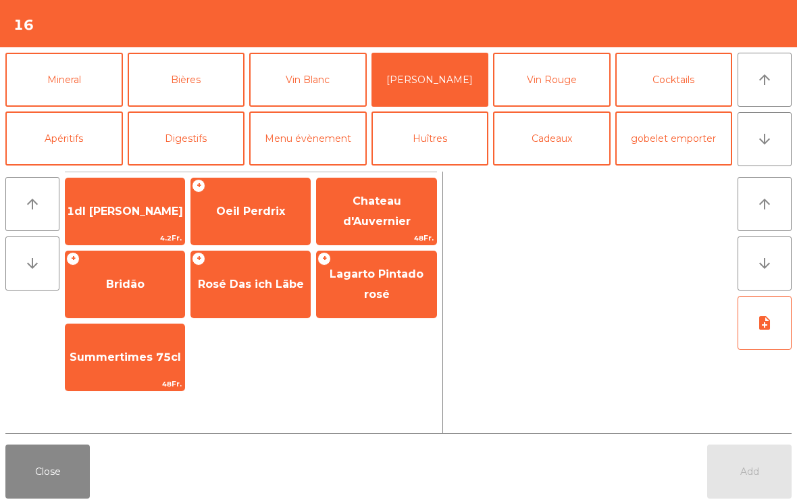
click at [568, 92] on button "Vin Rouge" at bounding box center [551, 80] width 117 height 54
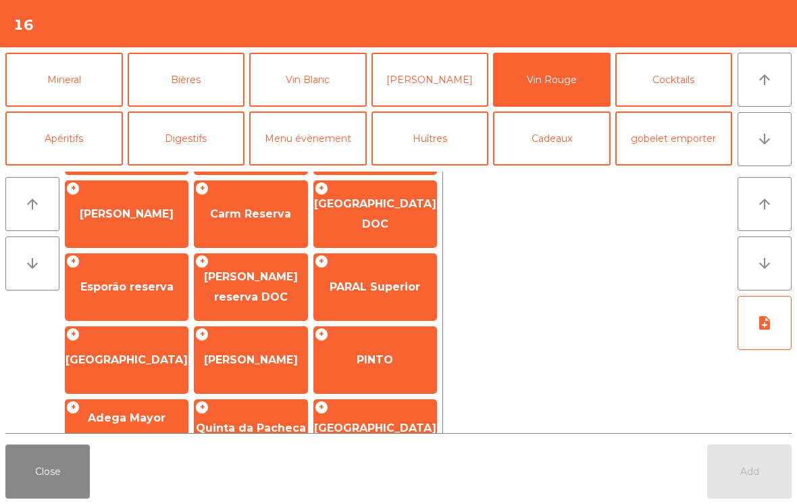
scroll to position [38, 0]
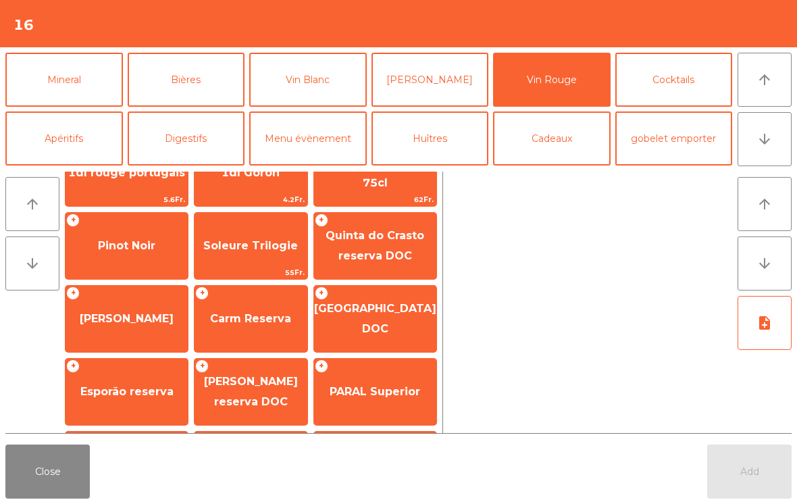
click at [282, 333] on span "Carm Reserva" at bounding box center [250, 318] width 113 height 36
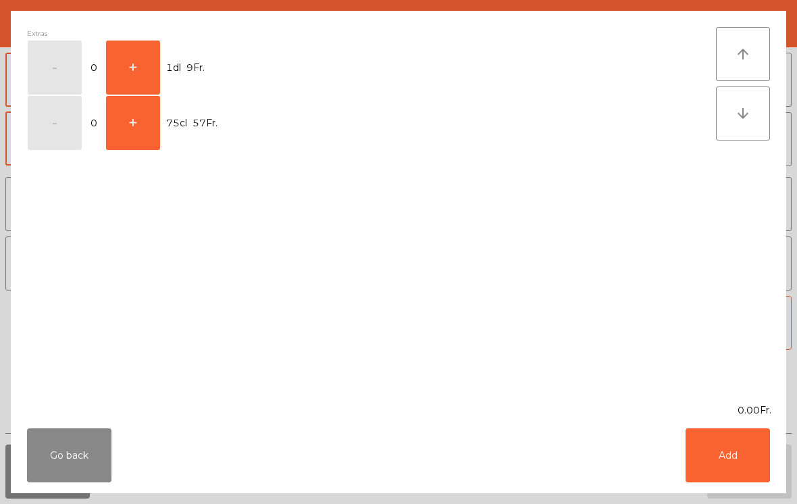
click at [146, 60] on button "+" at bounding box center [133, 68] width 54 height 54
click at [738, 460] on button "Add" at bounding box center [727, 455] width 84 height 54
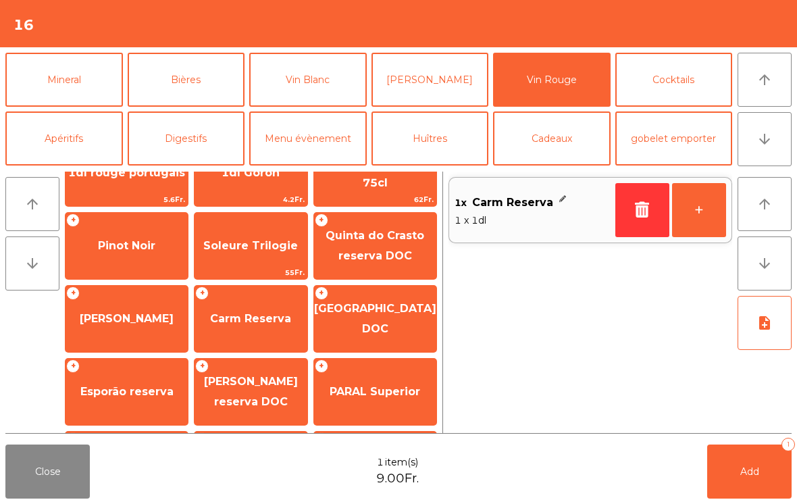
click at [749, 478] on button "Add 1" at bounding box center [749, 471] width 84 height 54
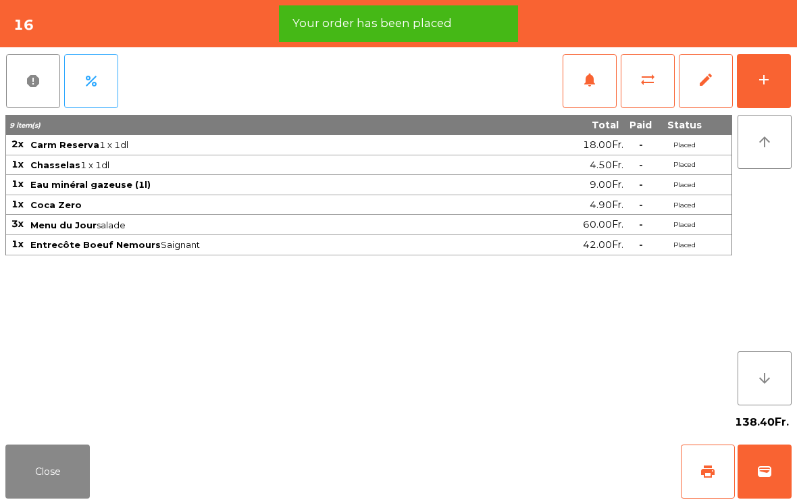
click at [53, 460] on button "Close" at bounding box center [47, 471] width 84 height 54
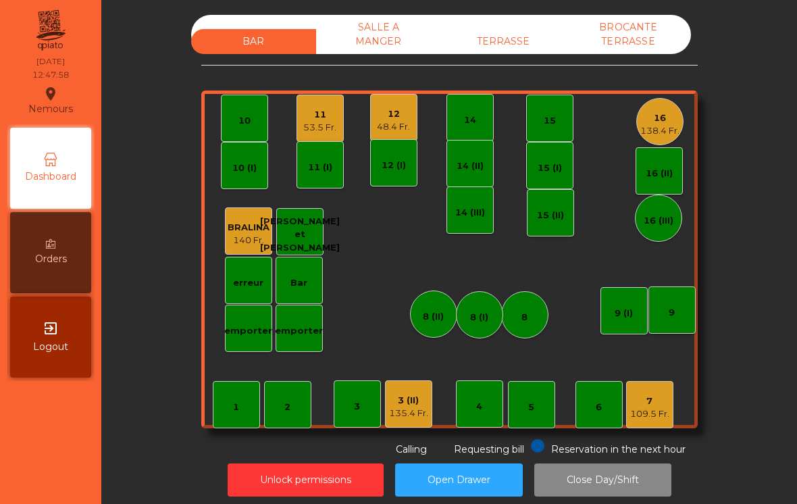
click at [413, 403] on div "3 (II)" at bounding box center [408, 401] width 39 height 14
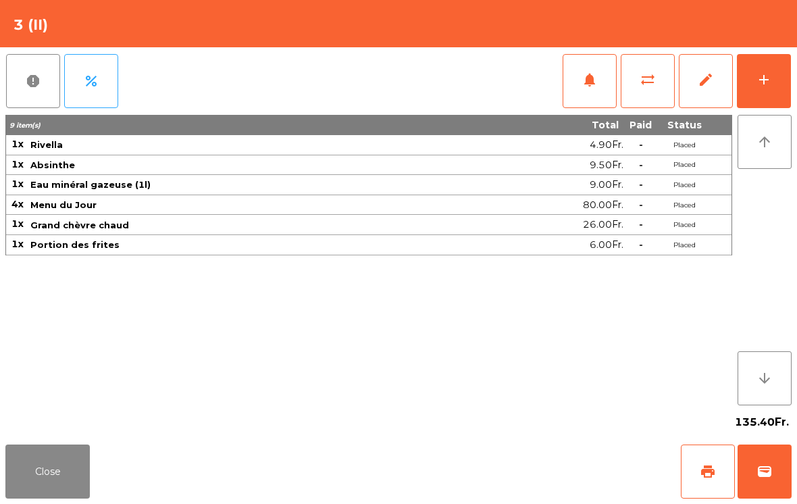
click at [38, 466] on button "Close" at bounding box center [47, 471] width 84 height 54
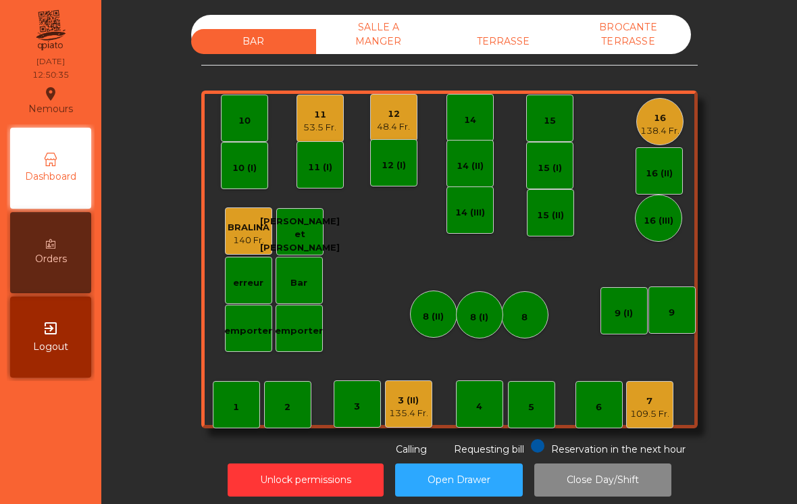
click at [407, 381] on div "3 (II) 135.4 Fr." at bounding box center [408, 403] width 47 height 47
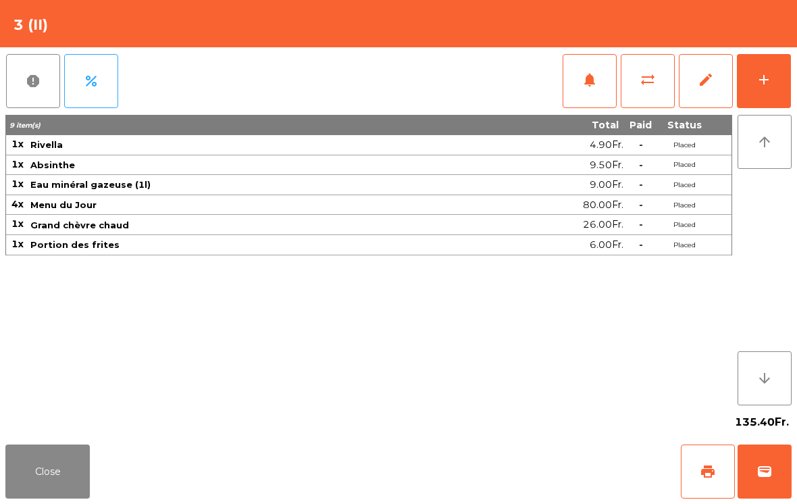
click at [594, 90] on button "notifications" at bounding box center [589, 81] width 54 height 54
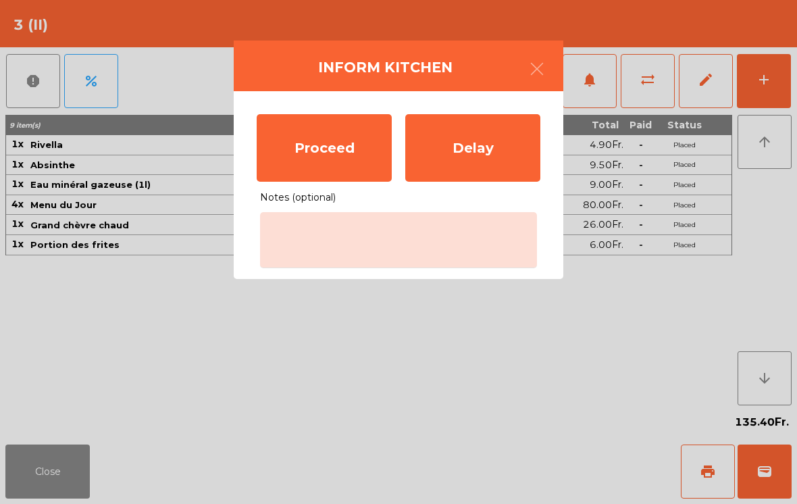
click at [319, 151] on div "Proceed" at bounding box center [324, 148] width 135 height 68
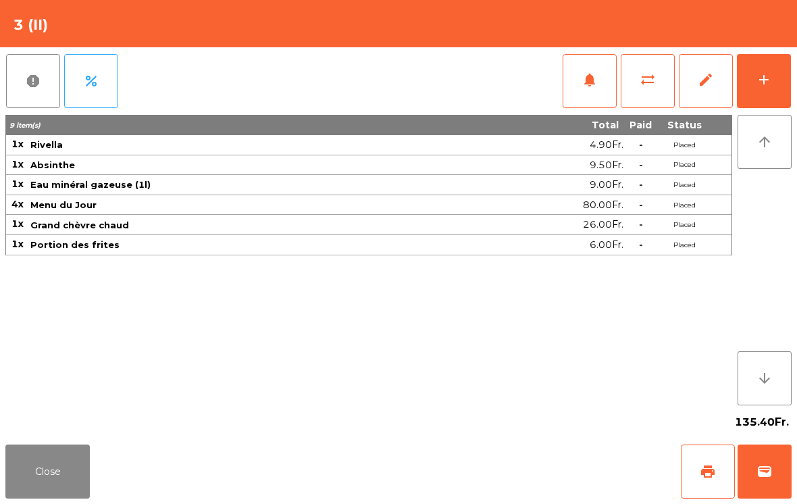
click at [32, 497] on button "Close" at bounding box center [47, 471] width 84 height 54
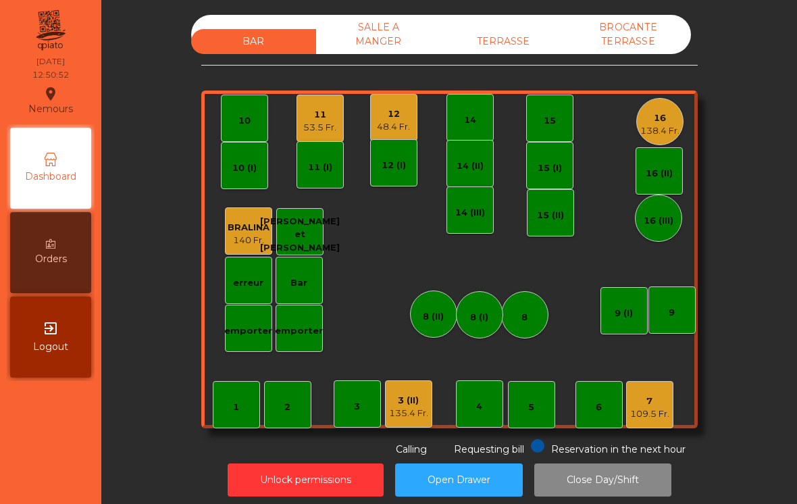
click at [383, 117] on div "12" at bounding box center [393, 114] width 33 height 14
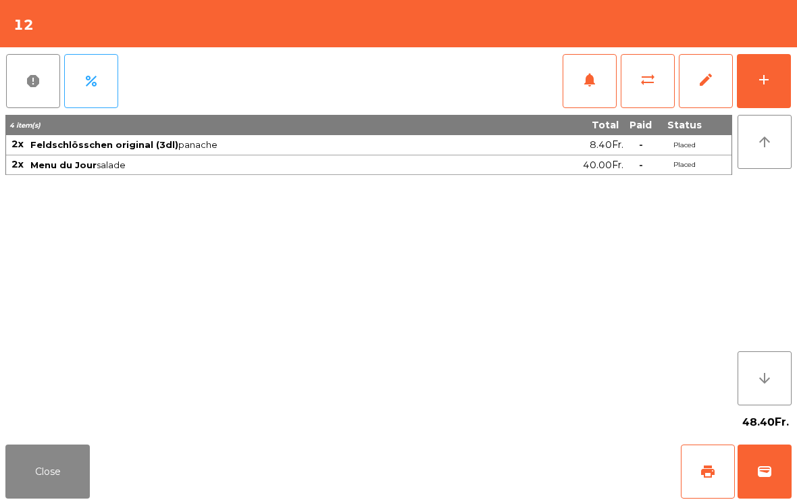
click at [776, 82] on button "add" at bounding box center [763, 81] width 54 height 54
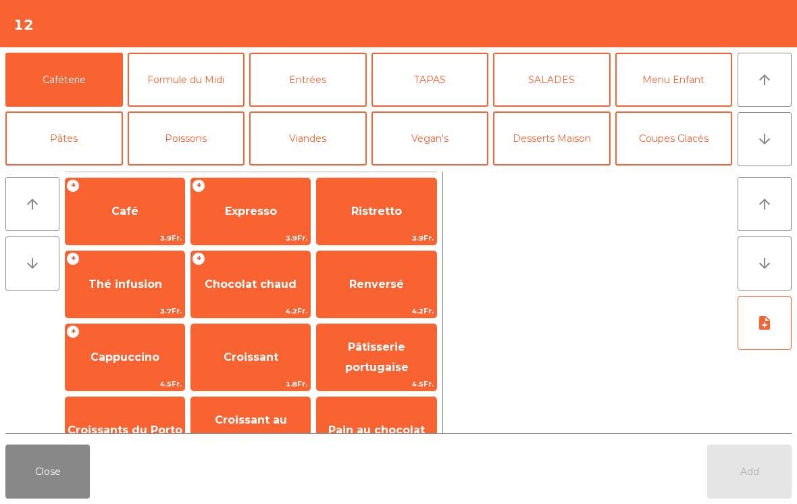
click at [518, 144] on button "Desserts Maison" at bounding box center [551, 138] width 117 height 54
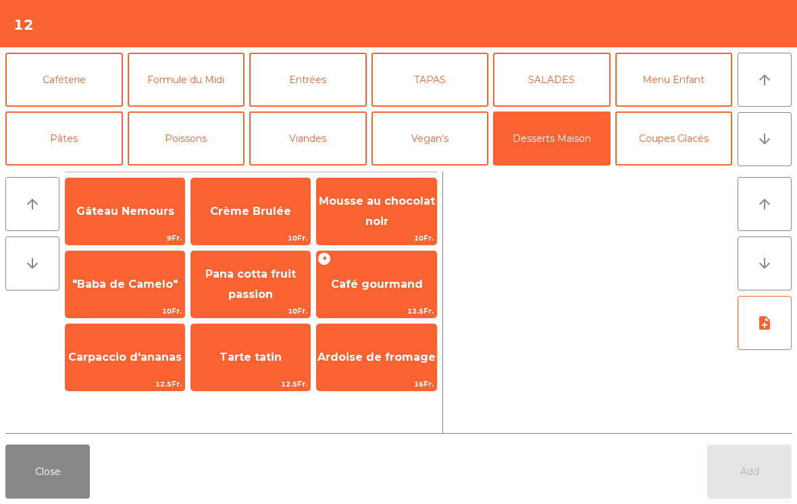
click at [126, 217] on span "Gâteau Nemours" at bounding box center [125, 211] width 98 height 13
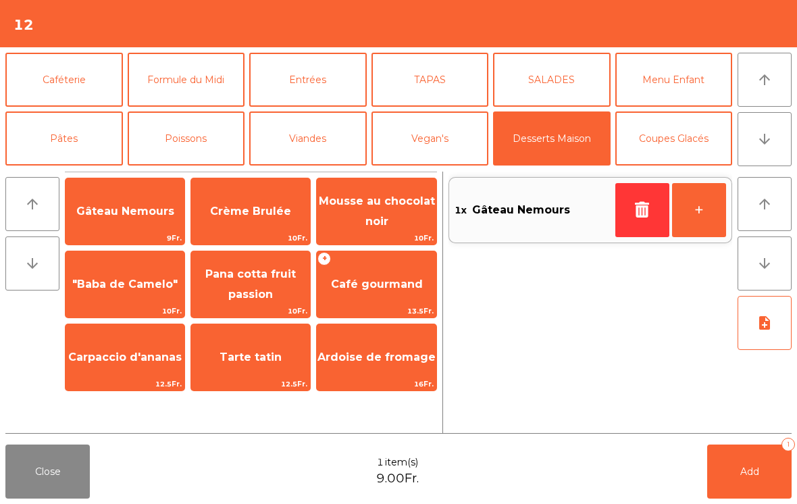
click at [696, 216] on button "+" at bounding box center [699, 210] width 54 height 54
click at [92, 84] on button "Caféterie" at bounding box center [63, 80] width 117 height 54
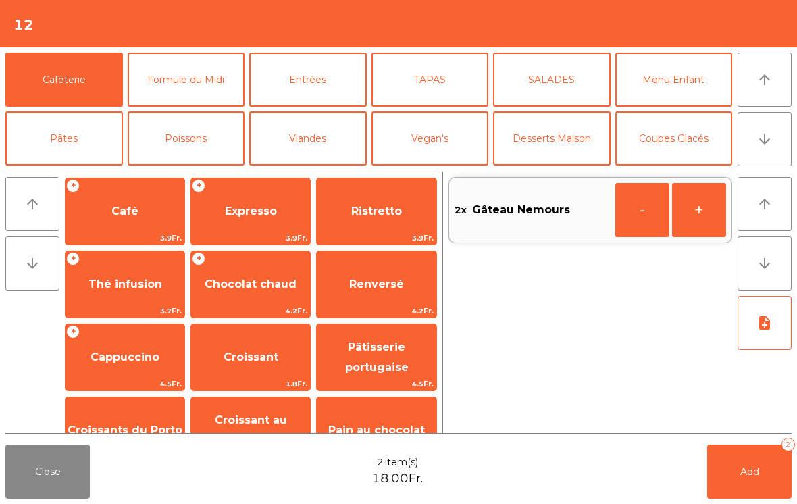
click at [115, 220] on span "Café" at bounding box center [124, 211] width 119 height 36
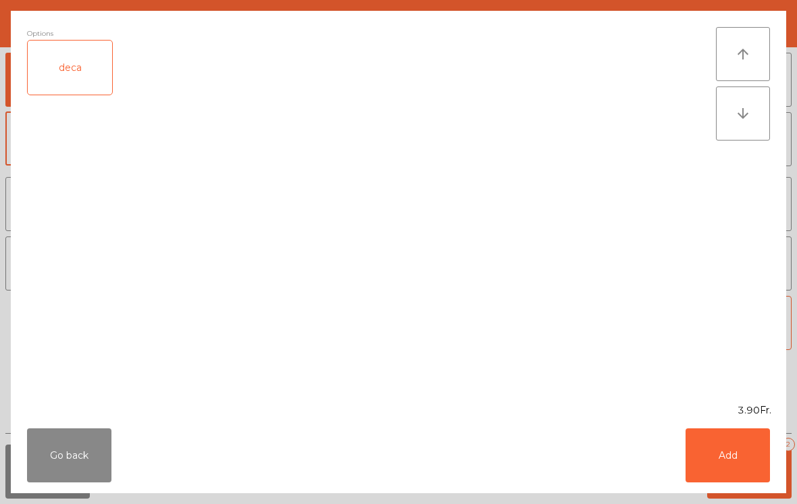
click at [712, 449] on button "Add" at bounding box center [727, 455] width 84 height 54
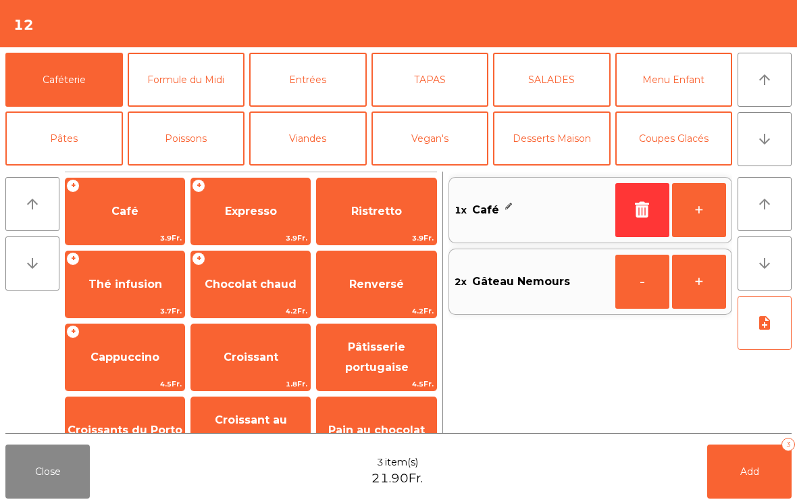
click at [252, 219] on span "Expresso" at bounding box center [250, 211] width 119 height 36
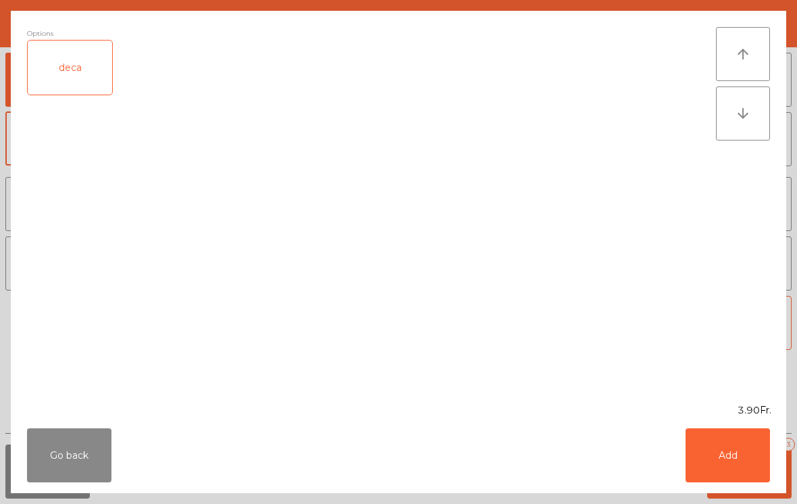
click at [736, 459] on button "Add" at bounding box center [727, 455] width 84 height 54
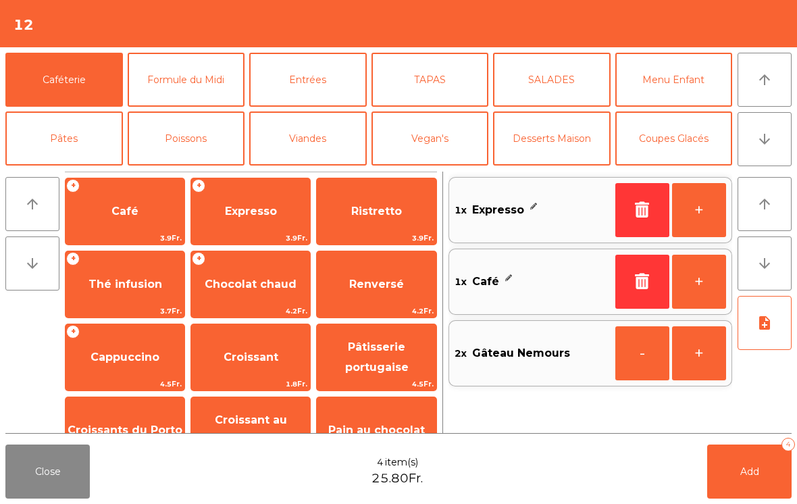
click at [760, 492] on button "Add 4" at bounding box center [749, 471] width 84 height 54
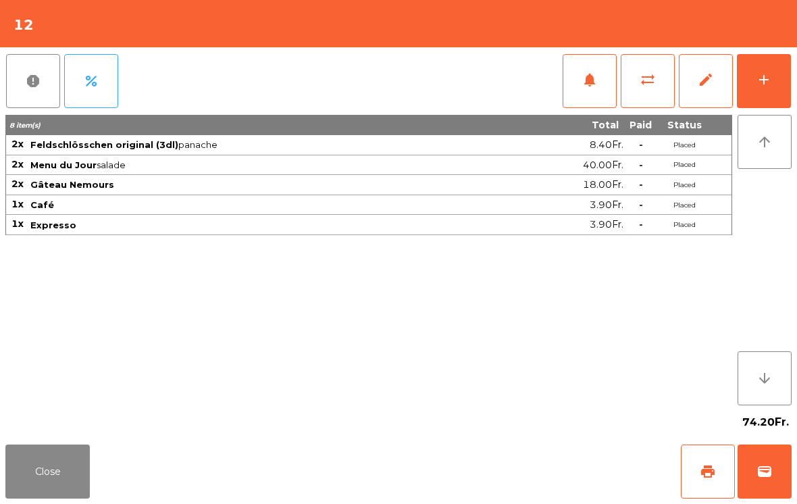
click at [30, 495] on button "Close" at bounding box center [47, 471] width 84 height 54
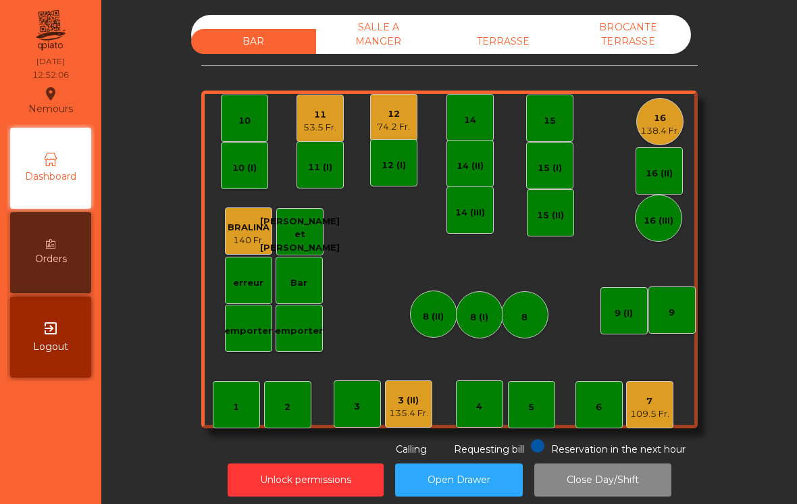
click at [245, 119] on div "10" at bounding box center [244, 121] width 12 height 14
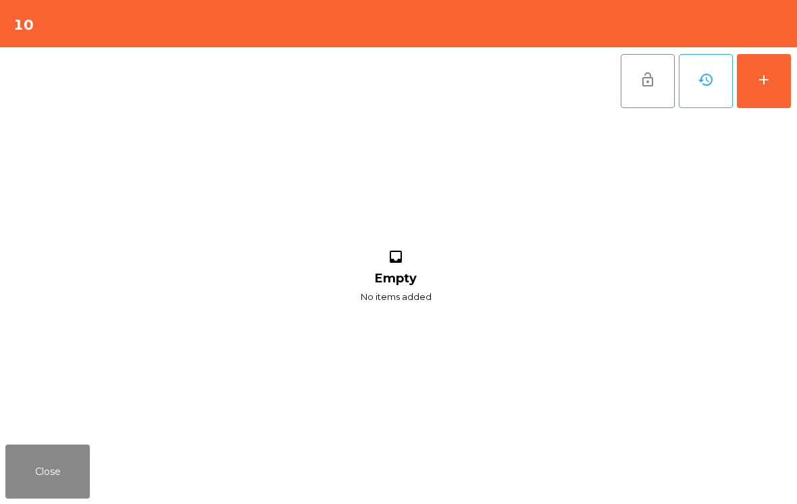
click at [788, 77] on button "add" at bounding box center [763, 81] width 54 height 54
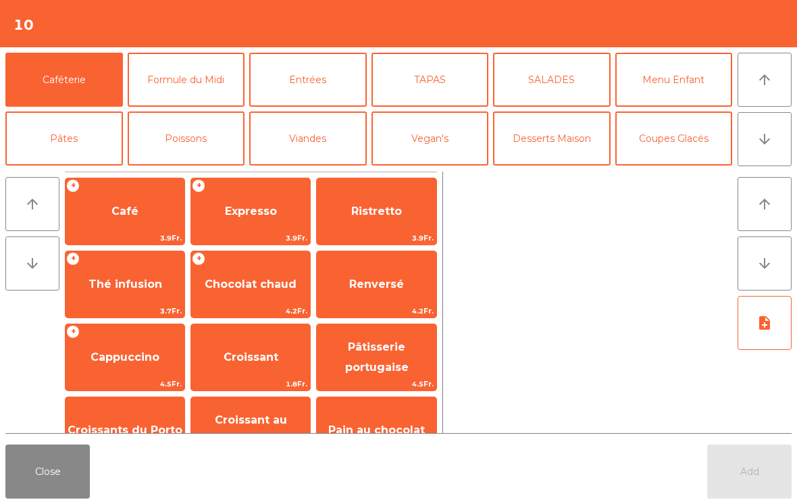
scroll to position [86, 0]
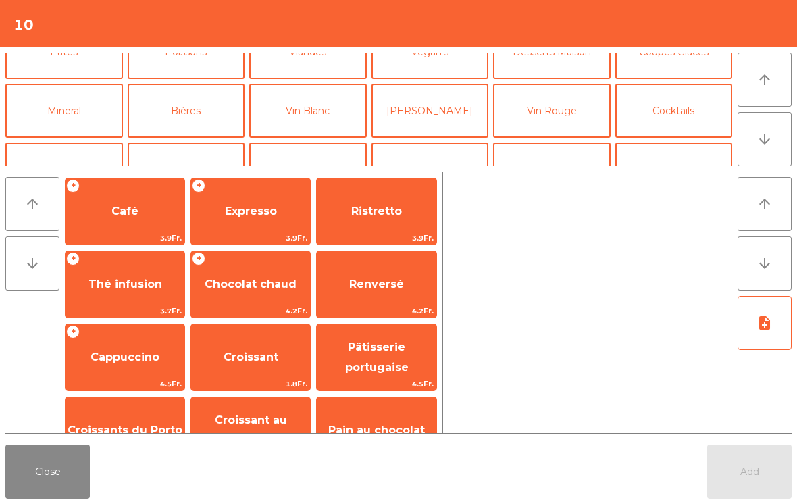
click at [545, 116] on button "Vin Rouge" at bounding box center [551, 111] width 117 height 54
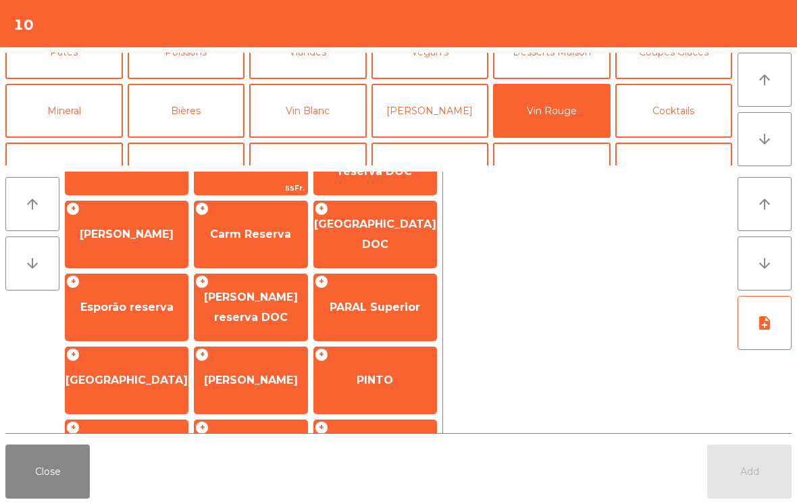
scroll to position [40, 0]
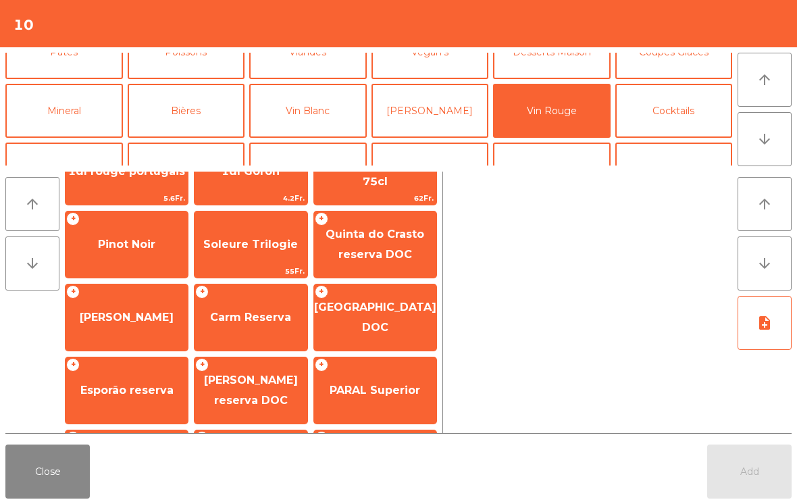
click at [136, 329] on span "[PERSON_NAME]" at bounding box center [126, 317] width 122 height 36
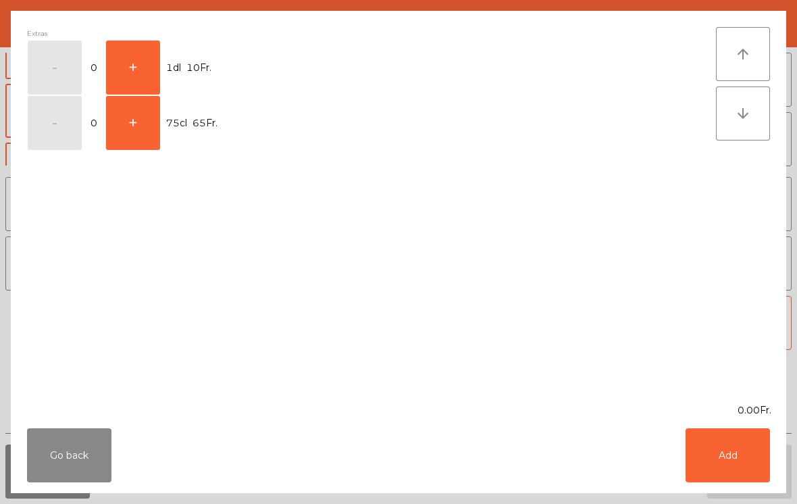
click at [132, 61] on button "+" at bounding box center [133, 68] width 54 height 54
click at [758, 456] on button "Add" at bounding box center [727, 455] width 84 height 54
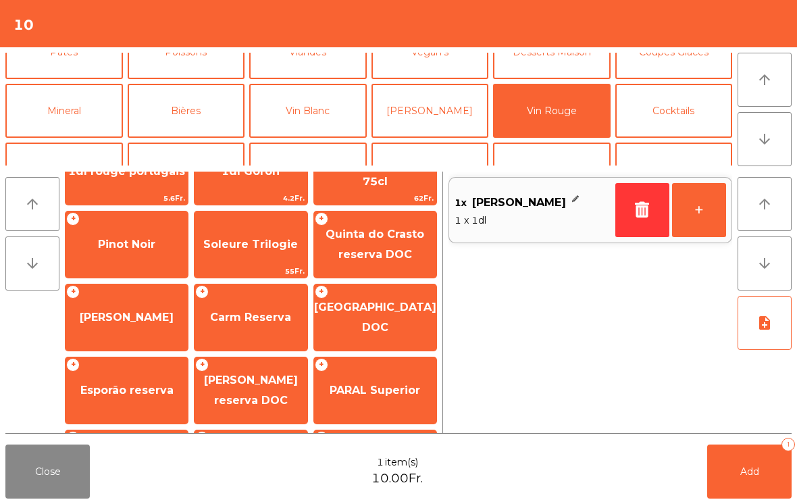
click at [756, 469] on span "Add" at bounding box center [749, 471] width 19 height 12
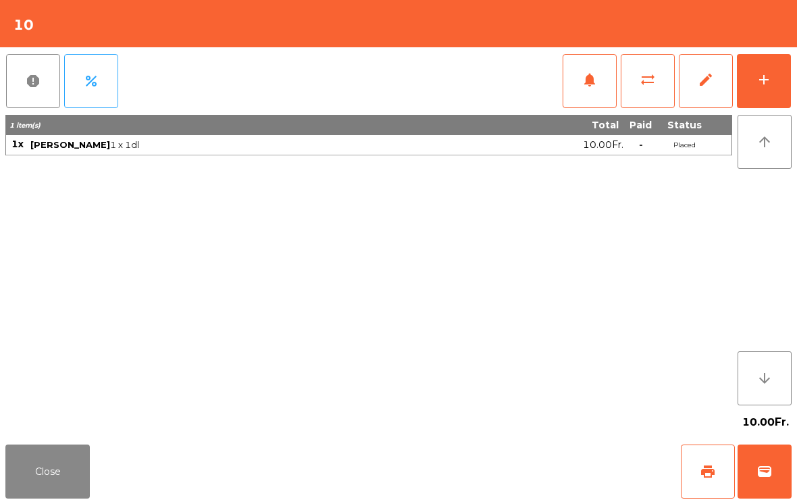
click at [776, 77] on button "add" at bounding box center [763, 81] width 54 height 54
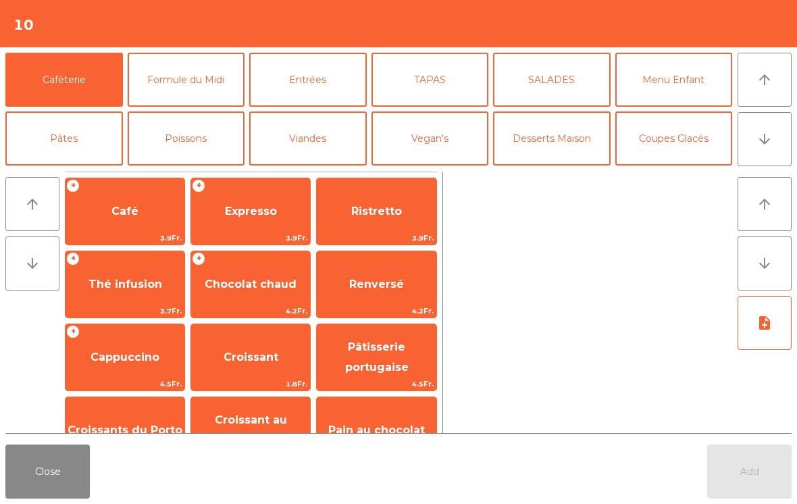
click at [455, 69] on button "TAPAS" at bounding box center [429, 80] width 117 height 54
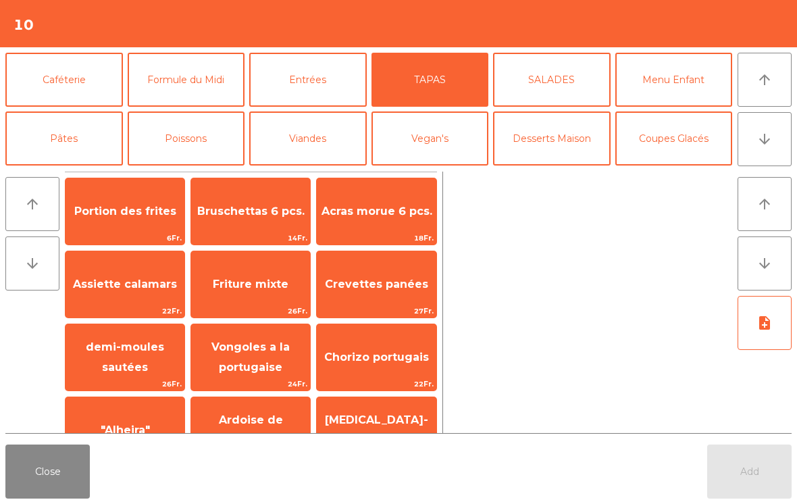
click at [244, 377] on span "24Fr." at bounding box center [250, 383] width 119 height 13
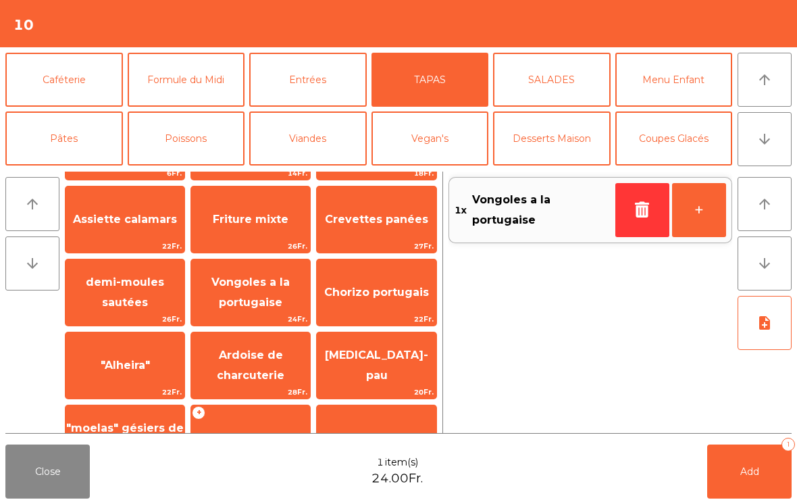
click at [189, 142] on button "Poissons" at bounding box center [186, 138] width 117 height 54
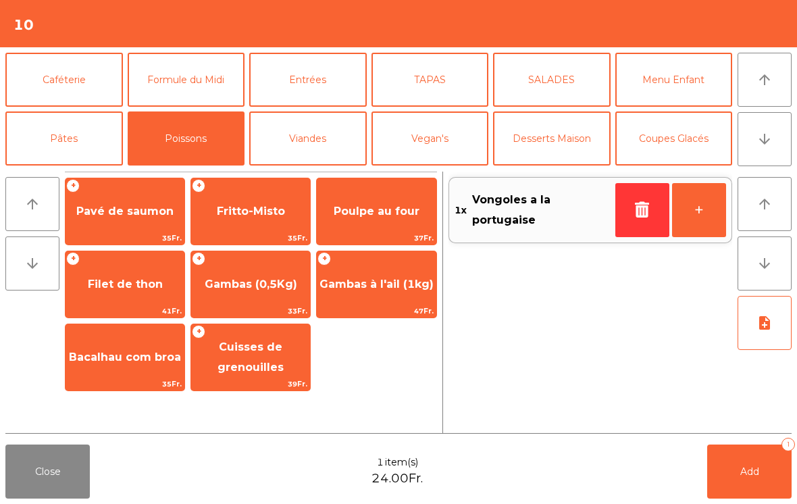
scroll to position [0, 0]
click at [365, 219] on span "Poulpe au four" at bounding box center [376, 211] width 119 height 36
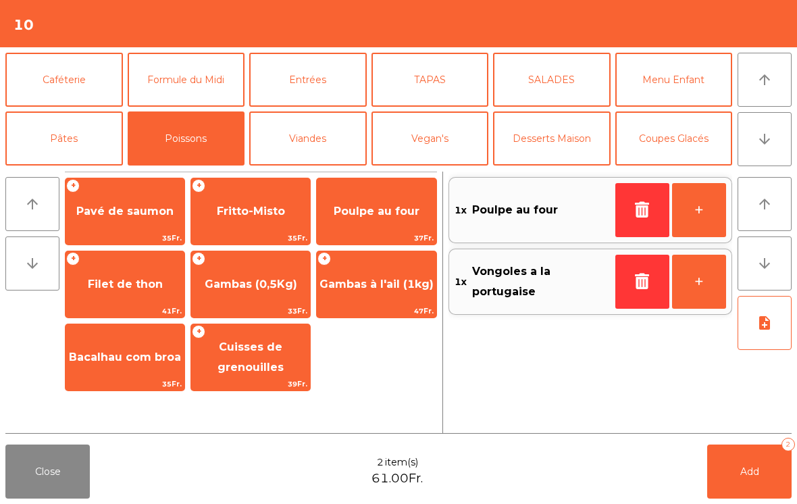
click at [369, 225] on span "Poulpe au four" at bounding box center [376, 211] width 119 height 36
click at [778, 329] on button "note_add" at bounding box center [764, 323] width 54 height 54
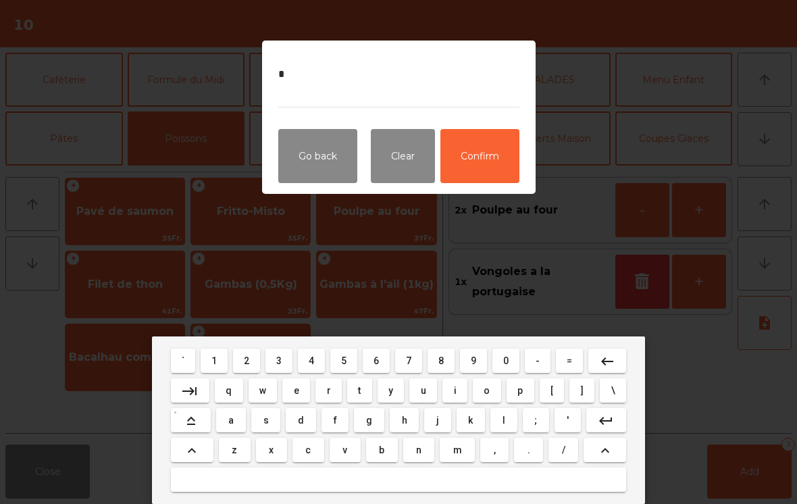
type textarea "**"
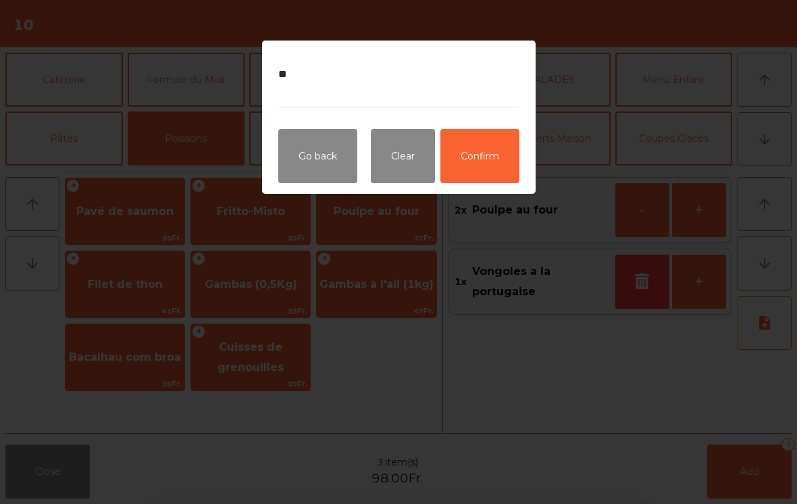
click at [491, 158] on button "Confirm" at bounding box center [479, 156] width 79 height 54
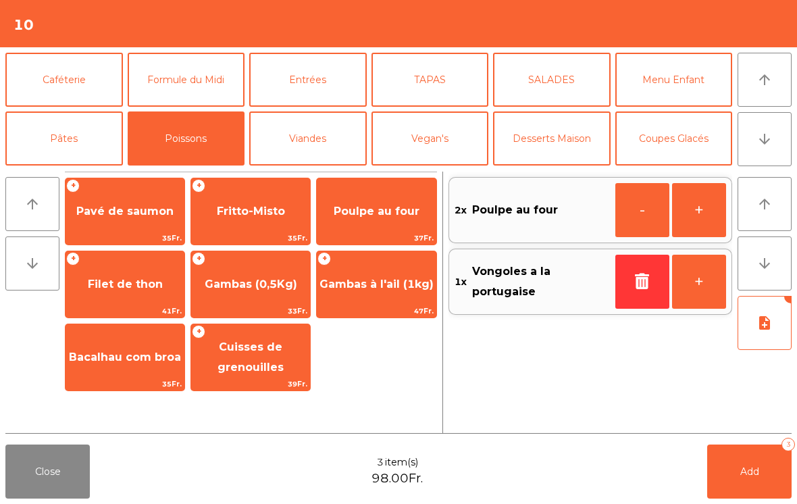
click at [756, 469] on span "Add" at bounding box center [749, 471] width 19 height 12
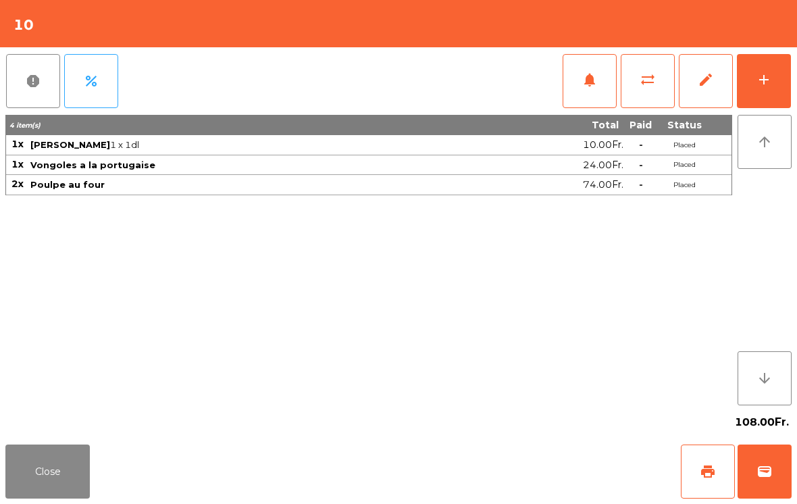
click at [641, 96] on button "sync_alt" at bounding box center [647, 81] width 54 height 54
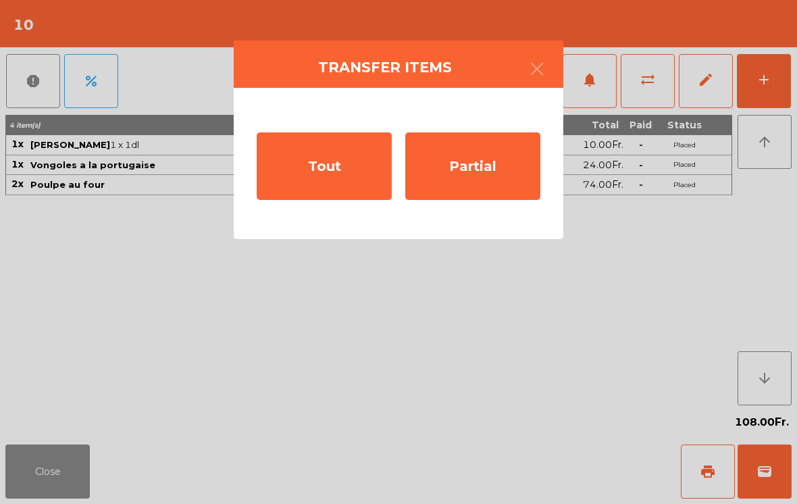
click at [487, 167] on div "Partial" at bounding box center [472, 166] width 135 height 68
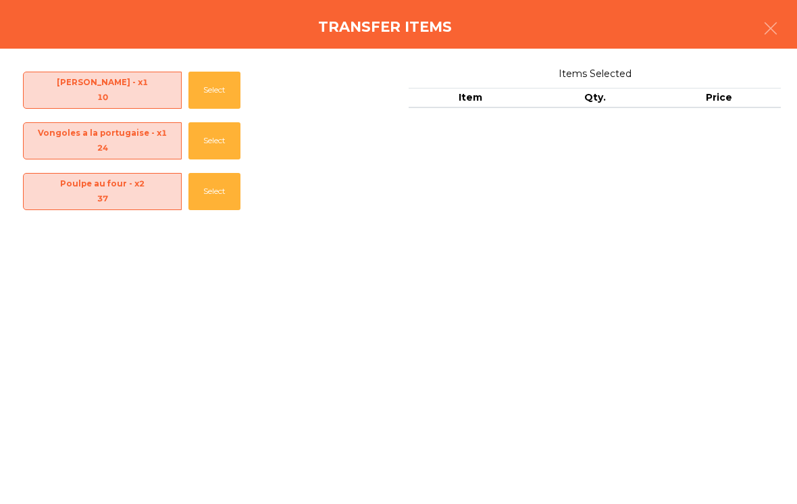
click at [223, 94] on button "Select" at bounding box center [214, 90] width 52 height 37
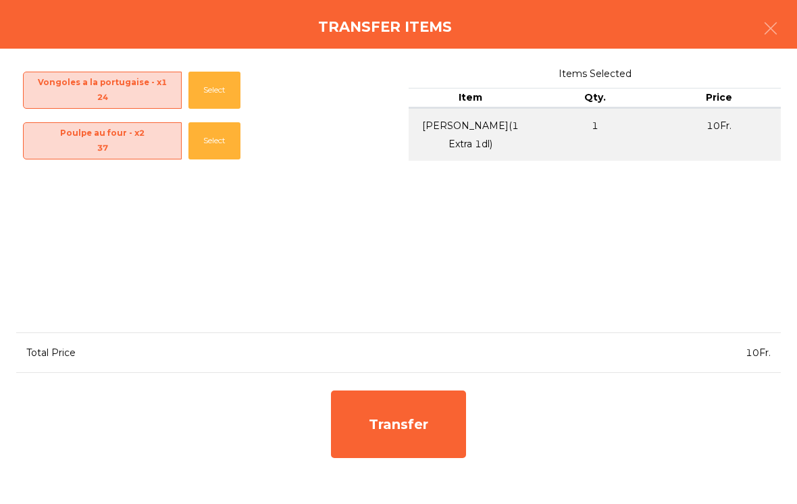
click at [451, 420] on div "Transfer" at bounding box center [398, 424] width 135 height 68
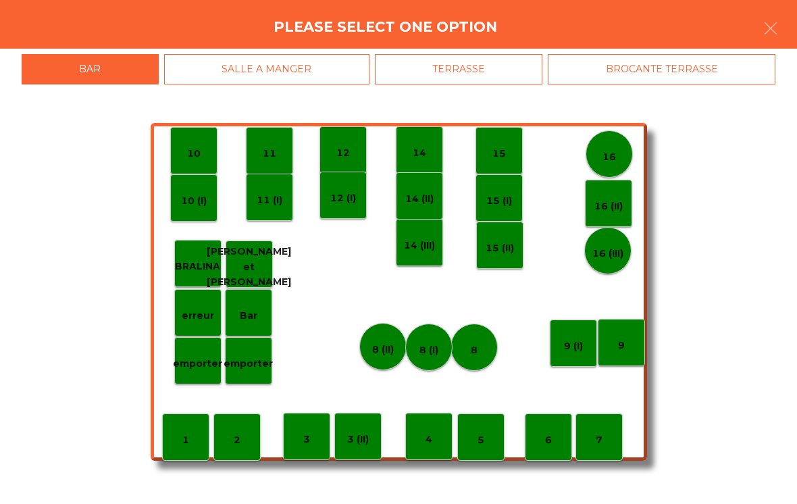
click at [192, 313] on p "erreur" at bounding box center [198, 316] width 32 height 16
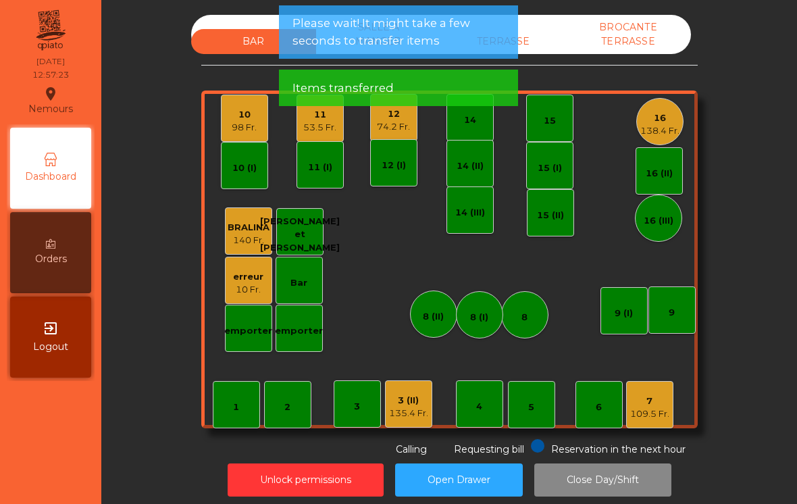
click at [236, 119] on div "10" at bounding box center [244, 115] width 25 height 14
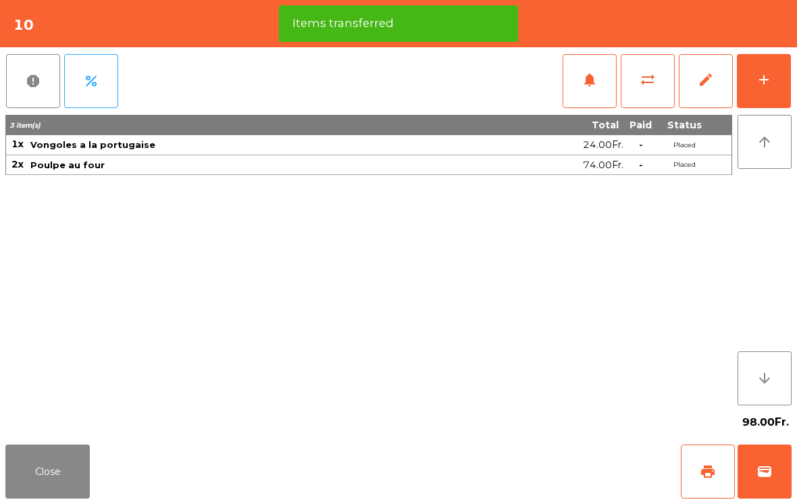
click at [755, 92] on button "add" at bounding box center [763, 81] width 54 height 54
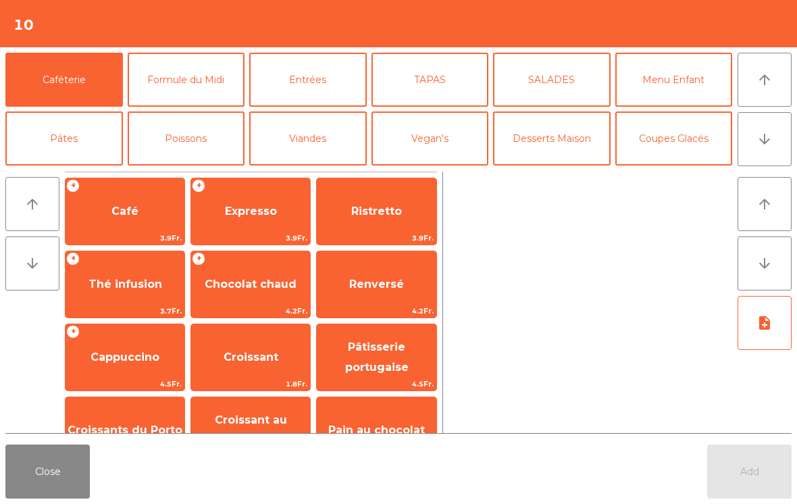
scroll to position [38, 0]
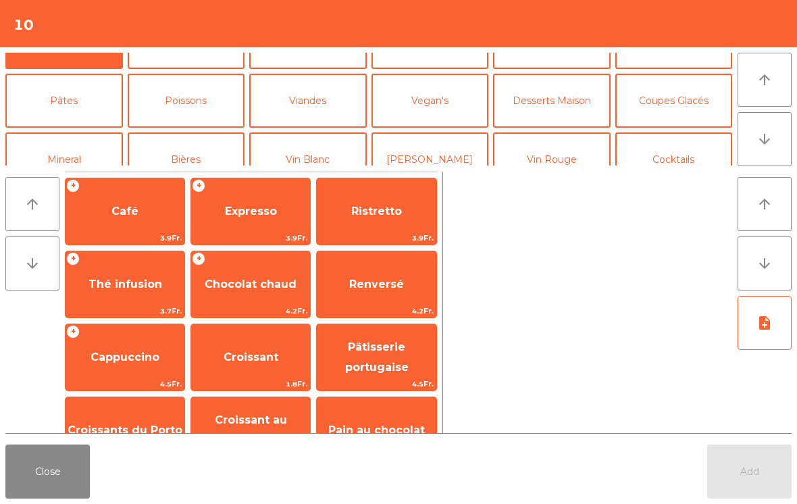
click at [560, 132] on button "Vin Rouge" at bounding box center [551, 159] width 117 height 54
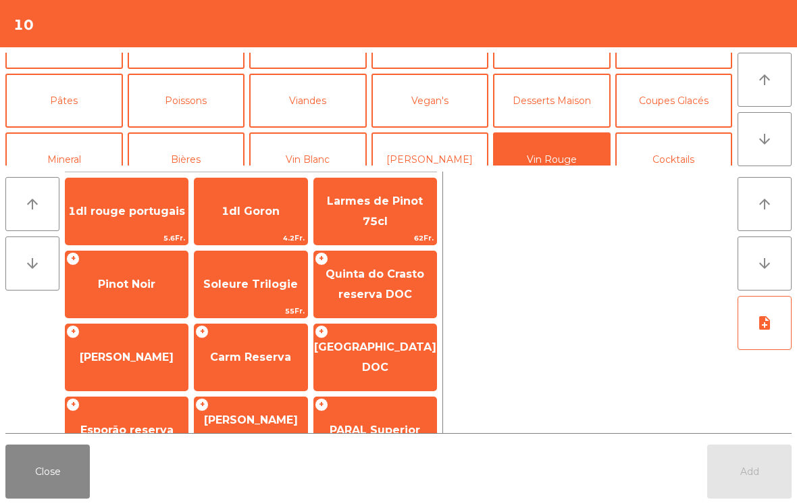
scroll to position [80, 0]
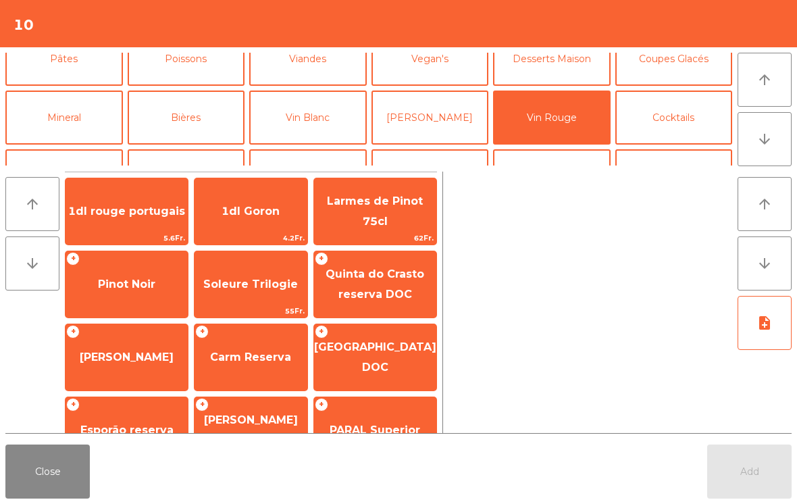
click at [118, 375] on span "[PERSON_NAME]" at bounding box center [126, 357] width 122 height 36
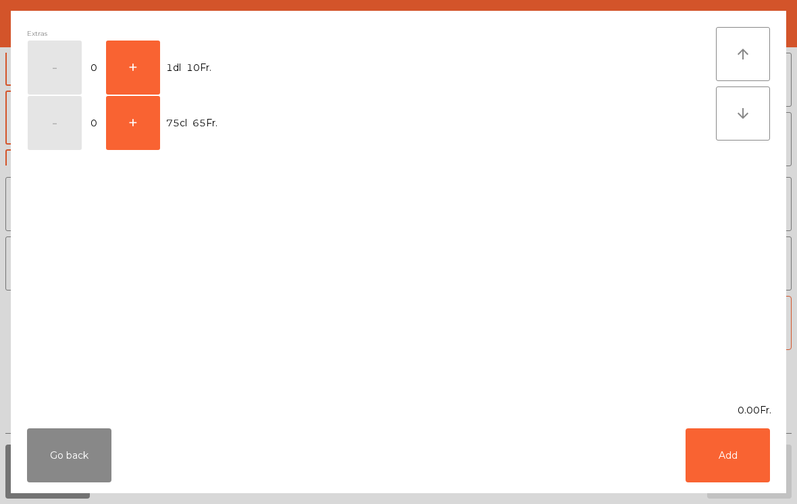
click at [125, 146] on button "+" at bounding box center [133, 123] width 54 height 54
click at [735, 456] on button "Add" at bounding box center [727, 455] width 84 height 54
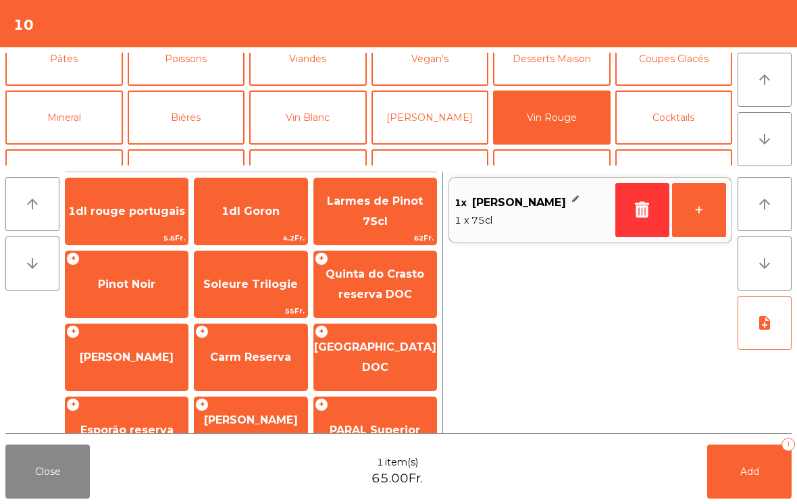
click at [754, 476] on span "Add" at bounding box center [749, 471] width 19 height 12
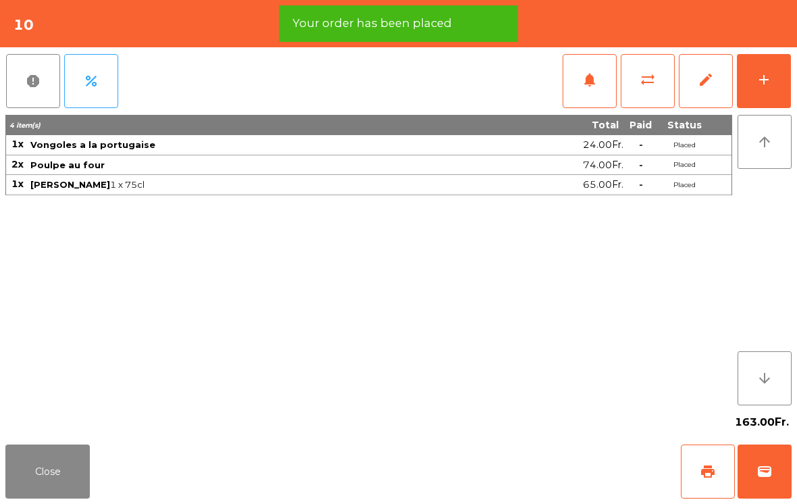
click at [84, 476] on button "Close" at bounding box center [47, 471] width 84 height 54
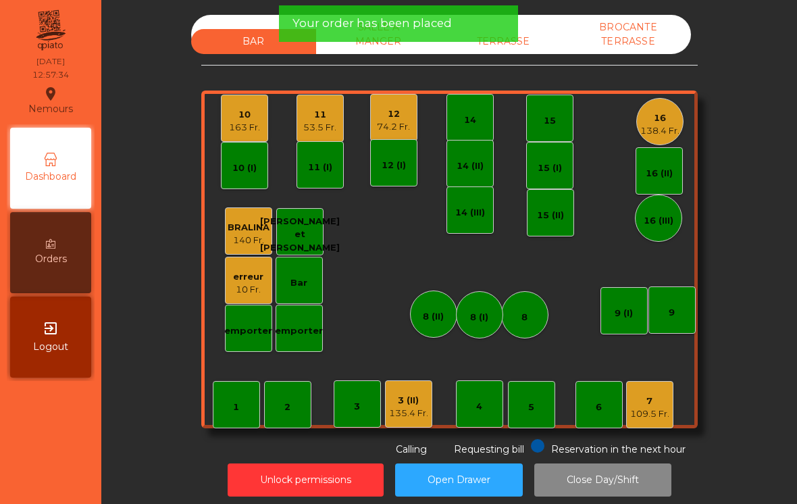
click at [406, 423] on div "3 (II) 135.4 Fr." at bounding box center [408, 403] width 47 height 47
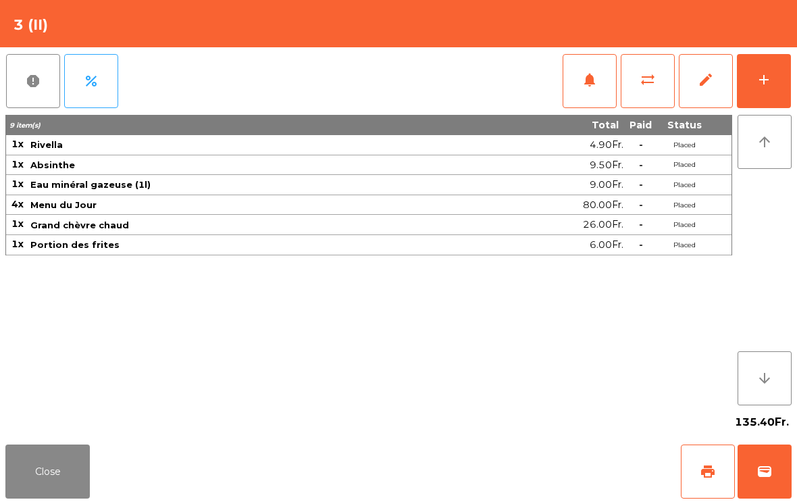
click at [771, 65] on button "add" at bounding box center [763, 81] width 54 height 54
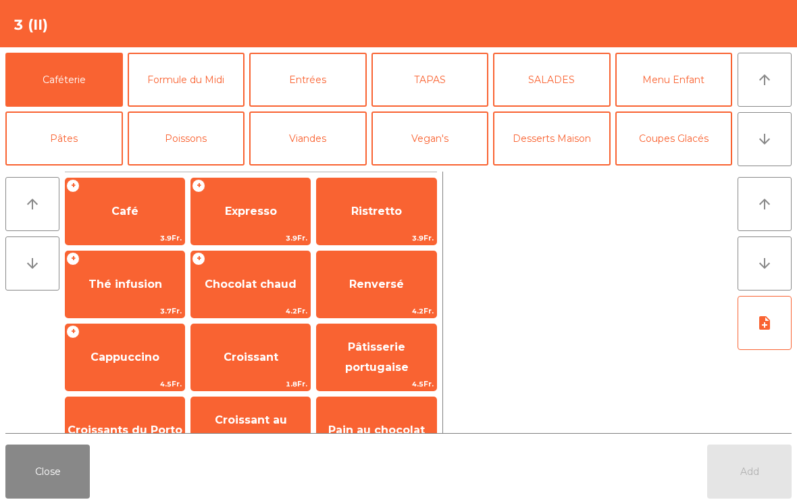
scroll to position [11, 0]
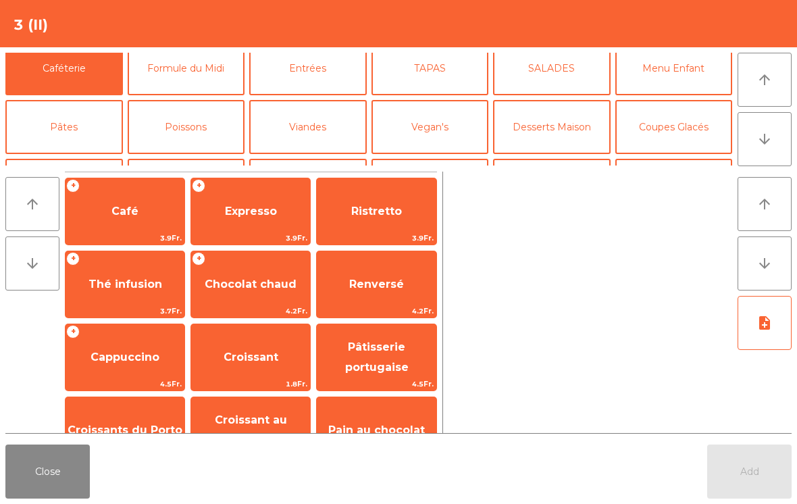
click at [545, 159] on button "Vin Rouge" at bounding box center [551, 186] width 117 height 54
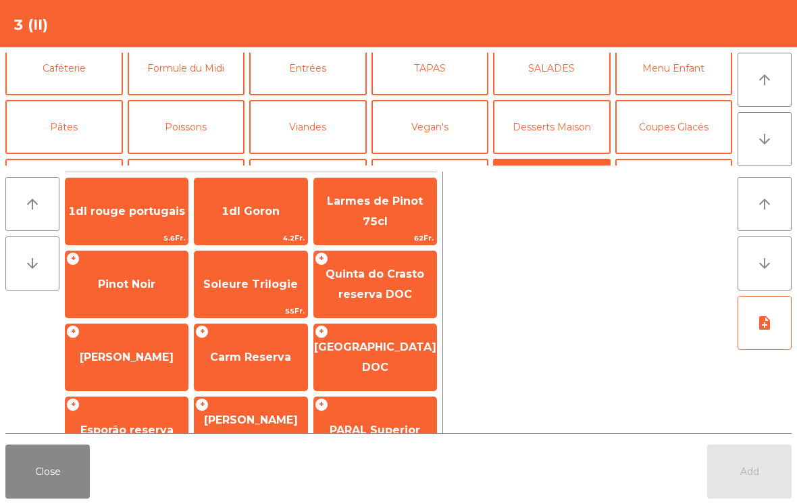
scroll to position [97, 0]
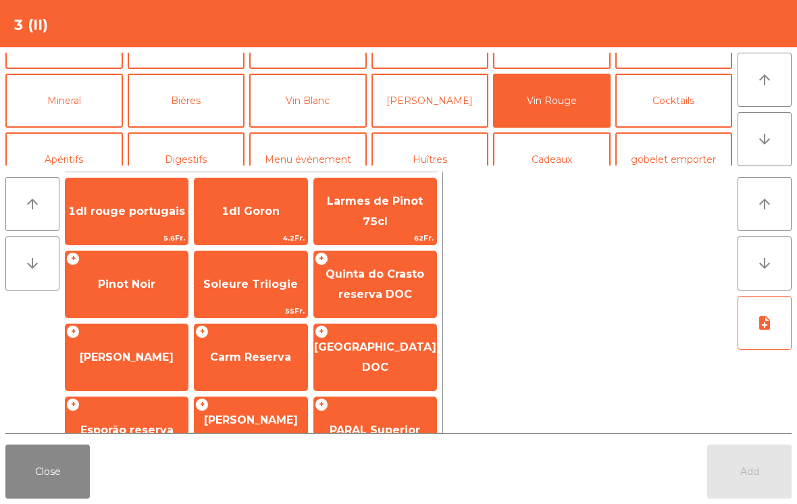
click at [251, 348] on span "Carm Reserva" at bounding box center [250, 357] width 113 height 36
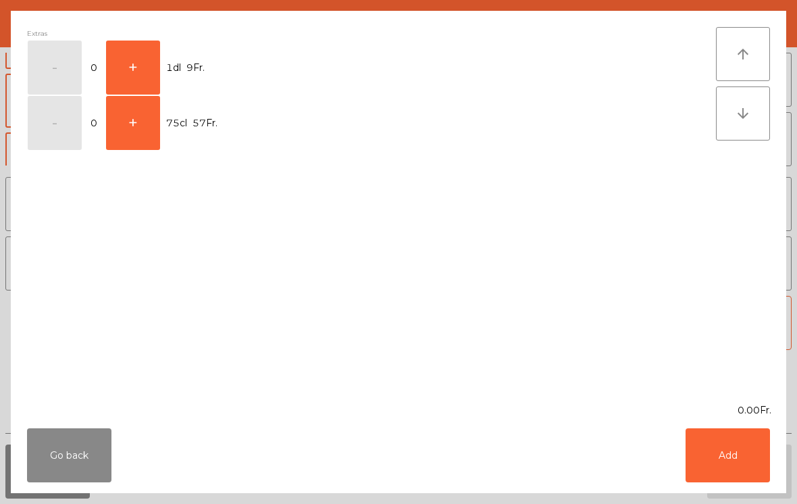
click at [139, 146] on button "+" at bounding box center [133, 123] width 54 height 54
click at [739, 469] on button "Add" at bounding box center [727, 455] width 84 height 54
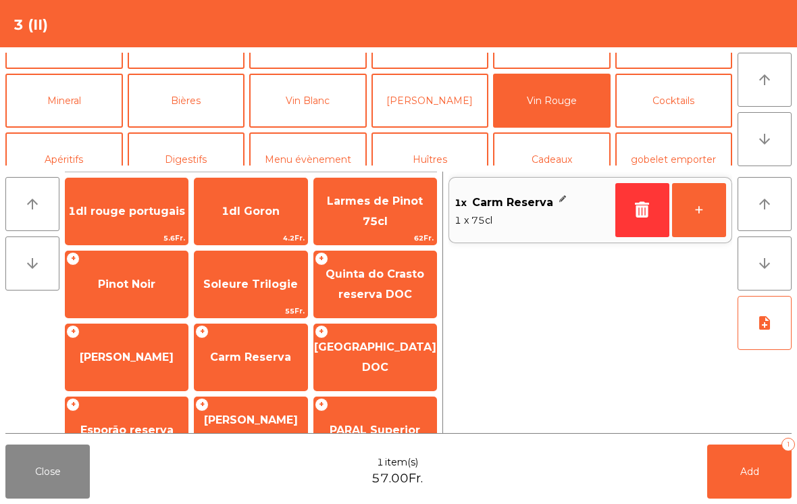
click at [763, 484] on button "Add 1" at bounding box center [749, 471] width 84 height 54
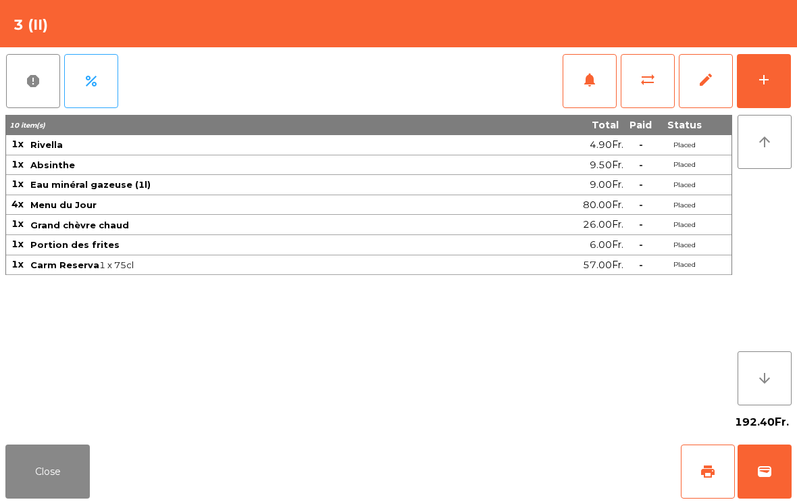
click at [102, 469] on div "Close print wallet" at bounding box center [398, 471] width 797 height 65
click at [55, 494] on button "Close" at bounding box center [47, 471] width 84 height 54
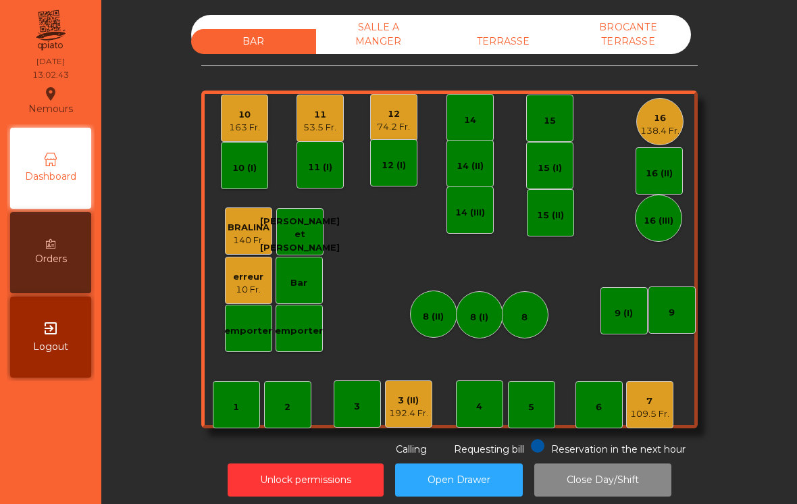
click at [326, 130] on div "53.5 Fr." at bounding box center [319, 128] width 33 height 14
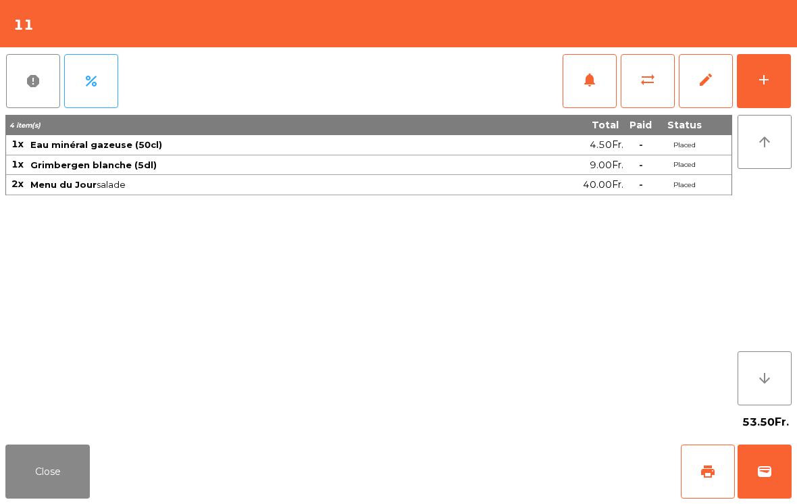
click at [773, 86] on button "add" at bounding box center [763, 81] width 54 height 54
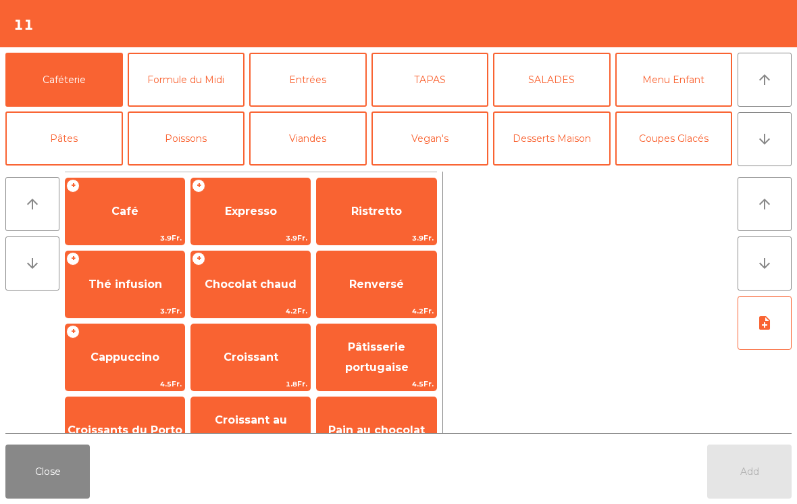
scroll to position [103, 0]
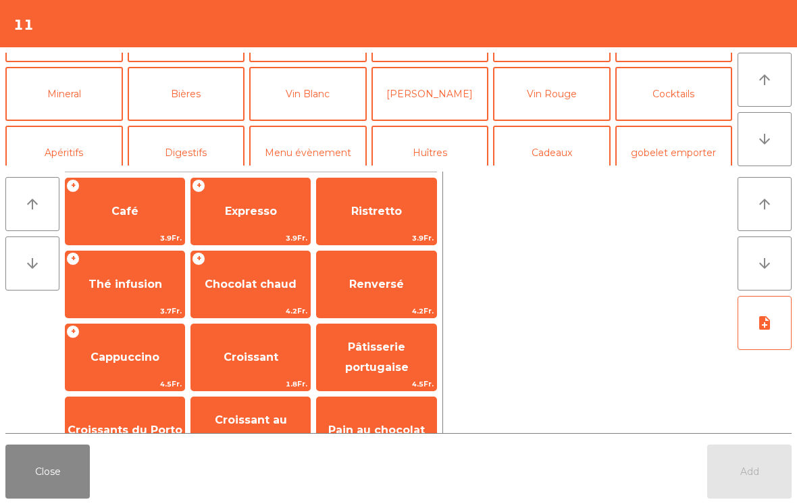
click at [175, 165] on button "Digestifs" at bounding box center [186, 153] width 117 height 54
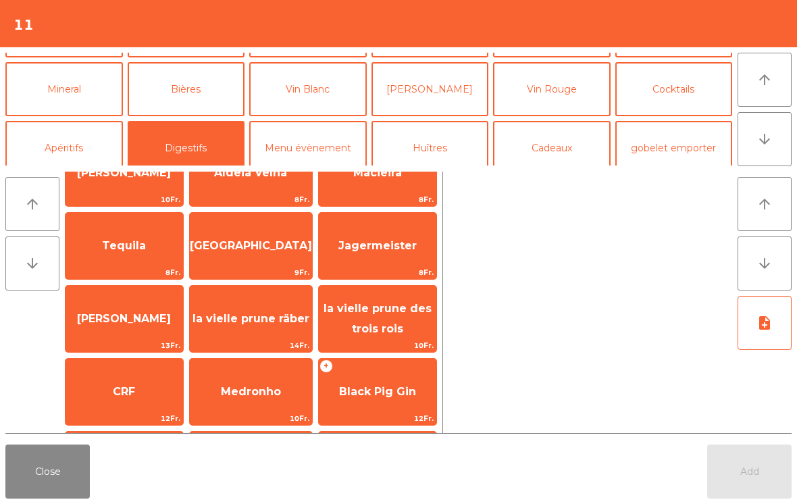
scroll to position [258, 0]
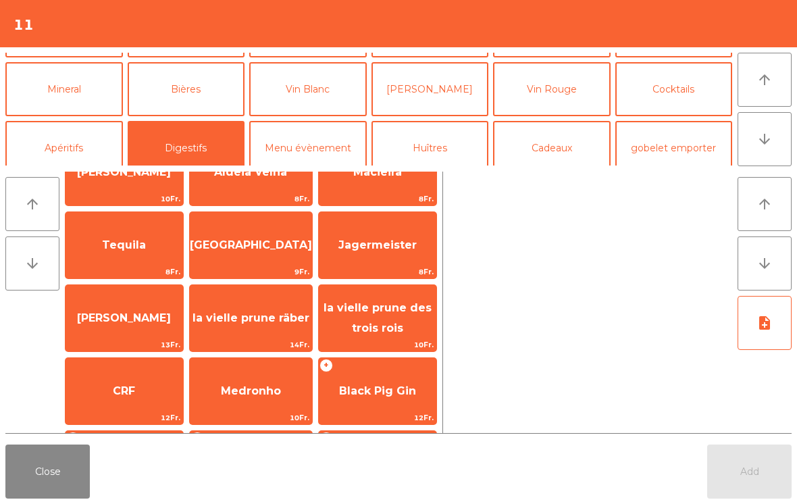
click at [155, 343] on span "13Fr." at bounding box center [123, 344] width 117 height 13
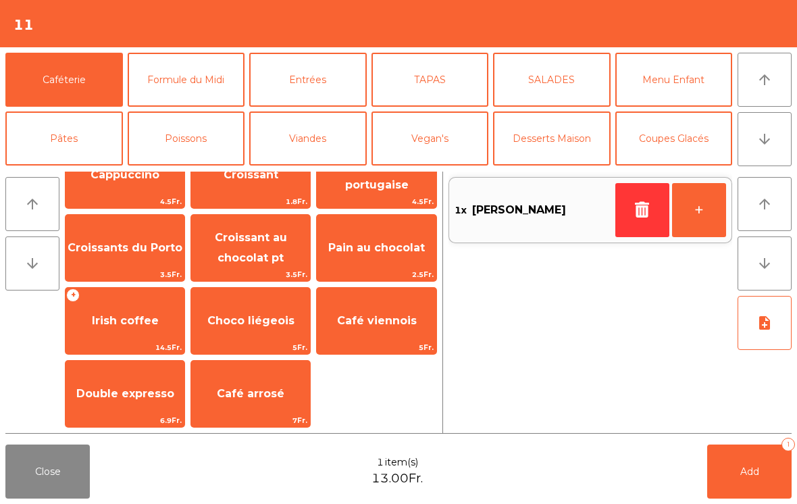
scroll to position [-9, 0]
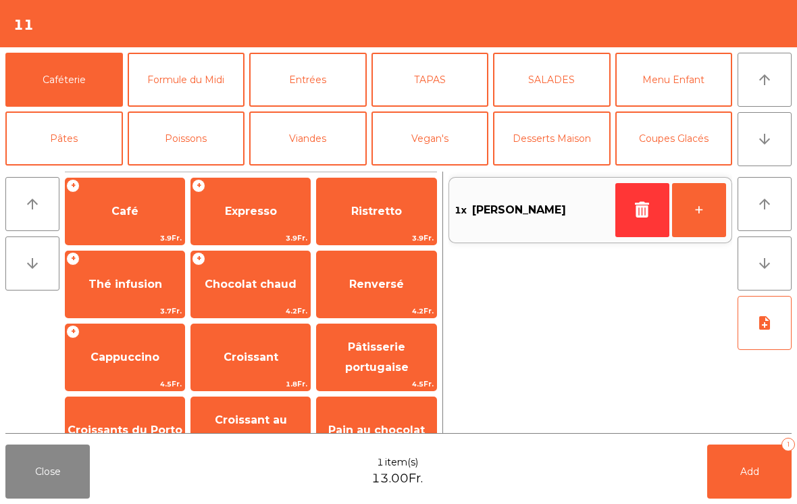
click at [134, 217] on span "Café" at bounding box center [124, 211] width 27 height 13
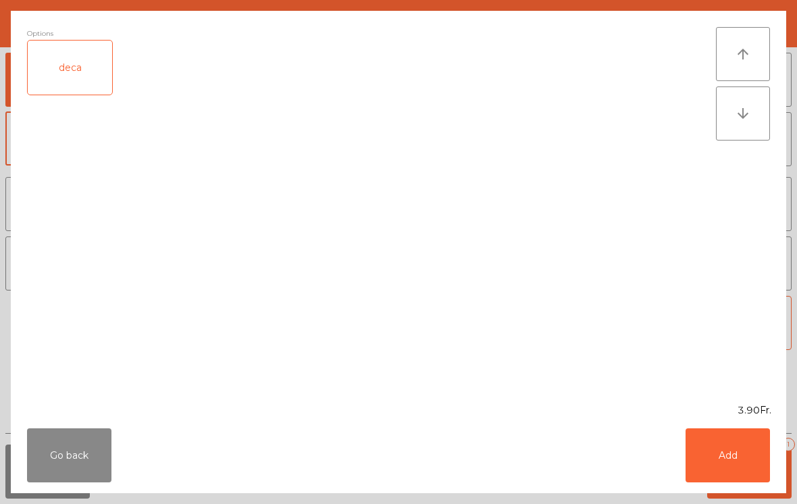
scroll to position [0, 0]
click at [746, 454] on button "Add" at bounding box center [727, 455] width 84 height 54
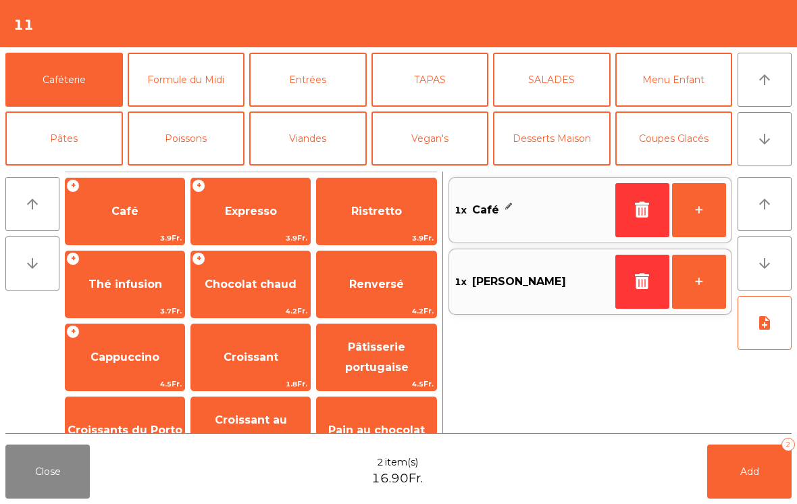
click at [745, 454] on button "Add 2" at bounding box center [749, 471] width 84 height 54
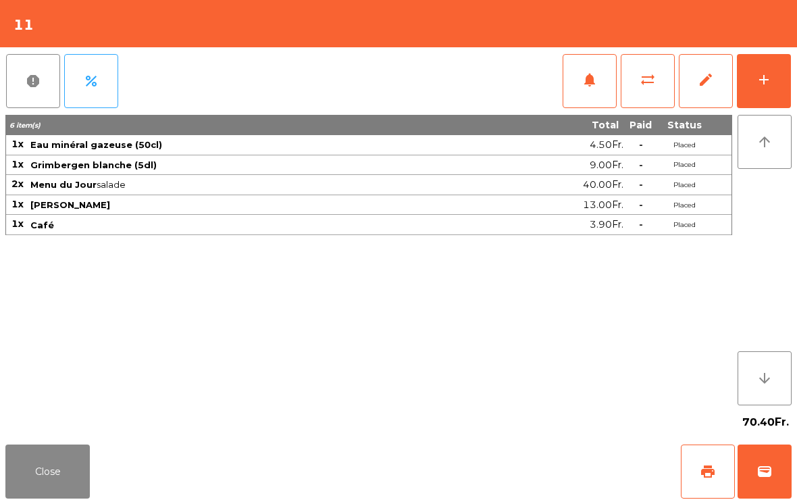
click at [33, 472] on button "Close" at bounding box center [47, 471] width 84 height 54
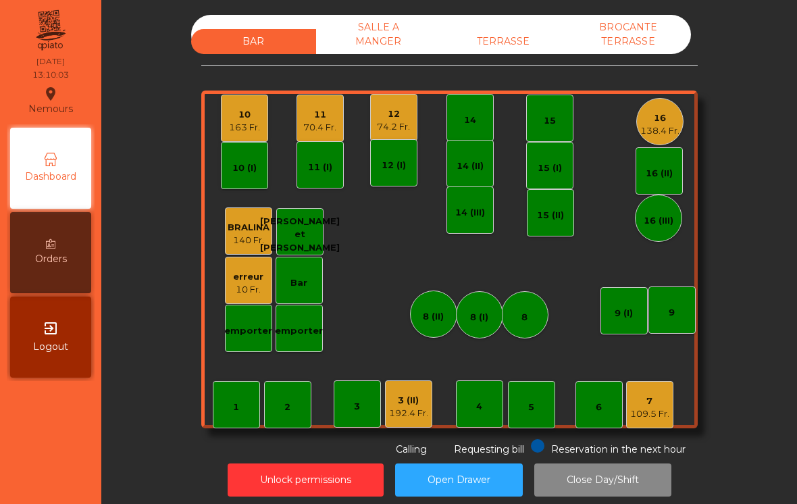
click at [415, 114] on div "12 74.2 Fr." at bounding box center [393, 117] width 47 height 47
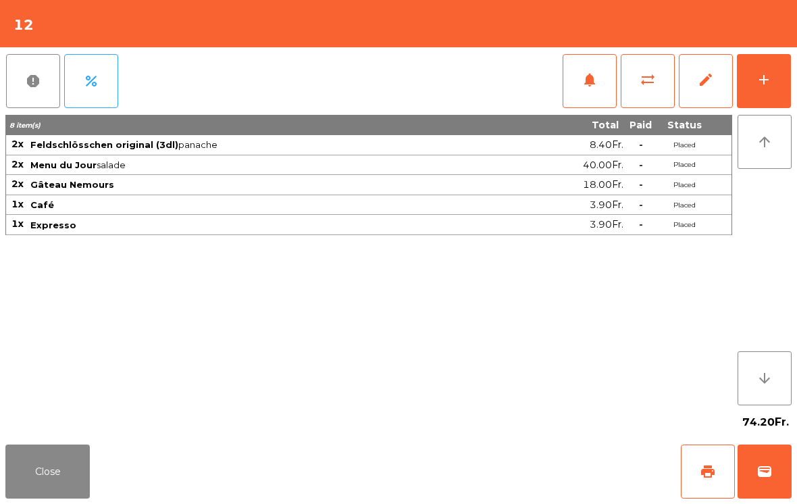
click at [693, 481] on button "print" at bounding box center [707, 471] width 54 height 54
click at [761, 497] on button "wallet" at bounding box center [764, 471] width 54 height 54
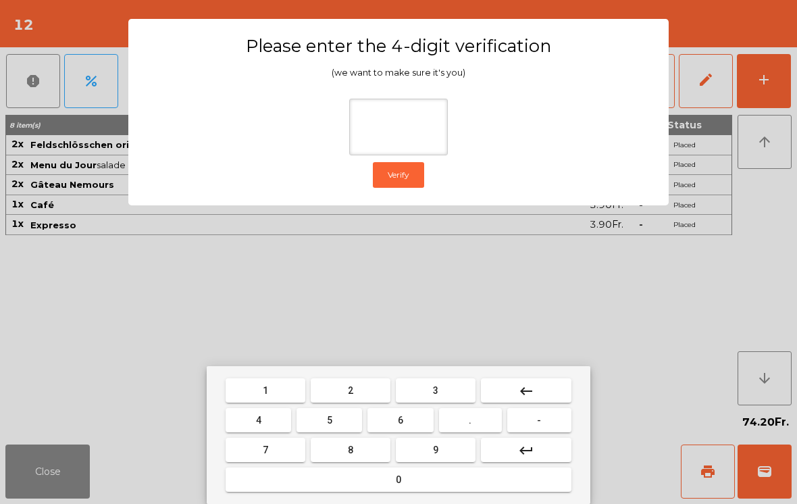
type input "*"
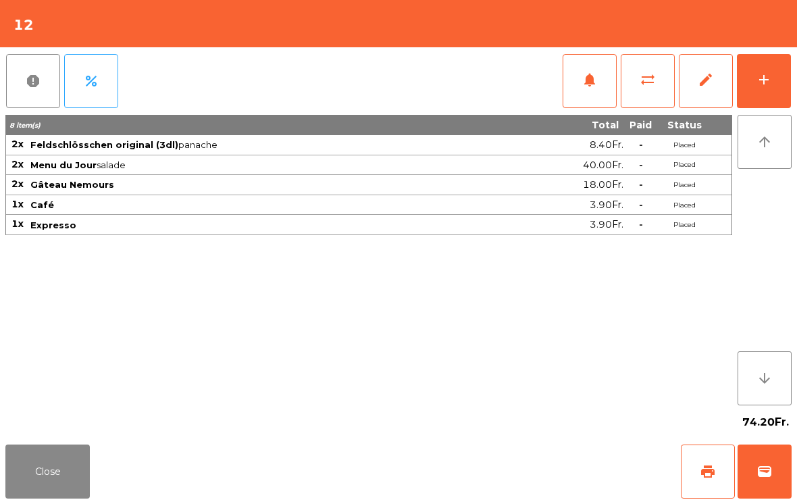
click at [519, 432] on div "74.20Fr." at bounding box center [398, 422] width 786 height 34
click at [519, 431] on div "74.20Fr." at bounding box center [398, 422] width 786 height 34
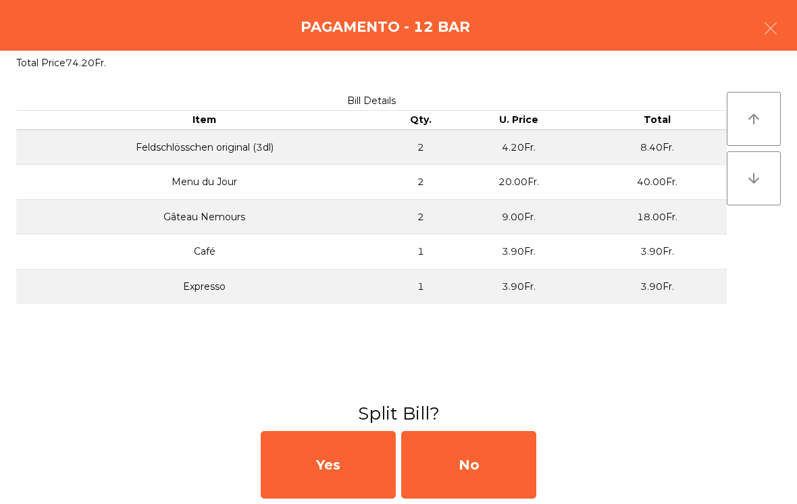
click at [494, 456] on div "No" at bounding box center [468, 465] width 135 height 68
click at [491, 459] on div "MB" at bounding box center [468, 465] width 135 height 68
click at [492, 456] on div "No" at bounding box center [468, 465] width 135 height 68
click at [497, 460] on div "No" at bounding box center [468, 465] width 135 height 68
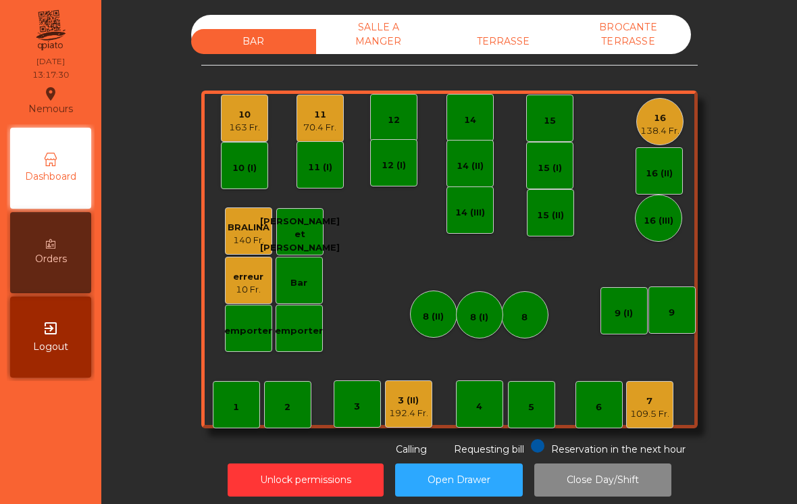
click at [634, 423] on div "7 109.5 Fr." at bounding box center [649, 404] width 47 height 47
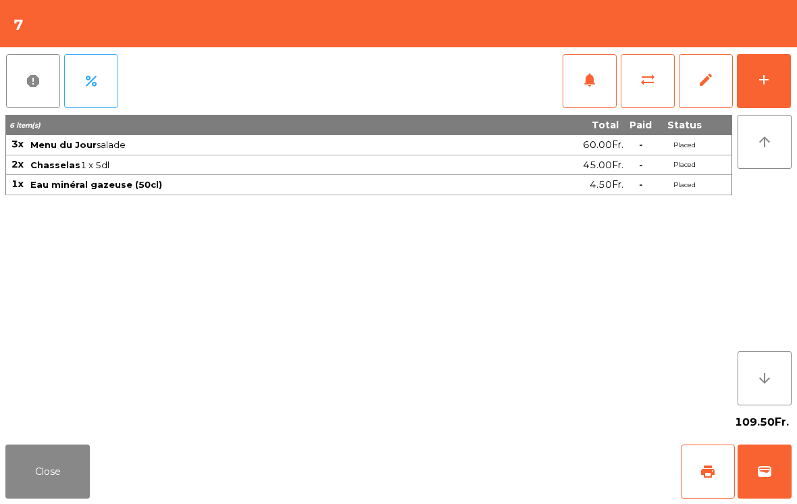
click at [770, 82] on div "add" at bounding box center [763, 80] width 16 height 16
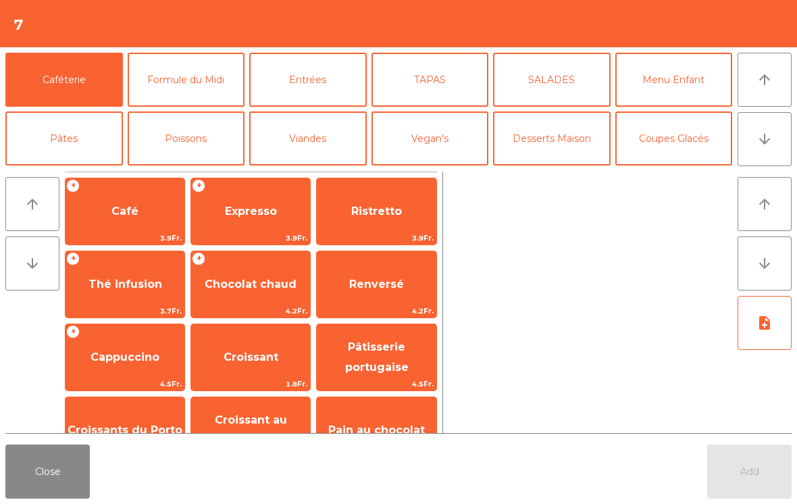
scroll to position [12, 0]
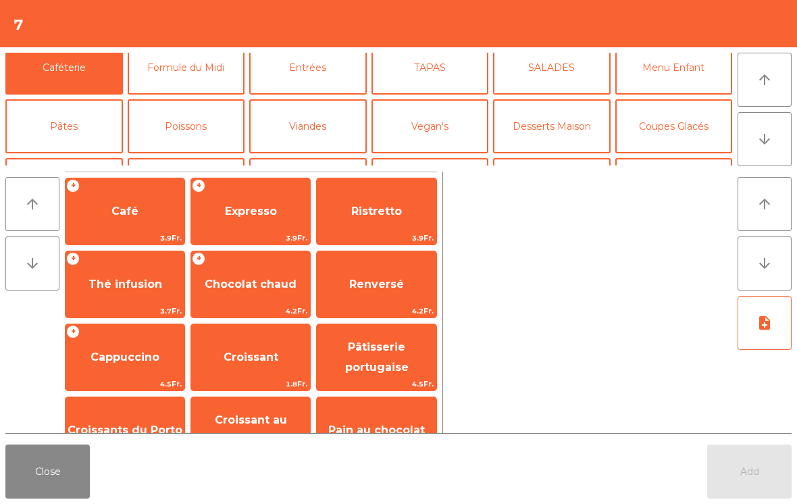
click at [300, 158] on button "Vin Blanc" at bounding box center [307, 185] width 117 height 54
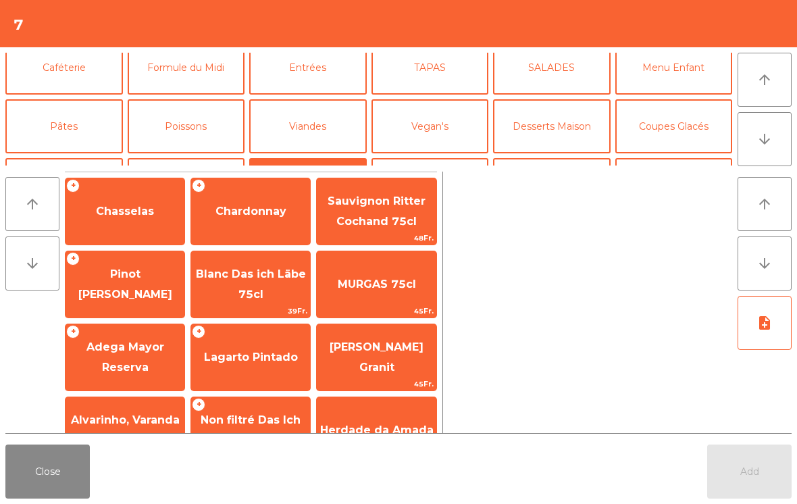
click at [131, 232] on div "+ Chasselas" at bounding box center [125, 212] width 120 height 68
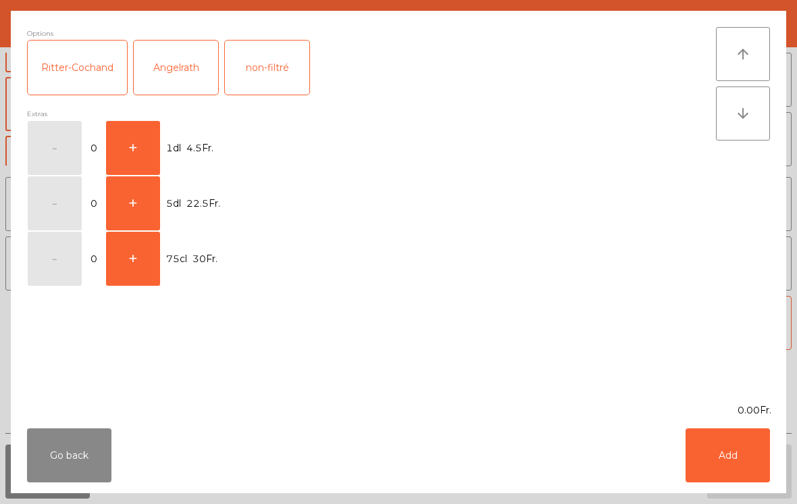
click at [147, 134] on button "+" at bounding box center [133, 148] width 54 height 54
click at [759, 481] on button "Add" at bounding box center [727, 455] width 84 height 54
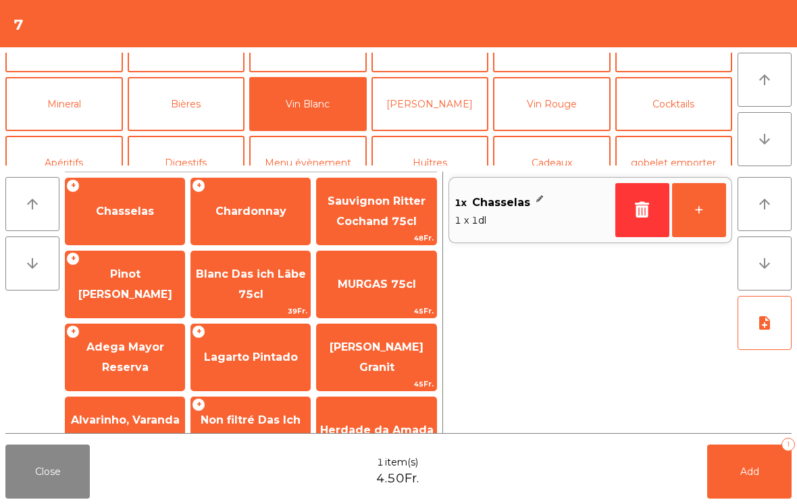
click at [702, 220] on button "+" at bounding box center [699, 210] width 54 height 54
click at [738, 481] on button "Add 3" at bounding box center [749, 471] width 84 height 54
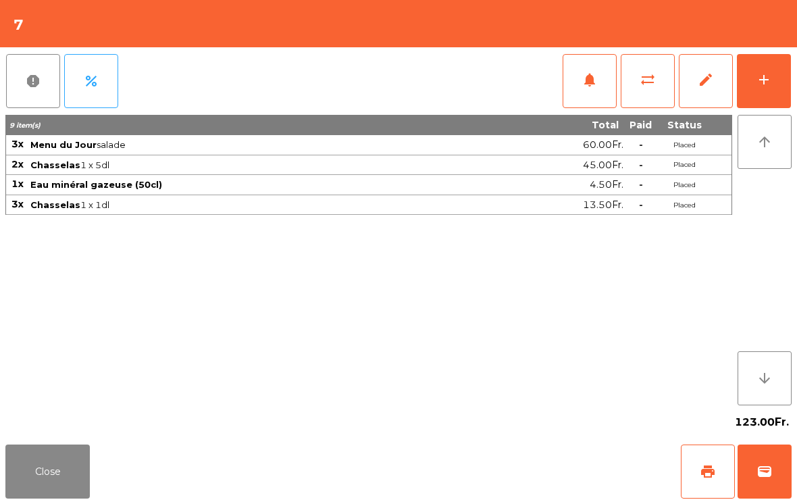
click at [71, 497] on button "Close" at bounding box center [47, 471] width 84 height 54
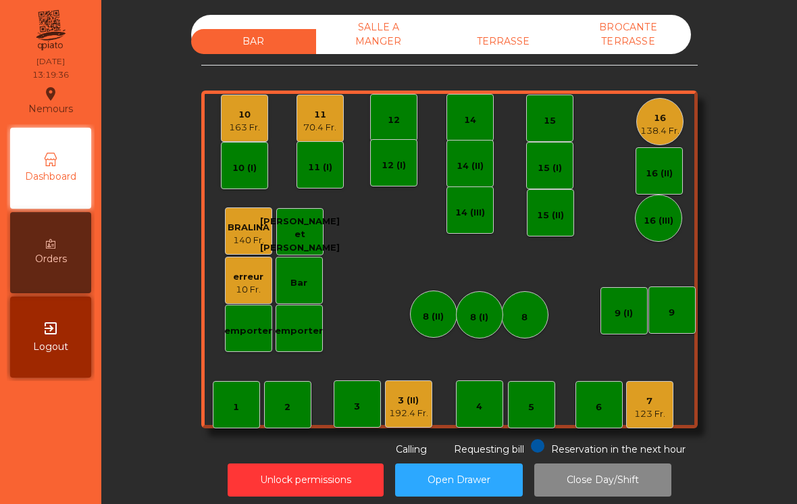
click at [259, 113] on div "10" at bounding box center [244, 115] width 31 height 14
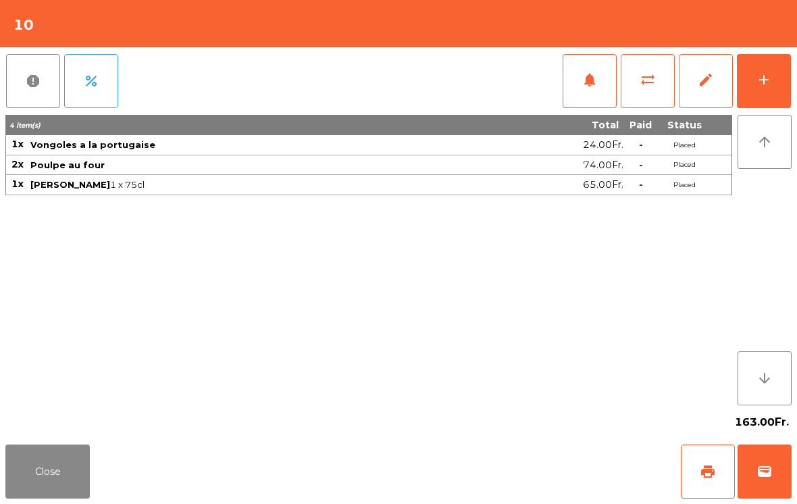
click at [585, 73] on span "notifications" at bounding box center [589, 80] width 16 height 16
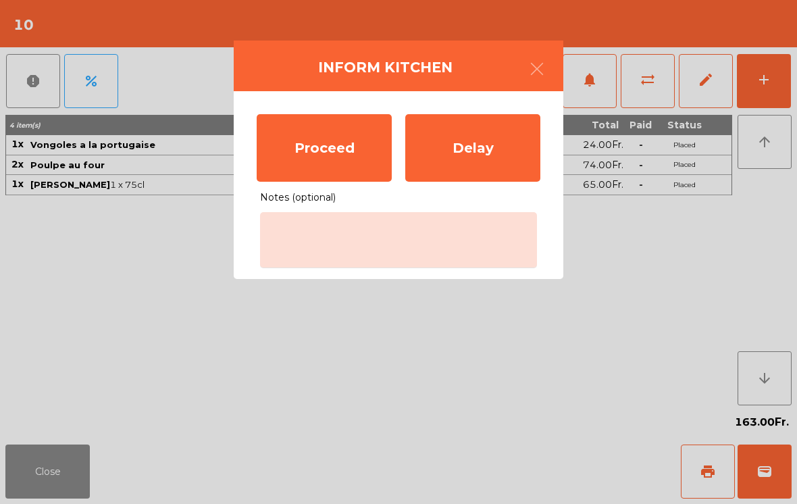
click at [335, 144] on div "Proceed" at bounding box center [324, 148] width 135 height 68
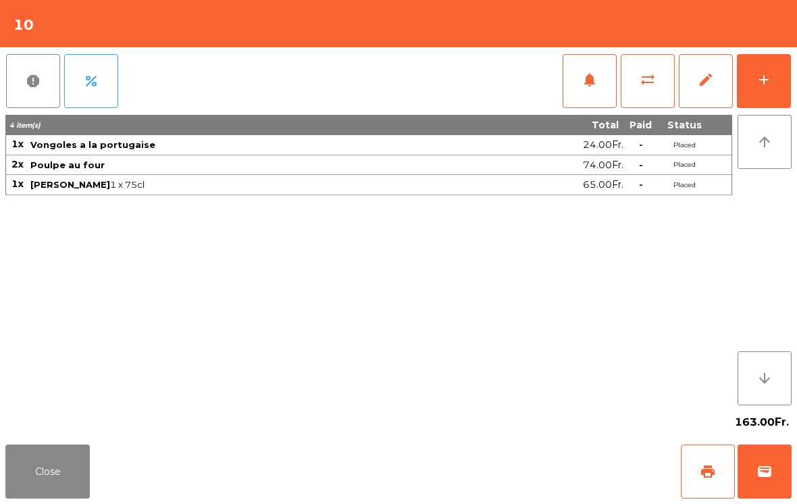
click at [65, 473] on button "Close" at bounding box center [47, 471] width 84 height 54
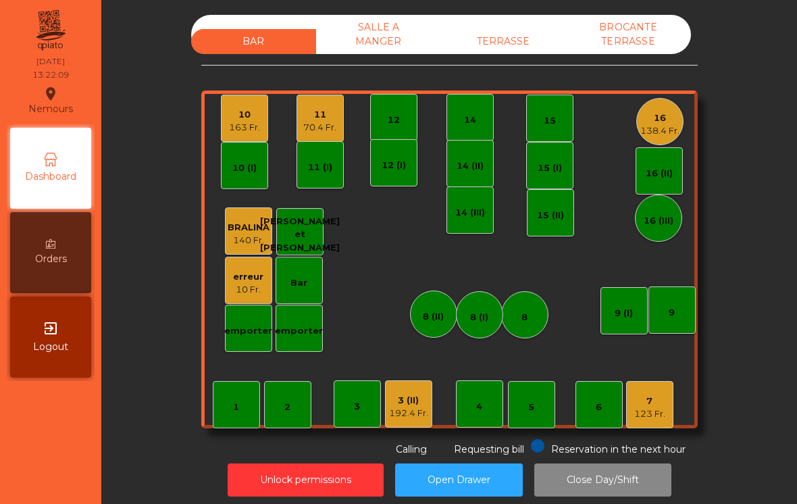
click at [666, 407] on div "7 123 Fr." at bounding box center [649, 404] width 47 height 47
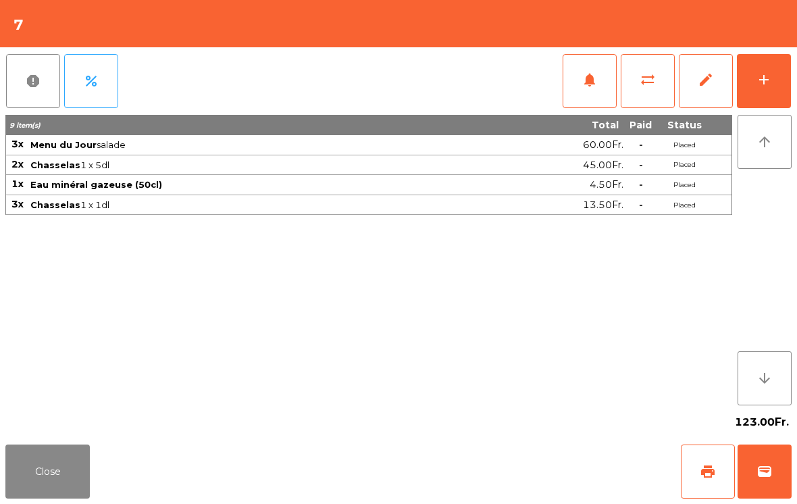
click at [766, 81] on div "add" at bounding box center [763, 80] width 16 height 16
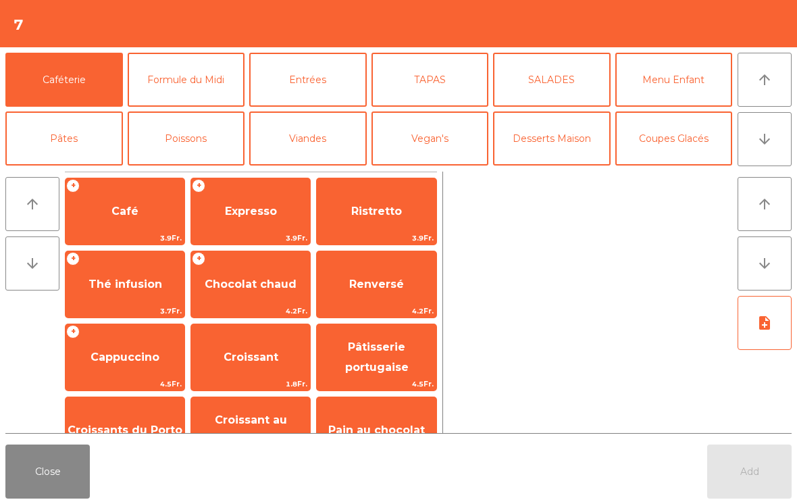
scroll to position [23, 0]
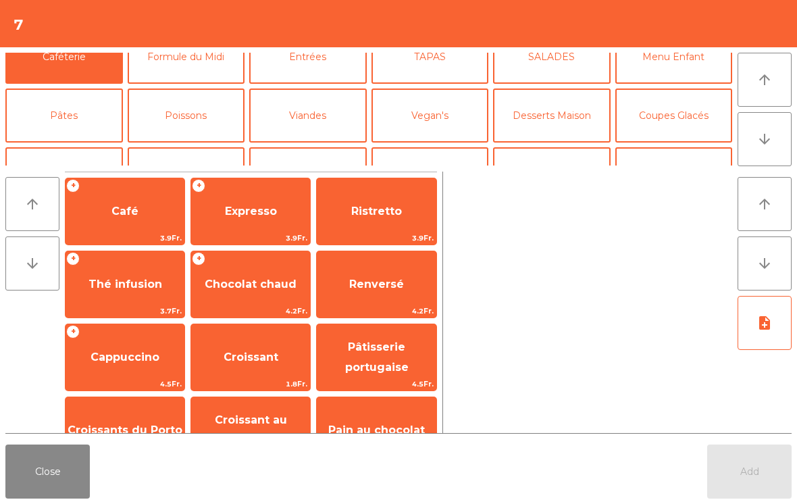
click at [684, 135] on button "Coupes Glacés" at bounding box center [673, 115] width 117 height 54
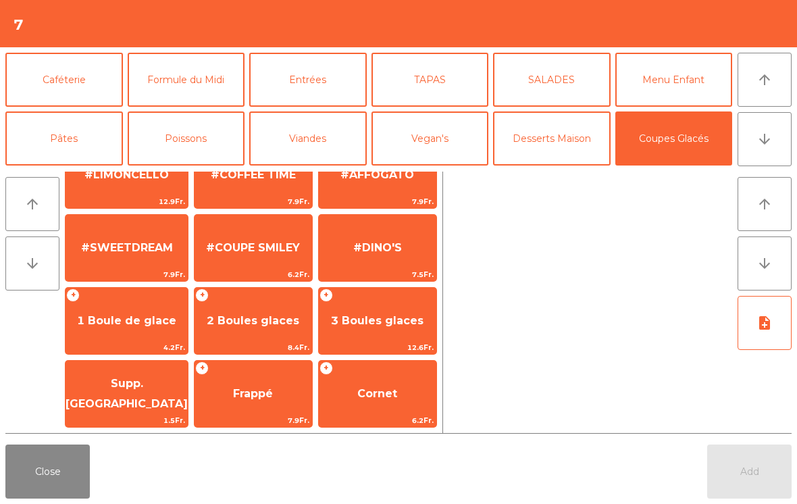
scroll to position [134, 0]
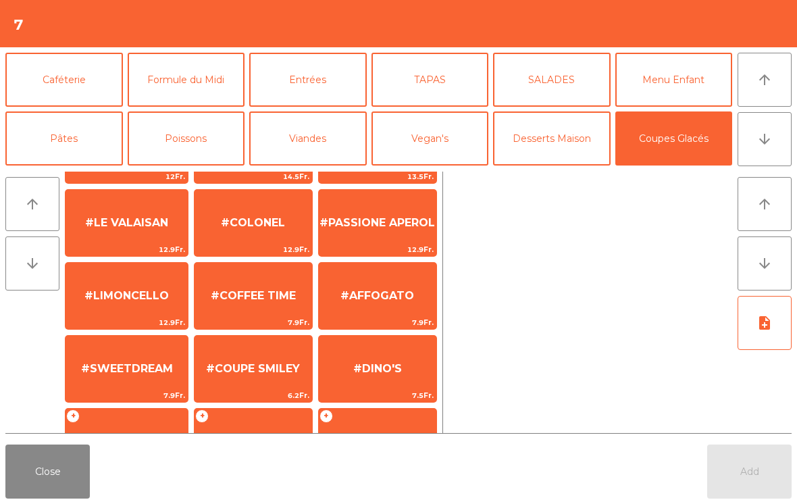
click at [394, 299] on span "#AFFOGATO" at bounding box center [377, 295] width 74 height 13
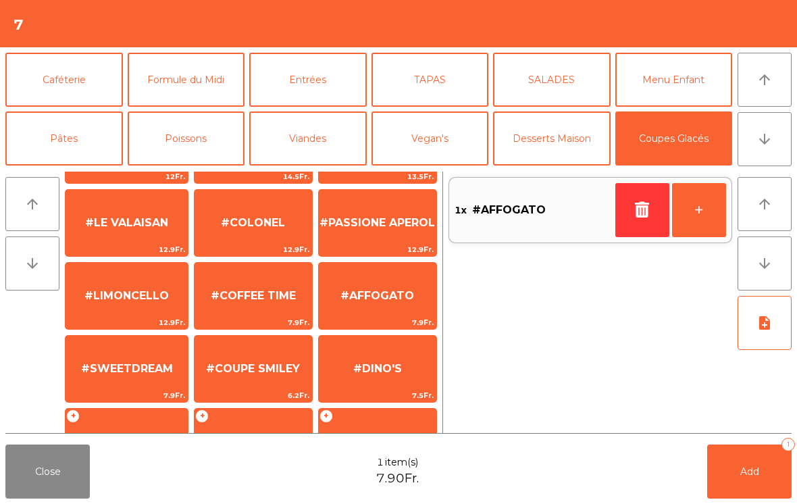
click at [394, 300] on span "#AFFOGATO" at bounding box center [377, 295] width 74 height 13
click at [767, 471] on button "Add 2" at bounding box center [749, 471] width 84 height 54
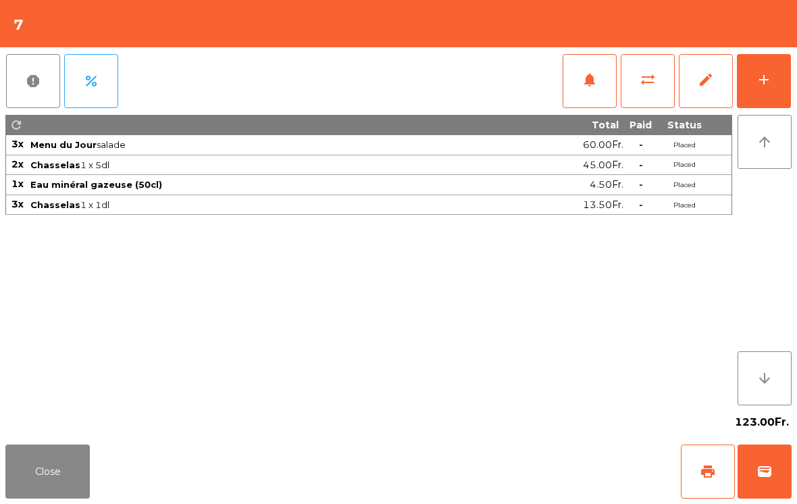
click at [44, 460] on button "Close" at bounding box center [47, 471] width 84 height 54
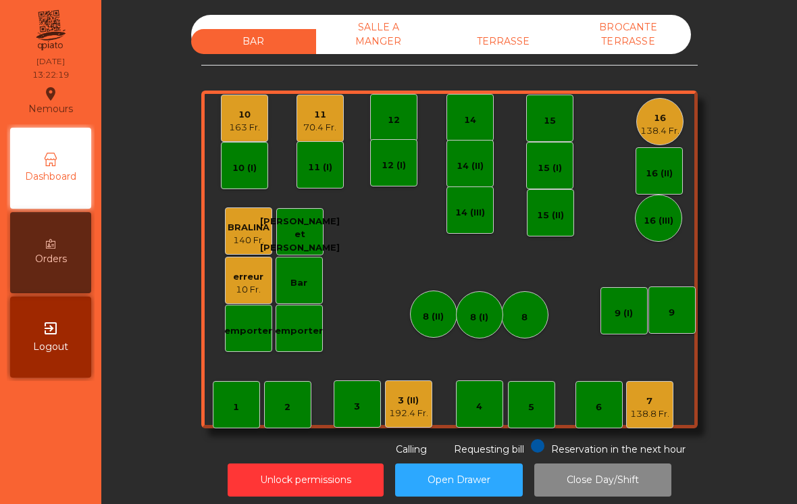
click at [659, 131] on div "138.4 Fr." at bounding box center [659, 131] width 39 height 14
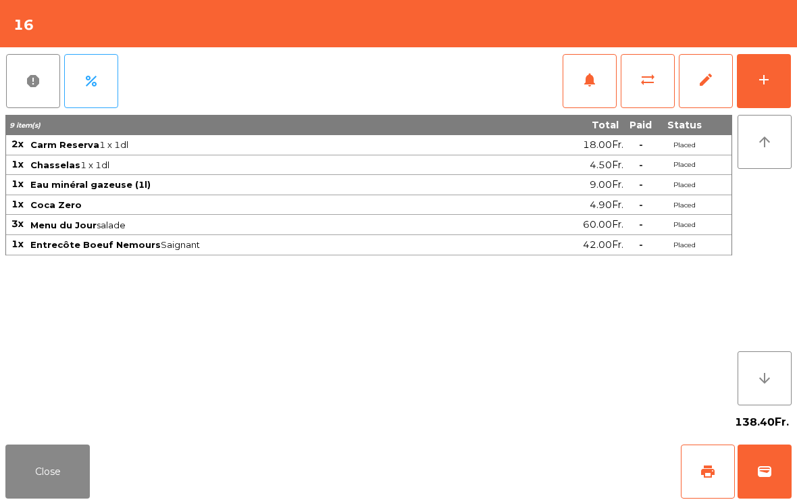
click at [781, 76] on button "add" at bounding box center [763, 81] width 54 height 54
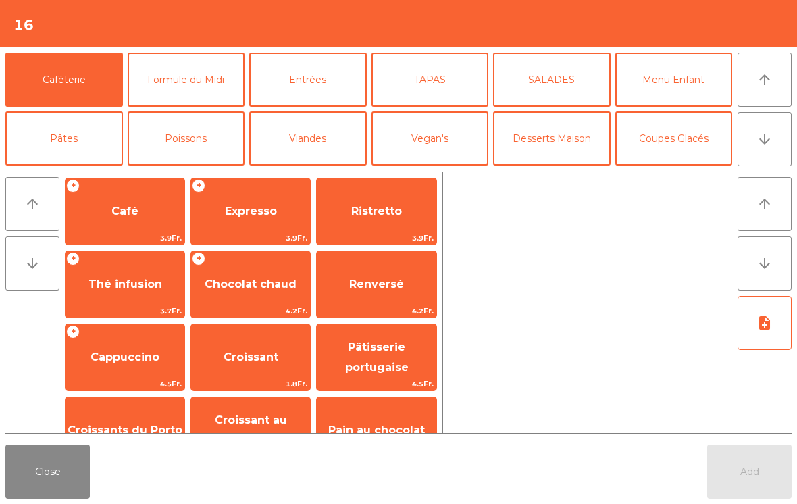
click at [684, 155] on button "Coupes Glacés" at bounding box center [673, 138] width 117 height 54
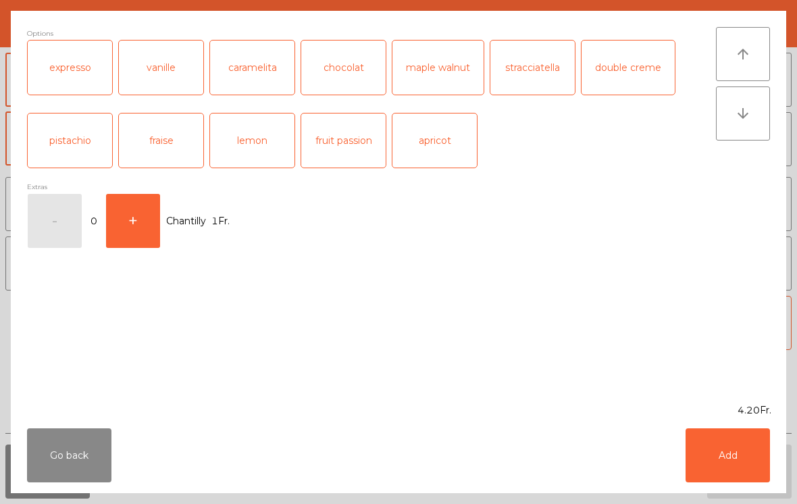
click at [768, 441] on button "Add" at bounding box center [727, 455] width 84 height 54
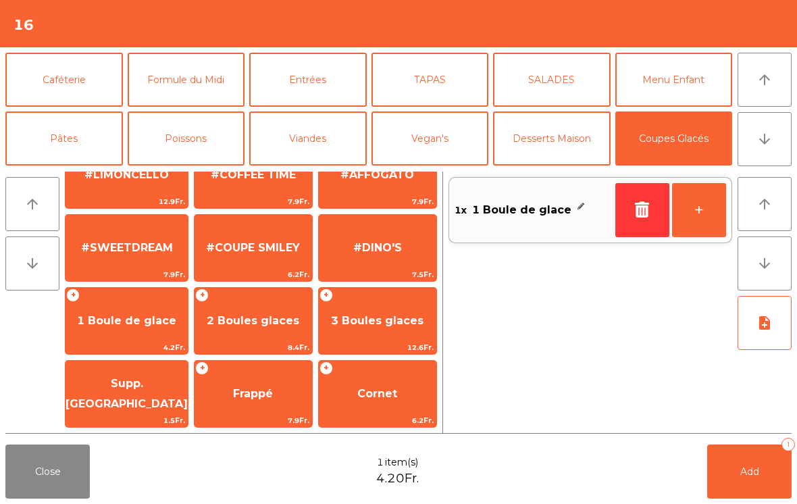
click at [770, 443] on div "Close 1 item(s) 4.20Fr. Add 1" at bounding box center [398, 471] width 797 height 65
click at [726, 477] on button "Add 1" at bounding box center [749, 471] width 84 height 54
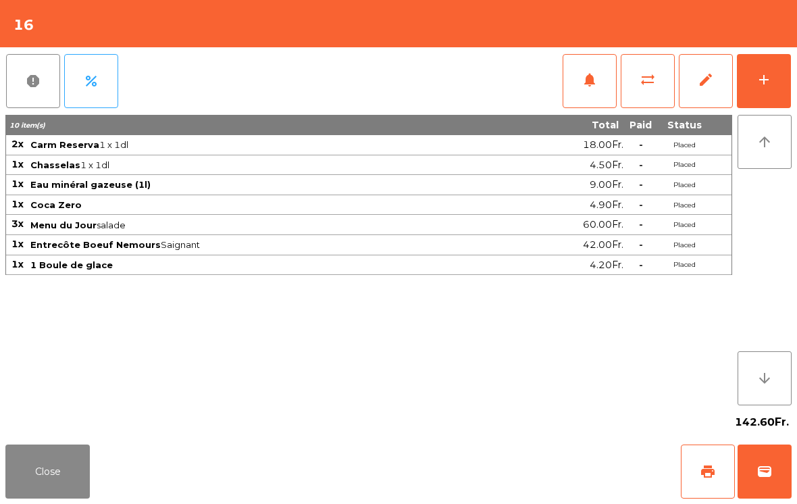
click at [105, 466] on div "Close print wallet" at bounding box center [398, 471] width 797 height 65
click at [54, 452] on button "Close" at bounding box center [47, 471] width 84 height 54
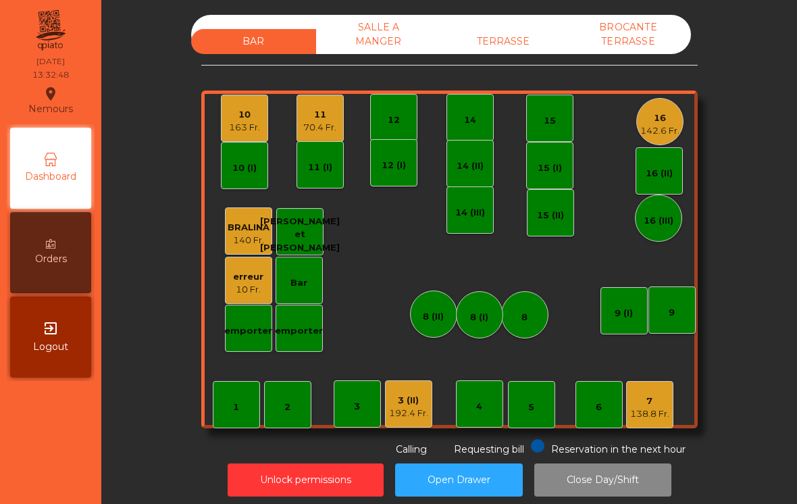
click at [410, 415] on div "192.4 Fr." at bounding box center [408, 413] width 39 height 14
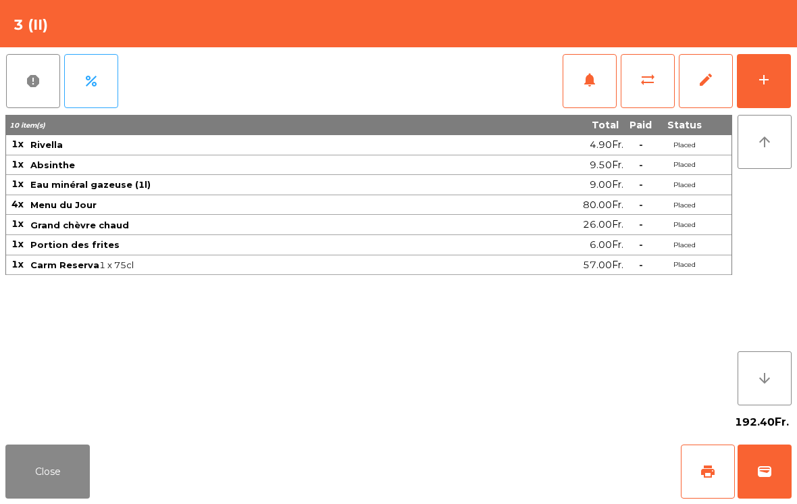
click at [764, 95] on button "add" at bounding box center [763, 81] width 54 height 54
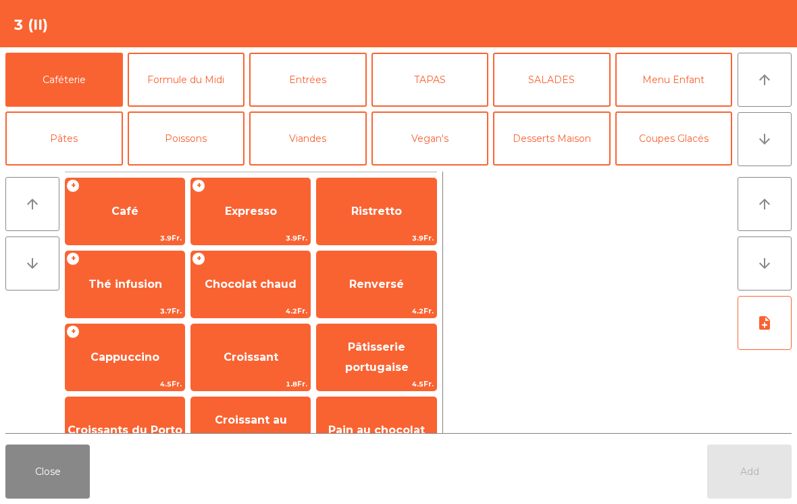
click at [261, 215] on span "Expresso" at bounding box center [251, 211] width 52 height 13
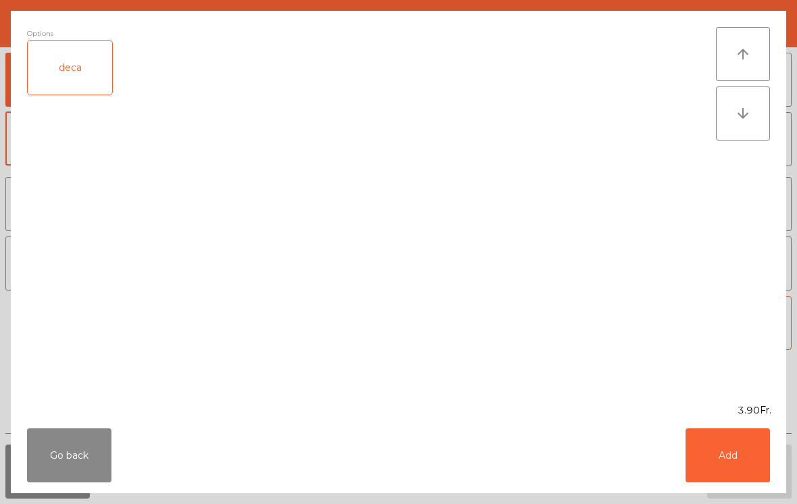
click at [720, 451] on button "Add" at bounding box center [727, 455] width 84 height 54
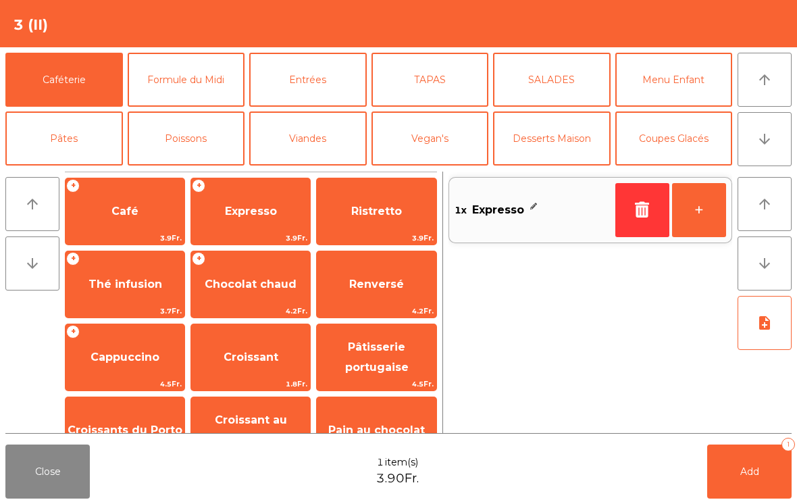
click at [701, 188] on button "+" at bounding box center [699, 210] width 54 height 54
click at [398, 305] on span "4.2Fr." at bounding box center [376, 310] width 119 height 13
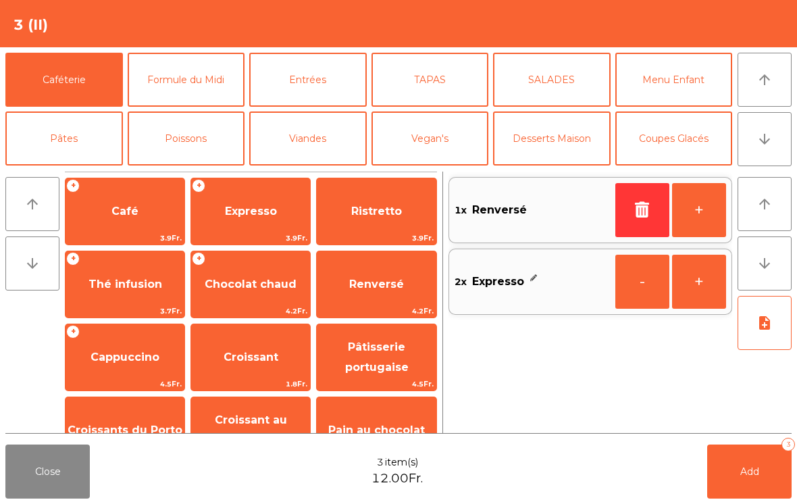
click at [712, 474] on button "Add 3" at bounding box center [749, 471] width 84 height 54
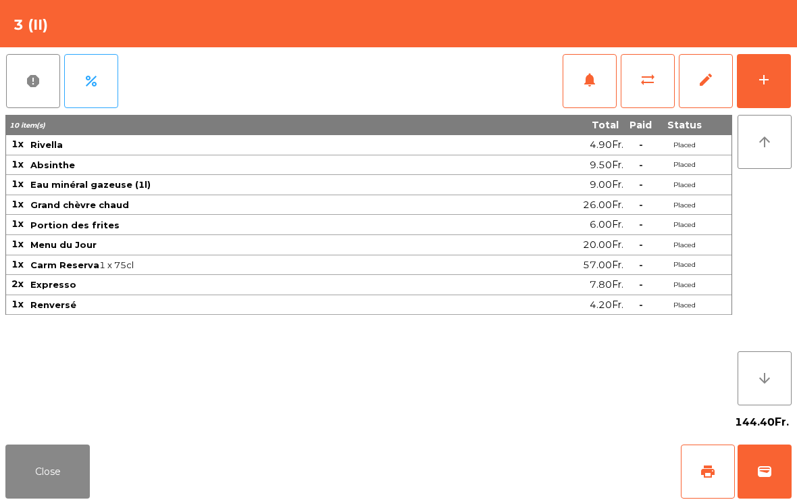
click at [53, 493] on button "Close" at bounding box center [47, 471] width 84 height 54
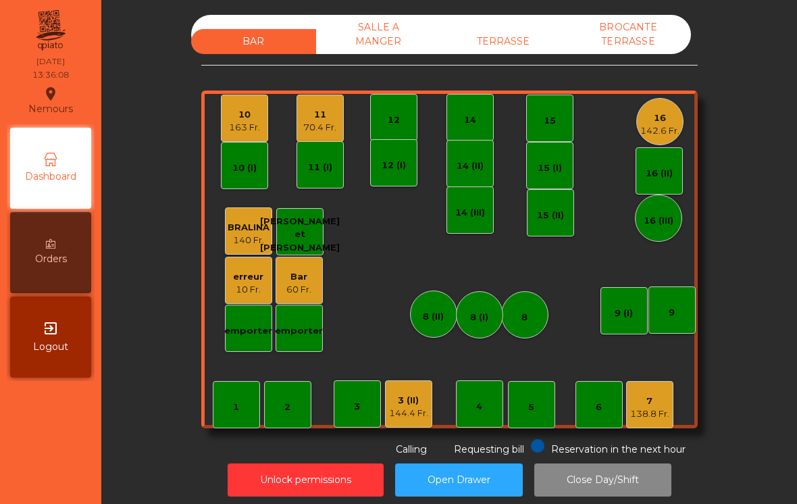
click at [298, 293] on div "60 Fr." at bounding box center [298, 290] width 25 height 14
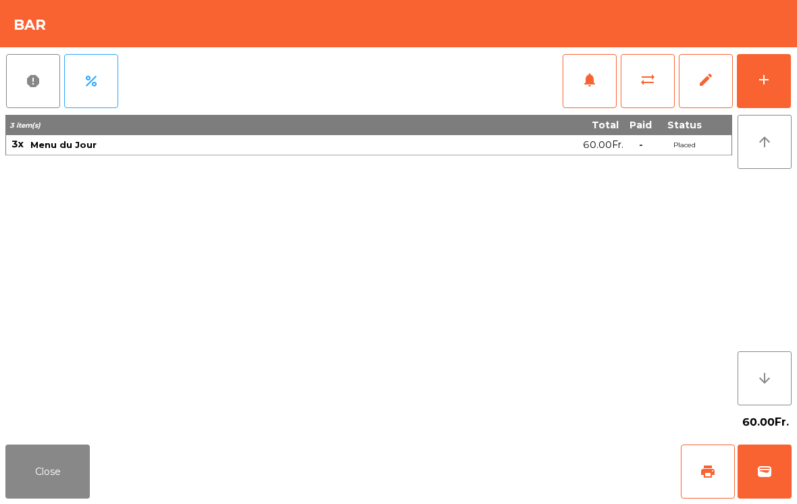
click at [778, 460] on button "wallet" at bounding box center [764, 471] width 54 height 54
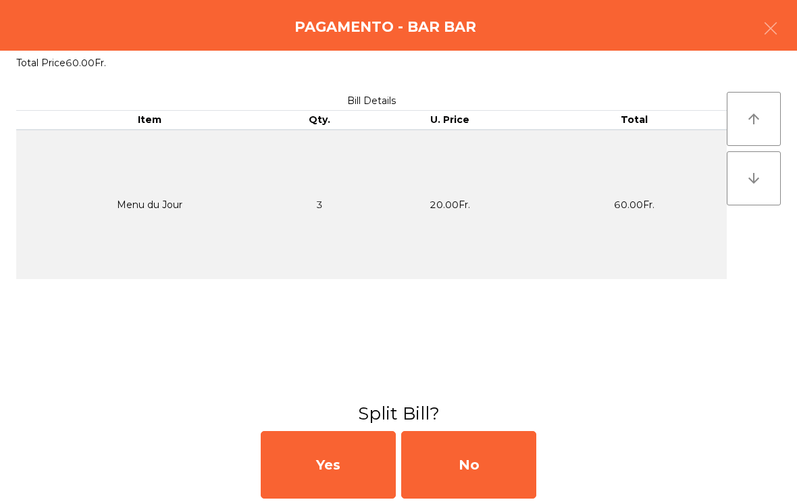
click at [474, 475] on div "No" at bounding box center [468, 465] width 135 height 68
click at [483, 470] on div "MB" at bounding box center [468, 465] width 135 height 68
click at [497, 471] on div "No" at bounding box center [468, 465] width 135 height 68
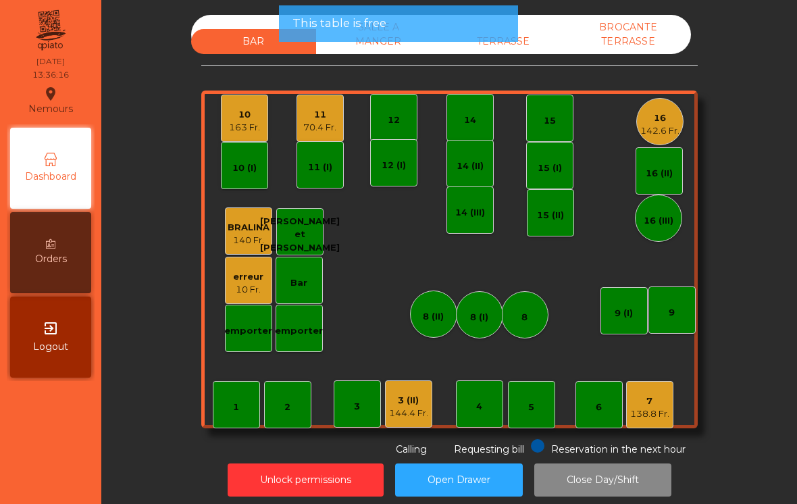
click at [504, 473] on button "Open Drawer" at bounding box center [459, 479] width 128 height 33
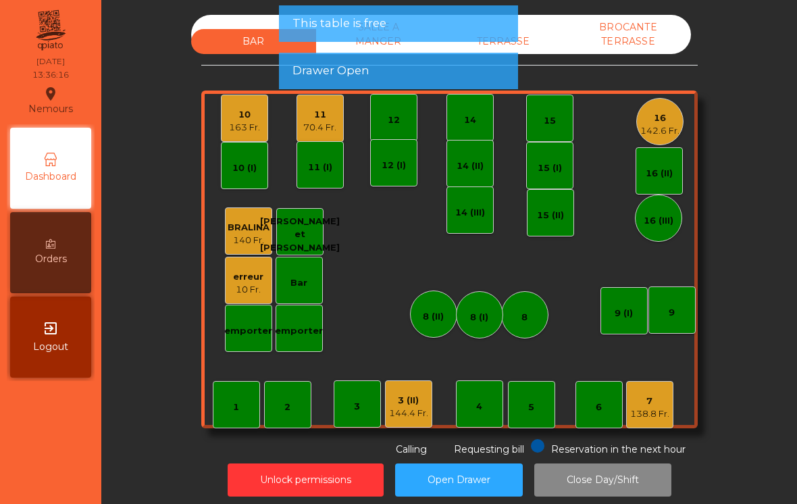
click at [415, 413] on div "144.4 Fr." at bounding box center [408, 413] width 39 height 14
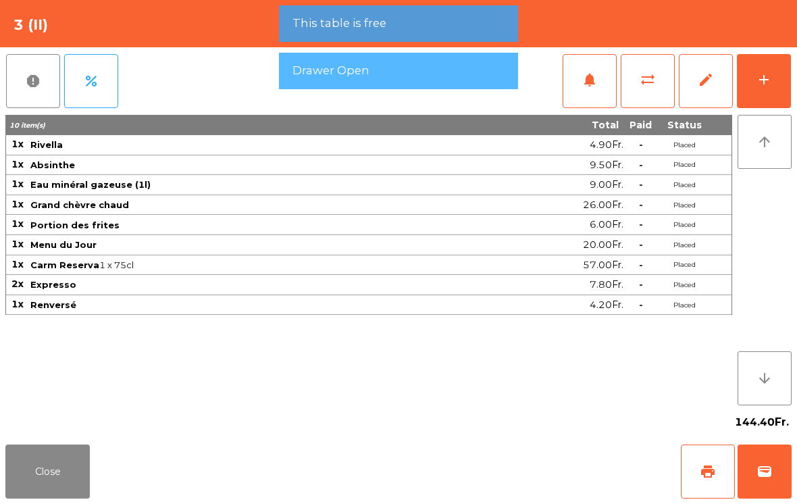
click at [754, 470] on button "wallet" at bounding box center [764, 471] width 54 height 54
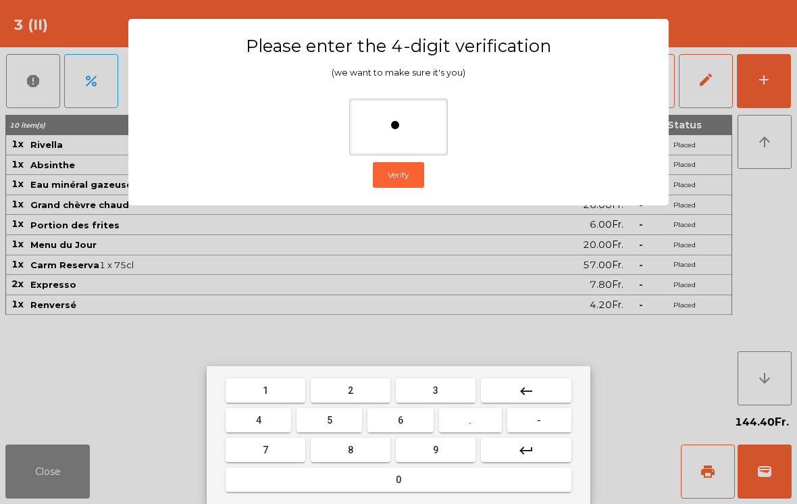
type input "**"
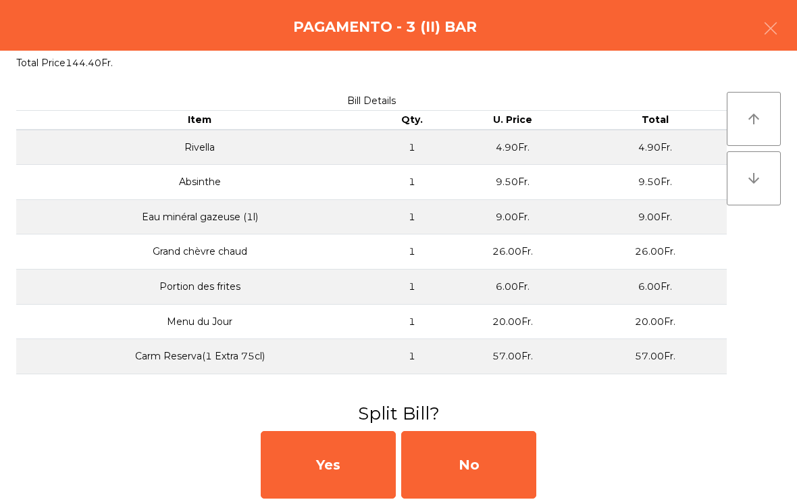
click at [475, 475] on div "No" at bounding box center [468, 465] width 135 height 68
click at [477, 464] on div "MB" at bounding box center [468, 465] width 135 height 68
click at [465, 462] on div "No" at bounding box center [468, 465] width 135 height 68
click at [461, 466] on div "No" at bounding box center [468, 465] width 135 height 68
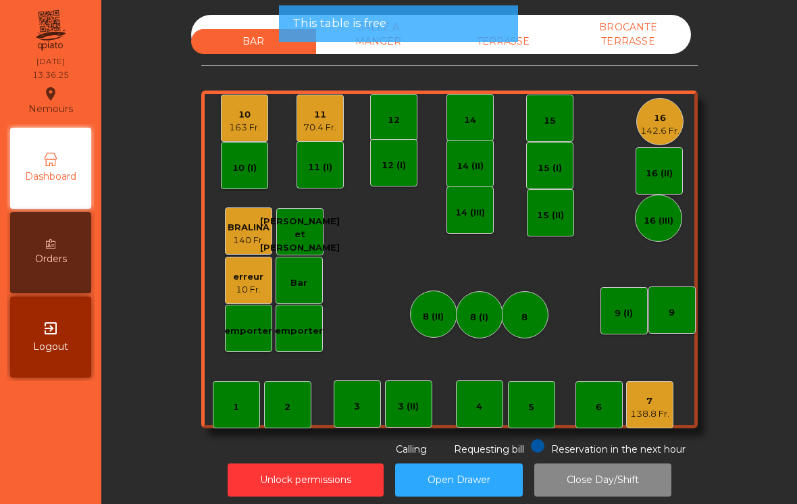
click at [243, 281] on div "erreur" at bounding box center [248, 277] width 30 height 14
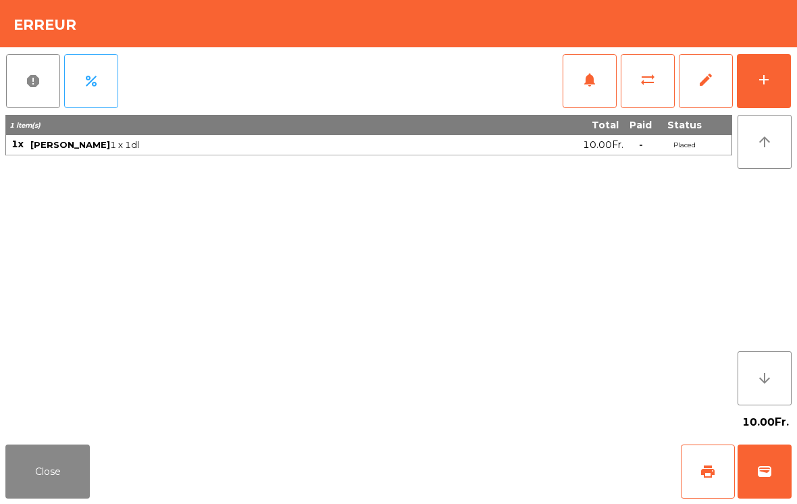
click at [47, 471] on button "Close" at bounding box center [47, 471] width 84 height 54
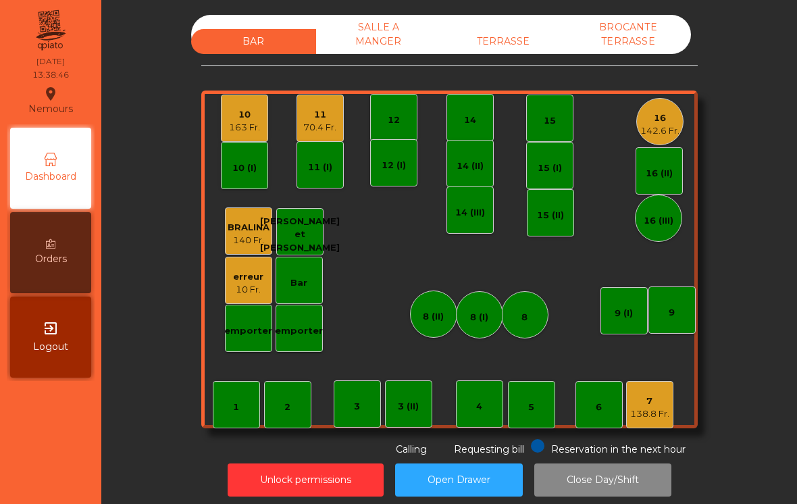
click at [670, 399] on div "7 138.8 Fr." at bounding box center [649, 404] width 47 height 47
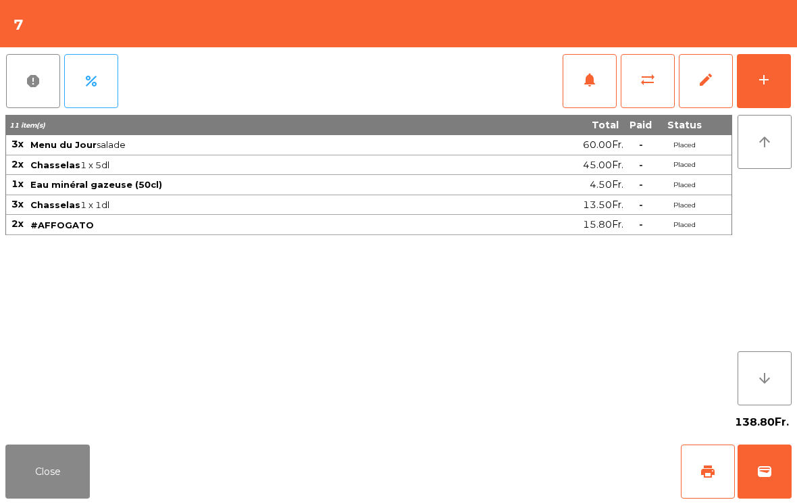
click at [767, 77] on div "add" at bounding box center [763, 80] width 16 height 16
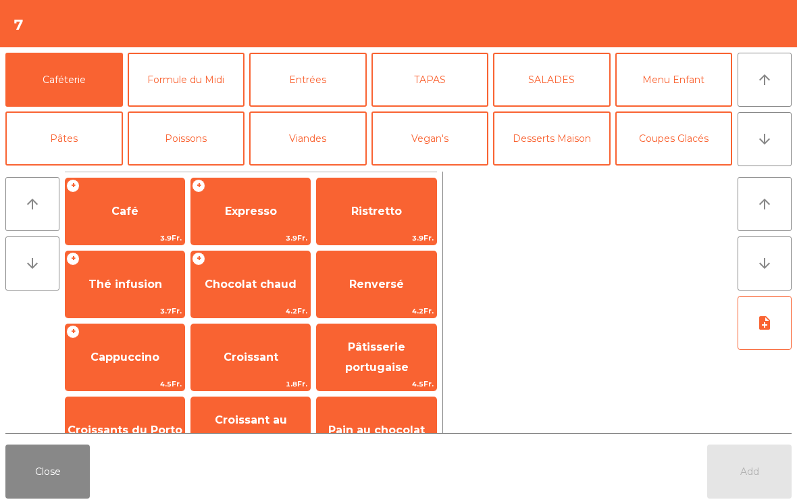
click at [770, 137] on icon "arrow_downward" at bounding box center [764, 139] width 16 height 16
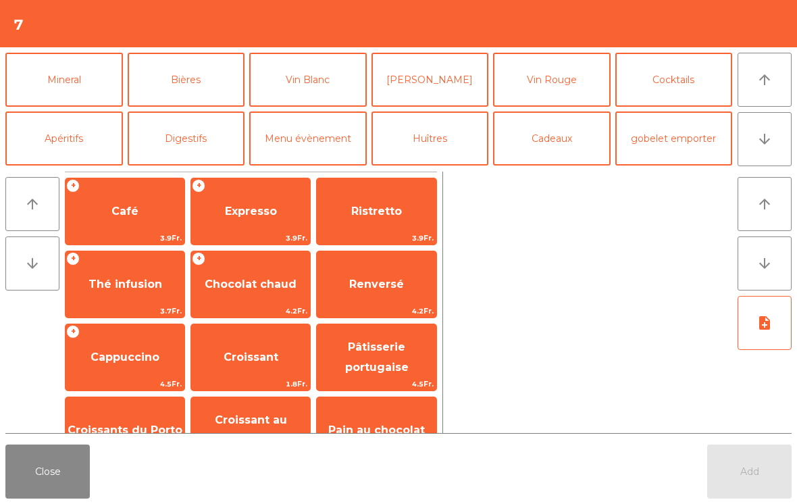
click at [325, 97] on button "Vin Blanc" at bounding box center [307, 80] width 117 height 54
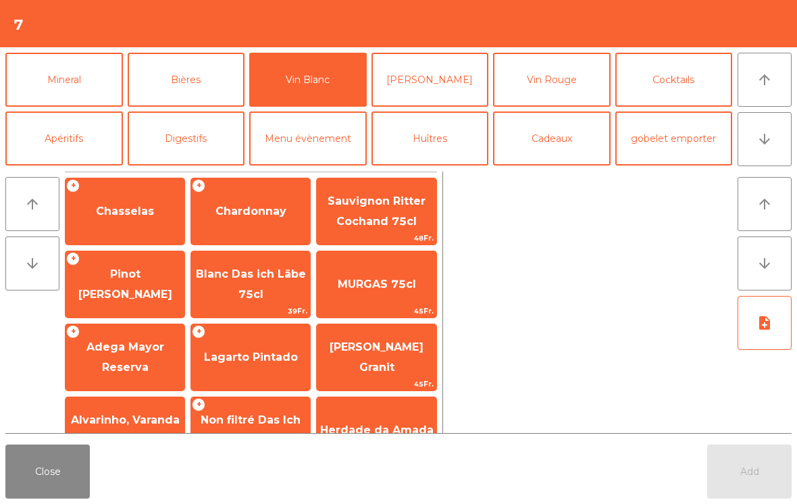
click at [142, 221] on span "Chasselas" at bounding box center [124, 211] width 119 height 36
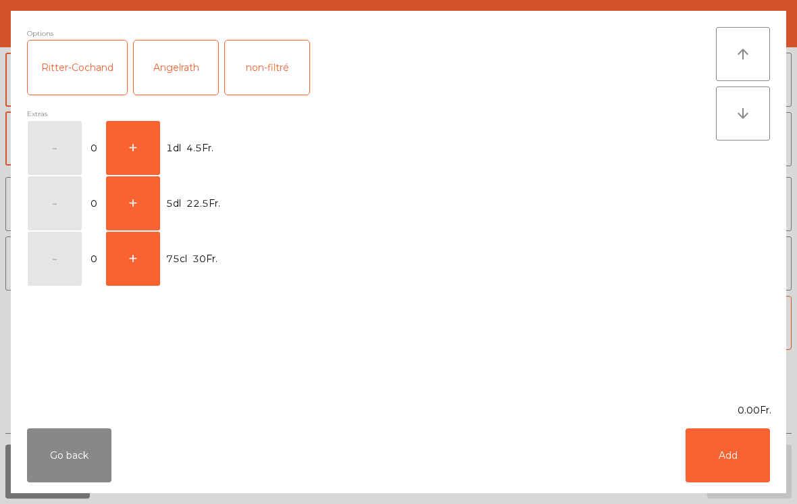
click at [140, 151] on button "+" at bounding box center [133, 148] width 54 height 54
click at [741, 442] on button "Add" at bounding box center [727, 455] width 84 height 54
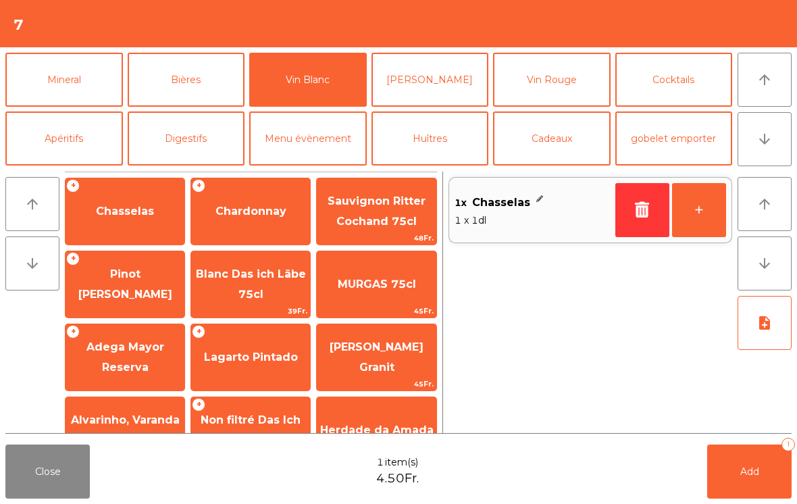
click at [753, 477] on button "Add 1" at bounding box center [749, 471] width 84 height 54
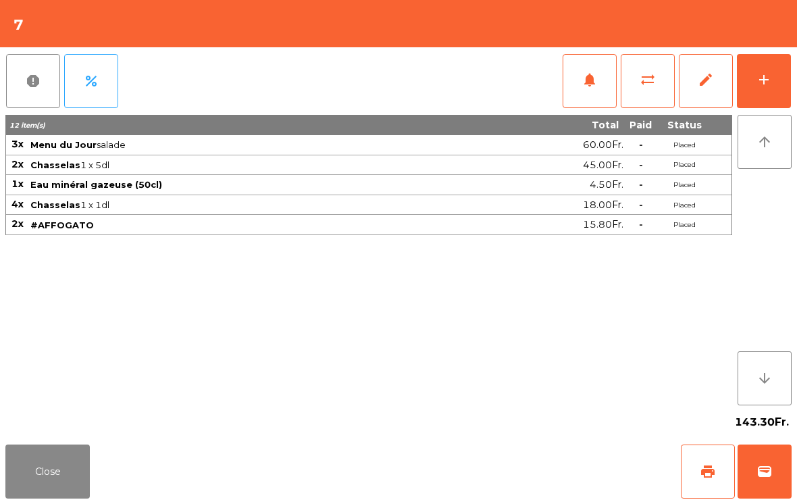
click at [72, 484] on button "Close" at bounding box center [47, 471] width 84 height 54
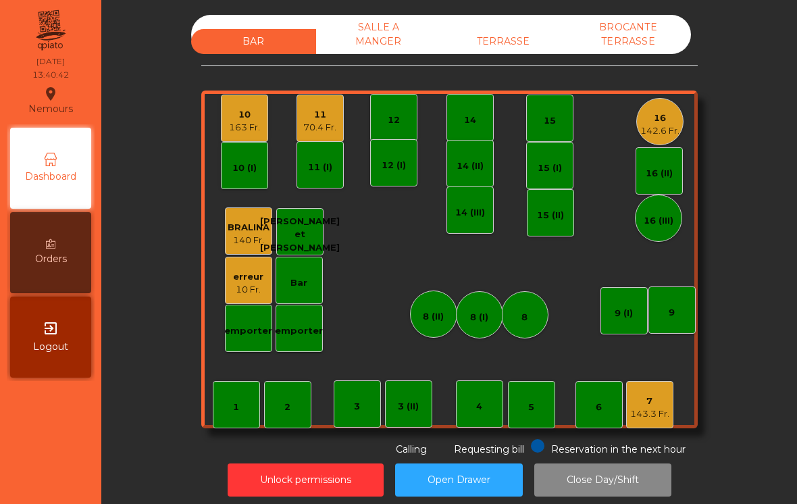
click at [669, 131] on div "142.6 Fr." at bounding box center [659, 131] width 39 height 14
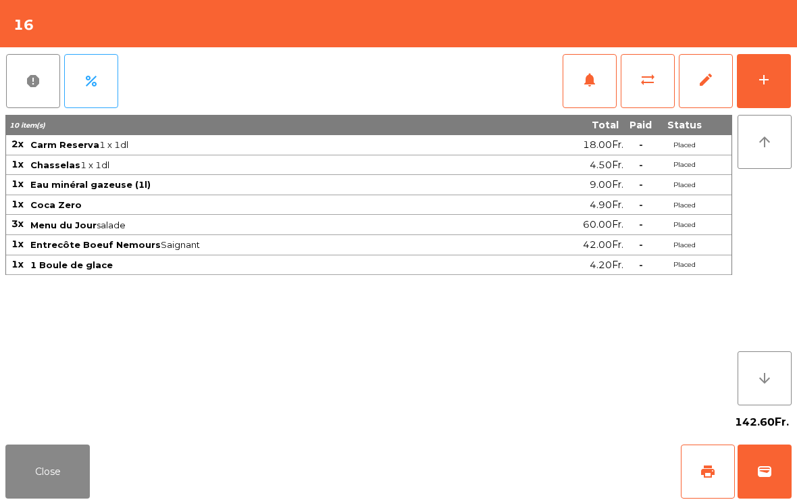
click at [775, 82] on button "add" at bounding box center [763, 81] width 54 height 54
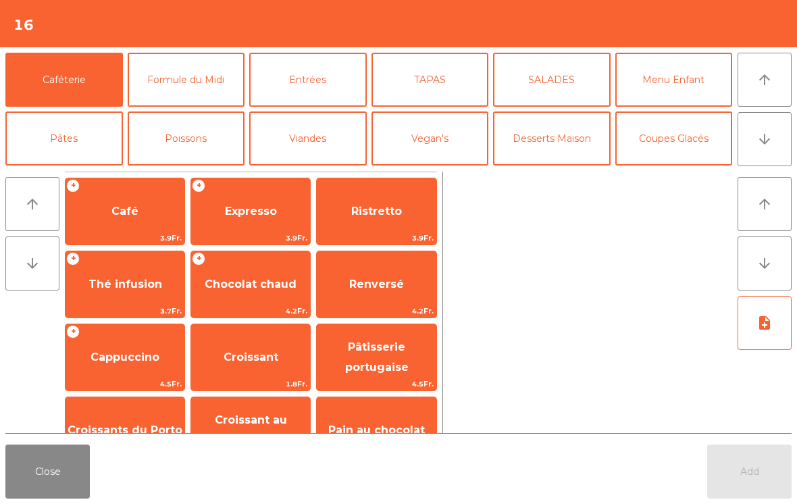
click at [778, 76] on button "arrow_upward" at bounding box center [764, 80] width 54 height 54
click at [245, 219] on span "Expresso" at bounding box center [250, 211] width 119 height 36
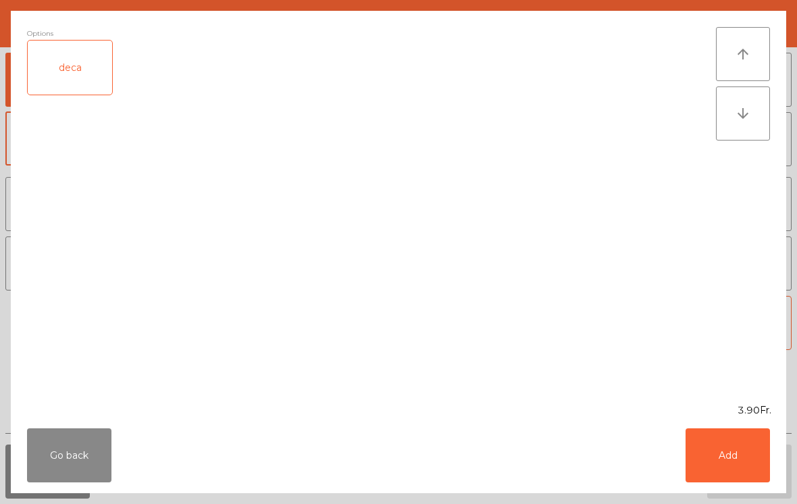
click at [759, 474] on button "Add" at bounding box center [727, 455] width 84 height 54
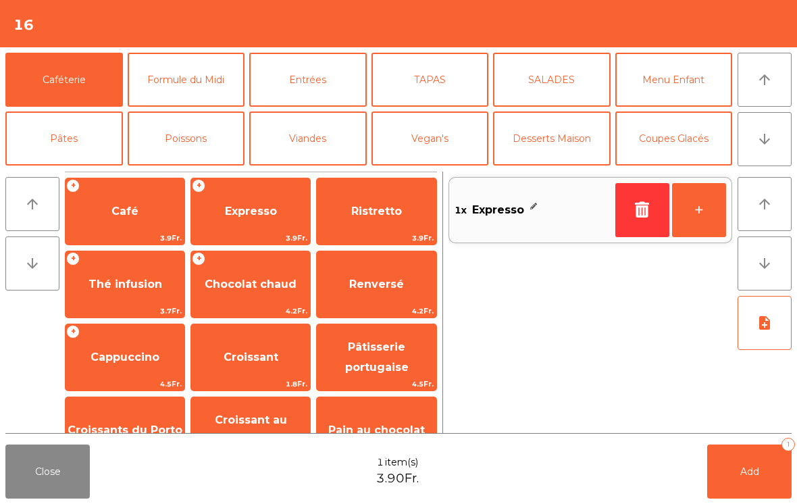
click at [126, 215] on span "Café" at bounding box center [124, 211] width 27 height 13
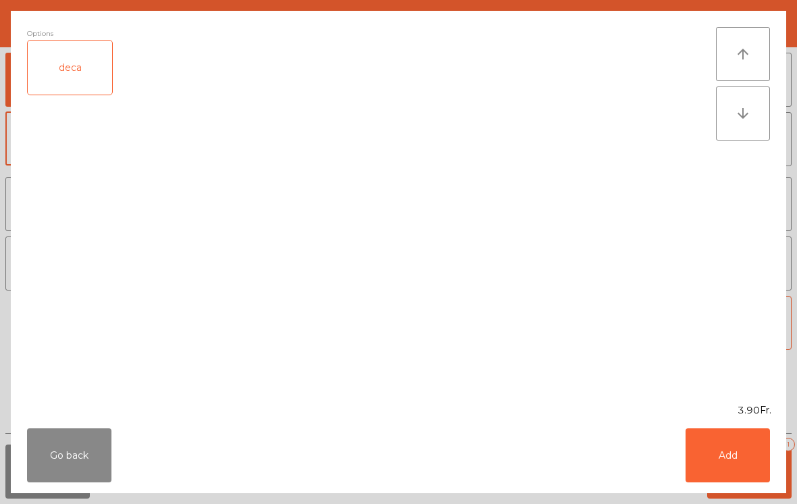
click at [726, 471] on button "Add" at bounding box center [727, 455] width 84 height 54
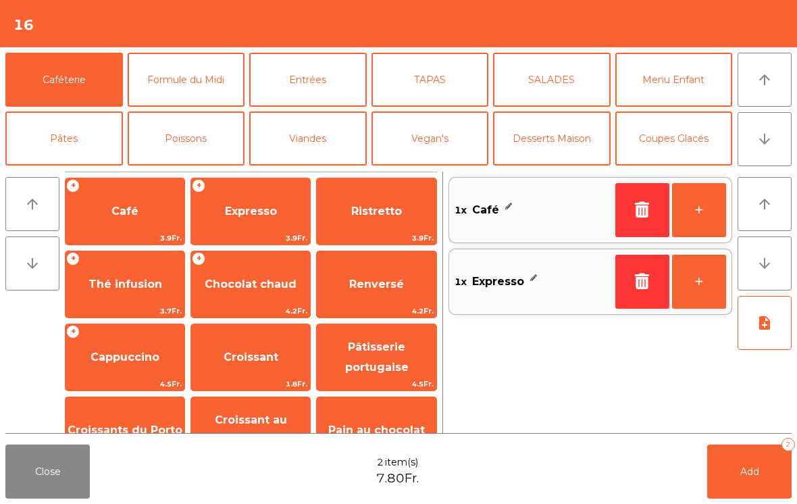
click at [693, 219] on button "+" at bounding box center [699, 210] width 54 height 54
click at [748, 493] on button "Add 3" at bounding box center [749, 471] width 84 height 54
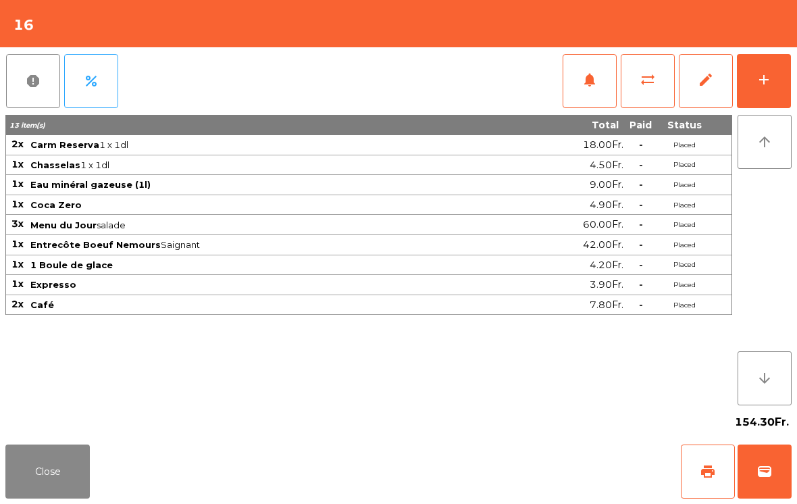
click at [760, 481] on button "wallet" at bounding box center [764, 471] width 54 height 54
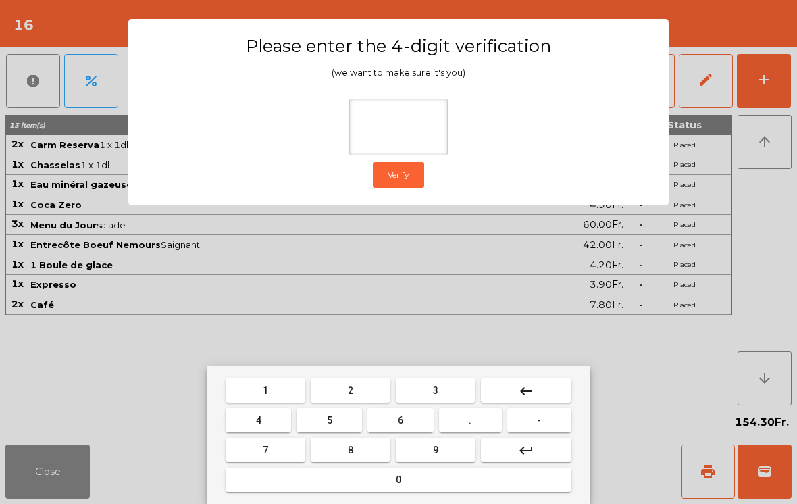
type input "*"
type input "**"
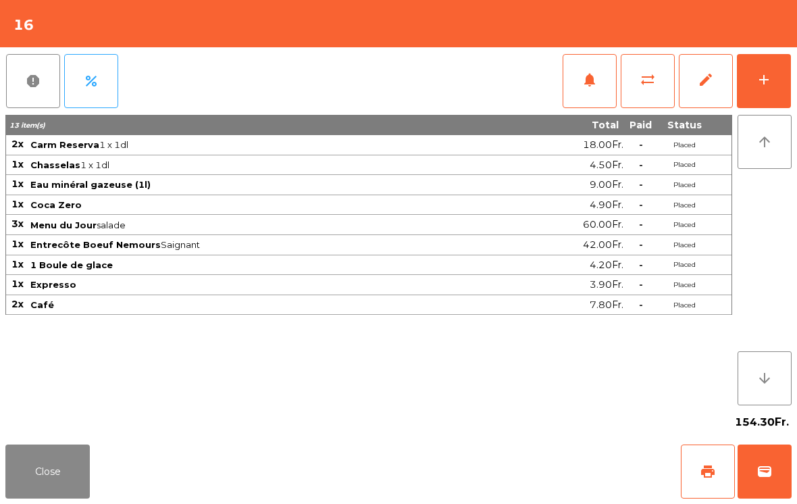
click at [511, 458] on div "Close print wallet" at bounding box center [398, 471] width 797 height 65
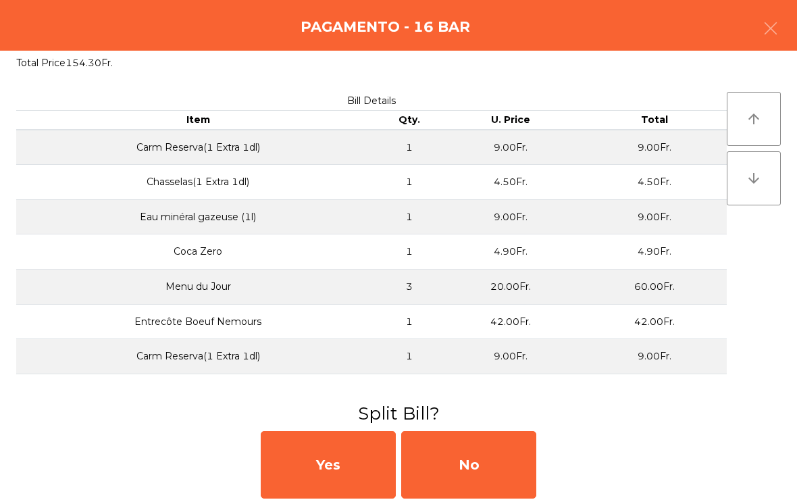
click at [486, 464] on div "No" at bounding box center [468, 465] width 135 height 68
click at [496, 479] on div "No" at bounding box center [468, 465] width 135 height 68
click at [489, 467] on div "No" at bounding box center [468, 465] width 135 height 68
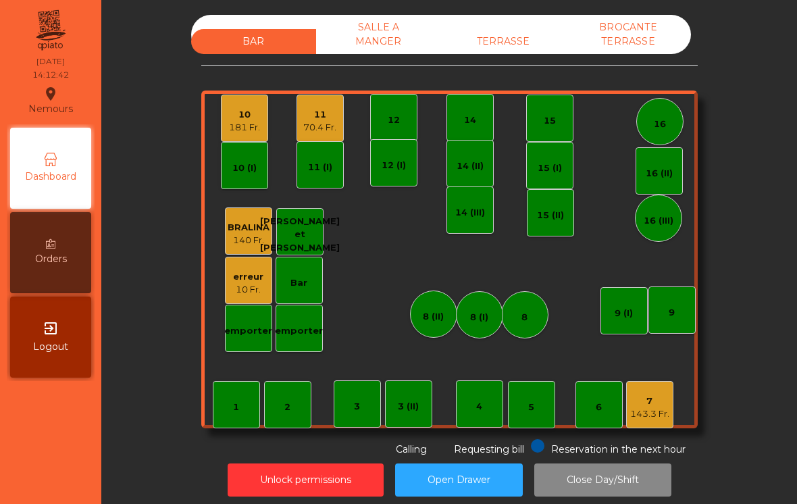
click at [320, 121] on div "70.4 Fr." at bounding box center [319, 128] width 33 height 14
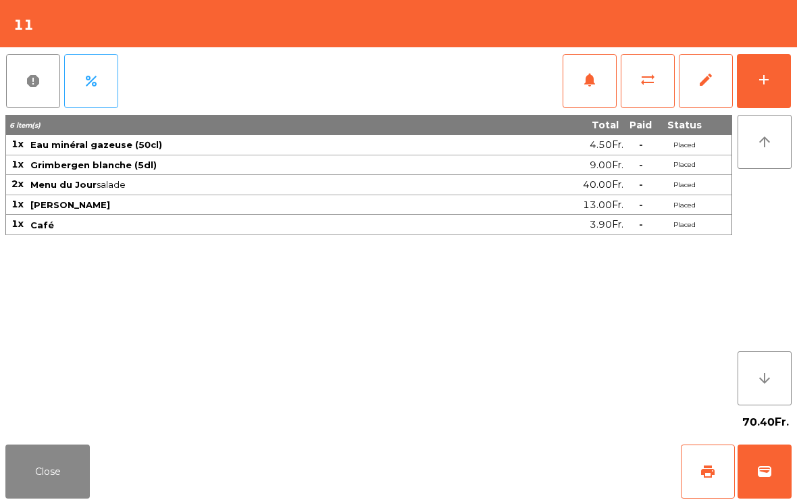
click at [772, 460] on button "wallet" at bounding box center [764, 471] width 54 height 54
click at [492, 465] on div "Close print wallet" at bounding box center [398, 471] width 797 height 65
click at [512, 466] on div "Close print wallet" at bounding box center [398, 471] width 797 height 65
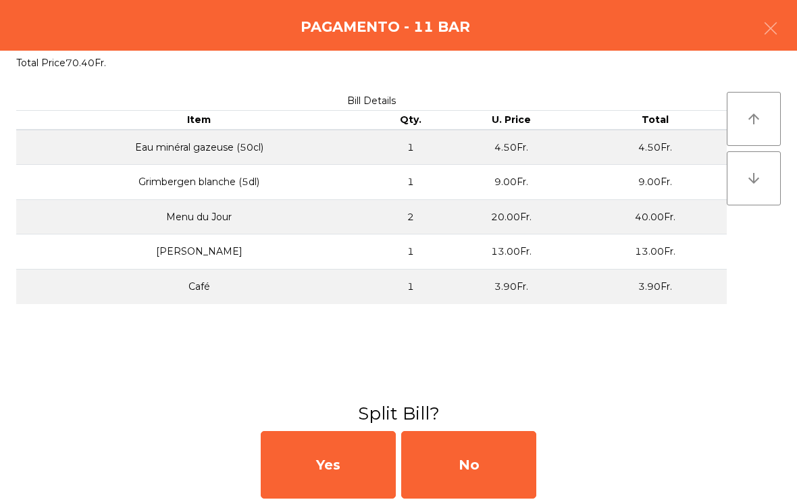
click at [515, 461] on div "No" at bounding box center [468, 465] width 135 height 68
click at [518, 457] on div "MB" at bounding box center [468, 465] width 135 height 68
click at [528, 443] on div "No" at bounding box center [468, 465] width 135 height 68
click at [495, 455] on div "No" at bounding box center [468, 465] width 135 height 68
click at [489, 475] on button "Open Drawer" at bounding box center [459, 479] width 128 height 33
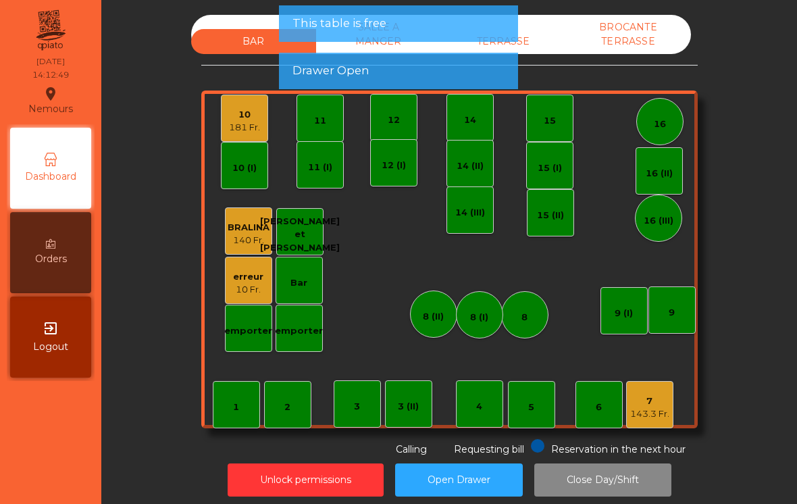
click at [489, 475] on button "Open Drawer" at bounding box center [459, 479] width 128 height 33
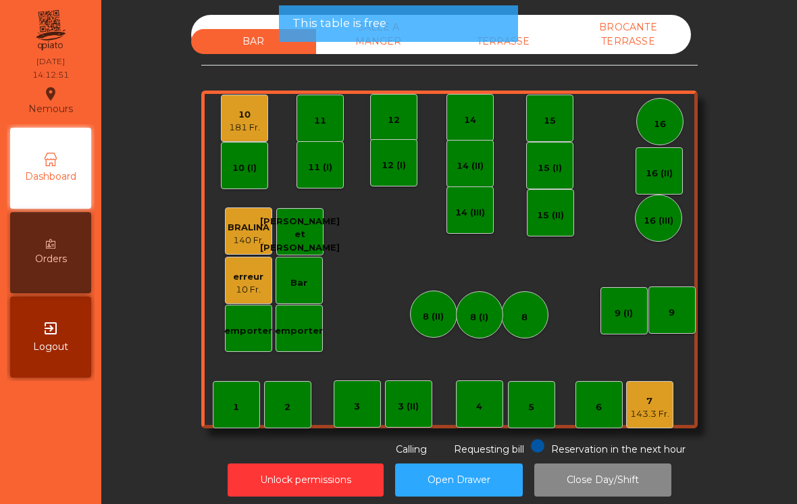
click at [261, 283] on div "10 Fr." at bounding box center [248, 290] width 30 height 14
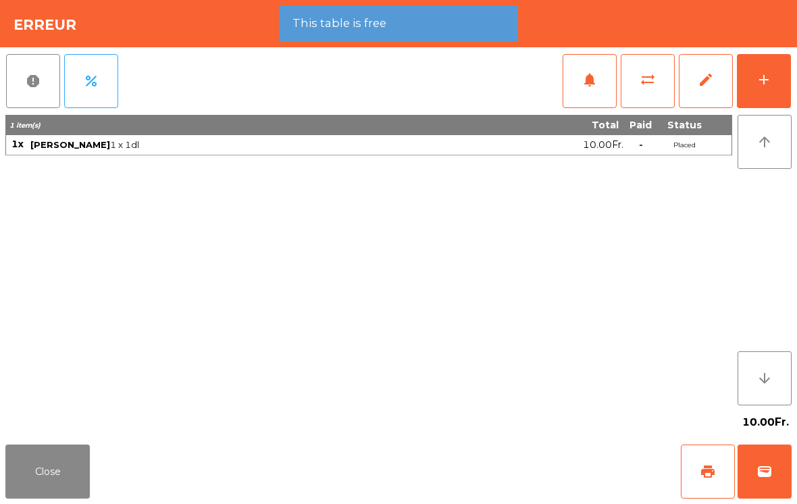
click at [68, 495] on button "Close" at bounding box center [47, 471] width 84 height 54
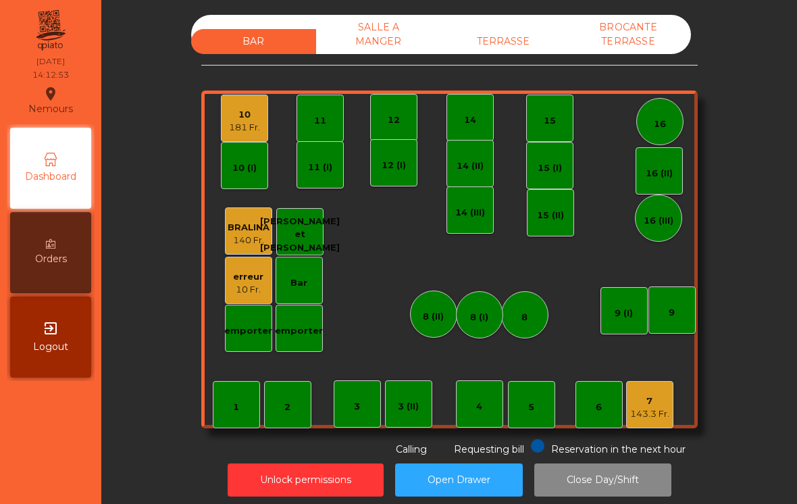
click at [246, 120] on div "10" at bounding box center [244, 115] width 31 height 14
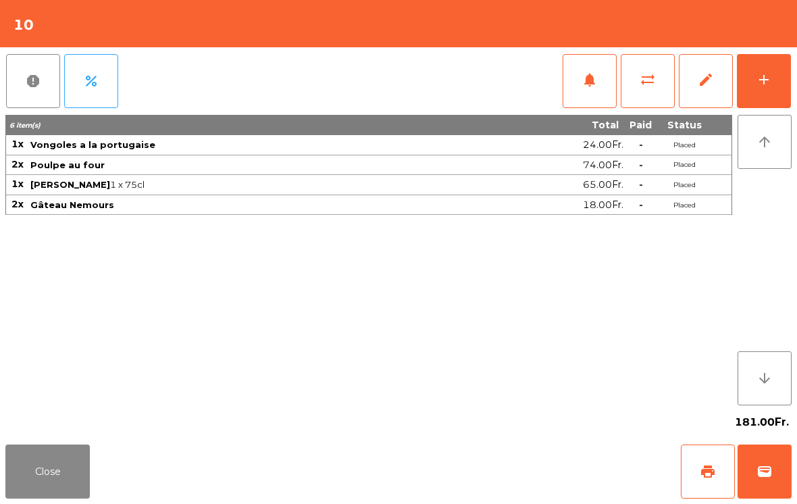
click at [50, 493] on button "Close" at bounding box center [47, 471] width 84 height 54
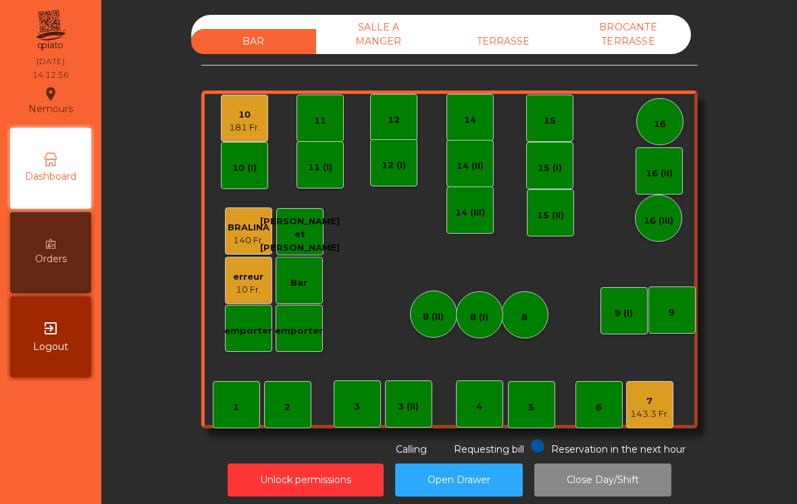
click at [502, 41] on div "TERRASSE" at bounding box center [503, 41] width 125 height 25
